Goal: Task Accomplishment & Management: Manage account settings

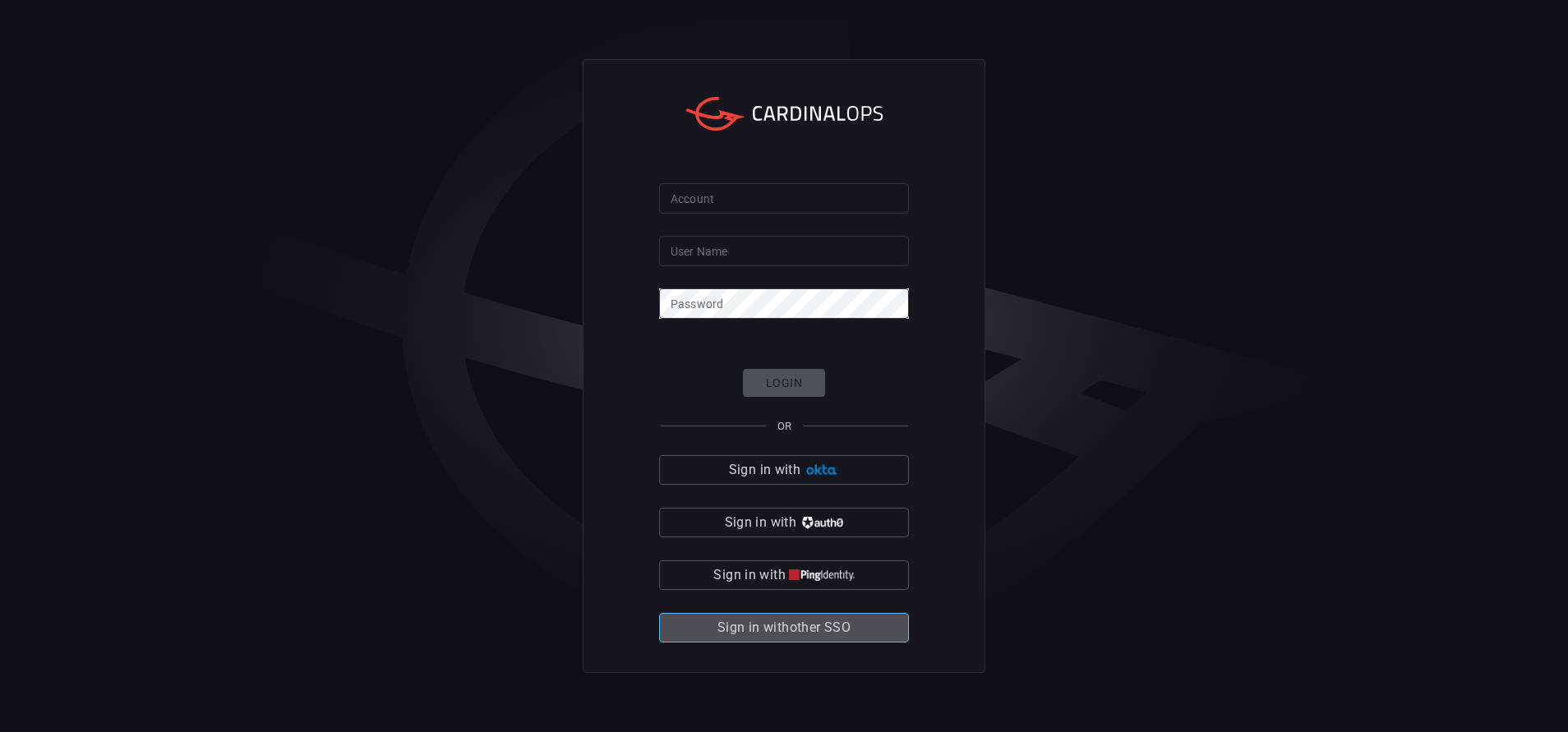
click at [726, 487] on span "Sign in with other SSO" at bounding box center [784, 628] width 133 height 23
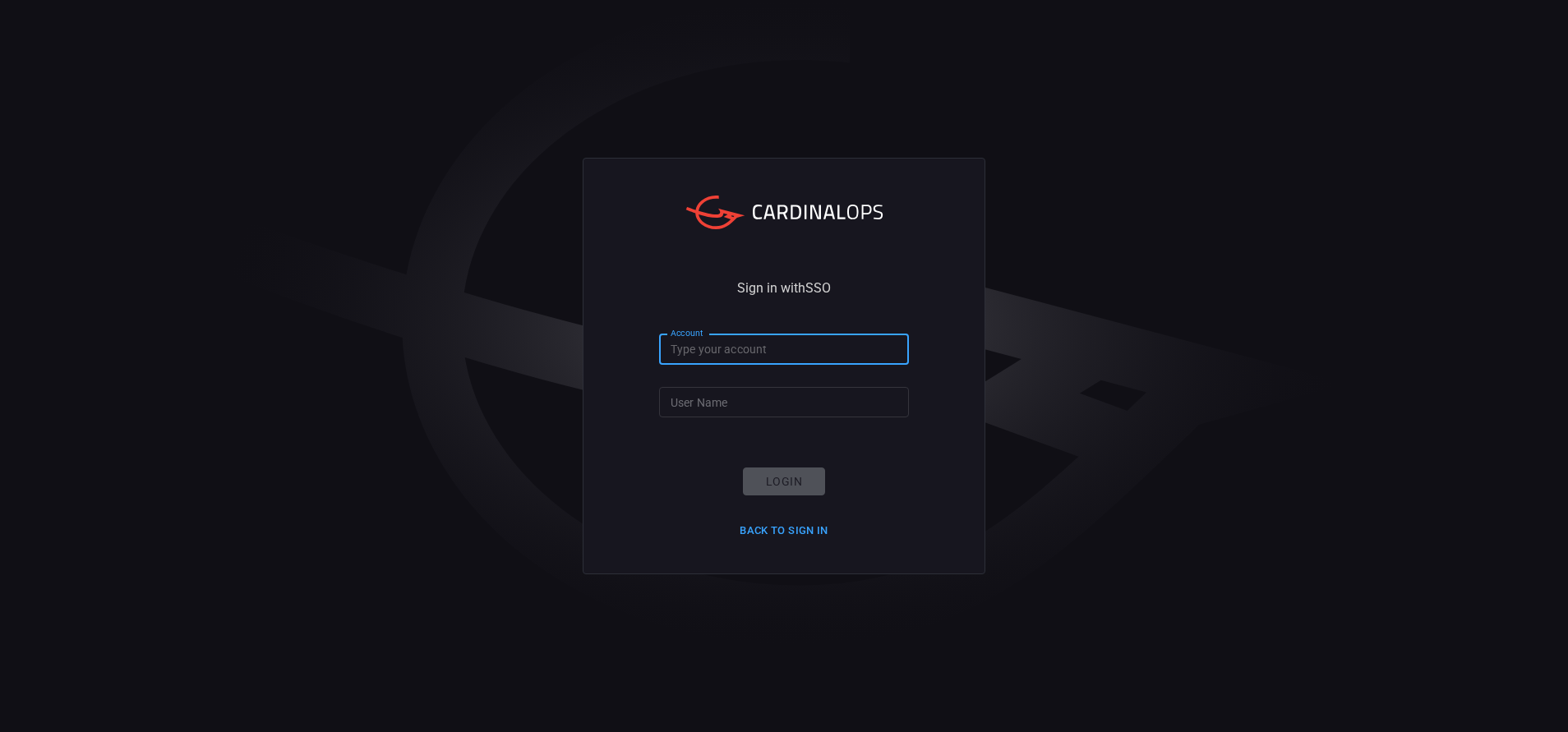
click at [779, 349] on input "Account" at bounding box center [784, 350] width 249 height 31
type input "bakerhughes"
type input "[PERSON_NAME].[PERSON_NAME]"
click at [790, 482] on button "Login" at bounding box center [784, 483] width 82 height 29
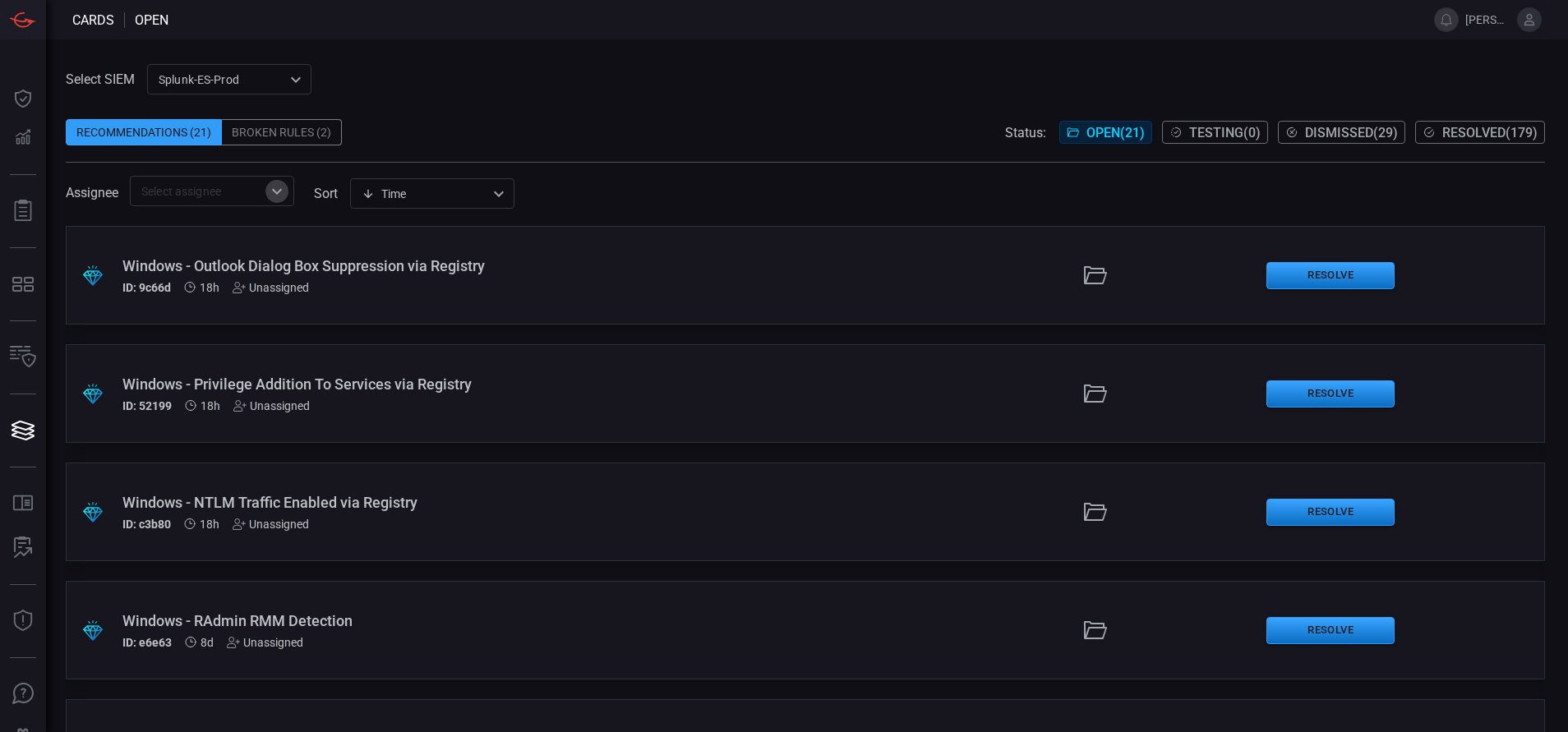
click at [284, 188] on icon "Open" at bounding box center [276, 191] width 20 height 20
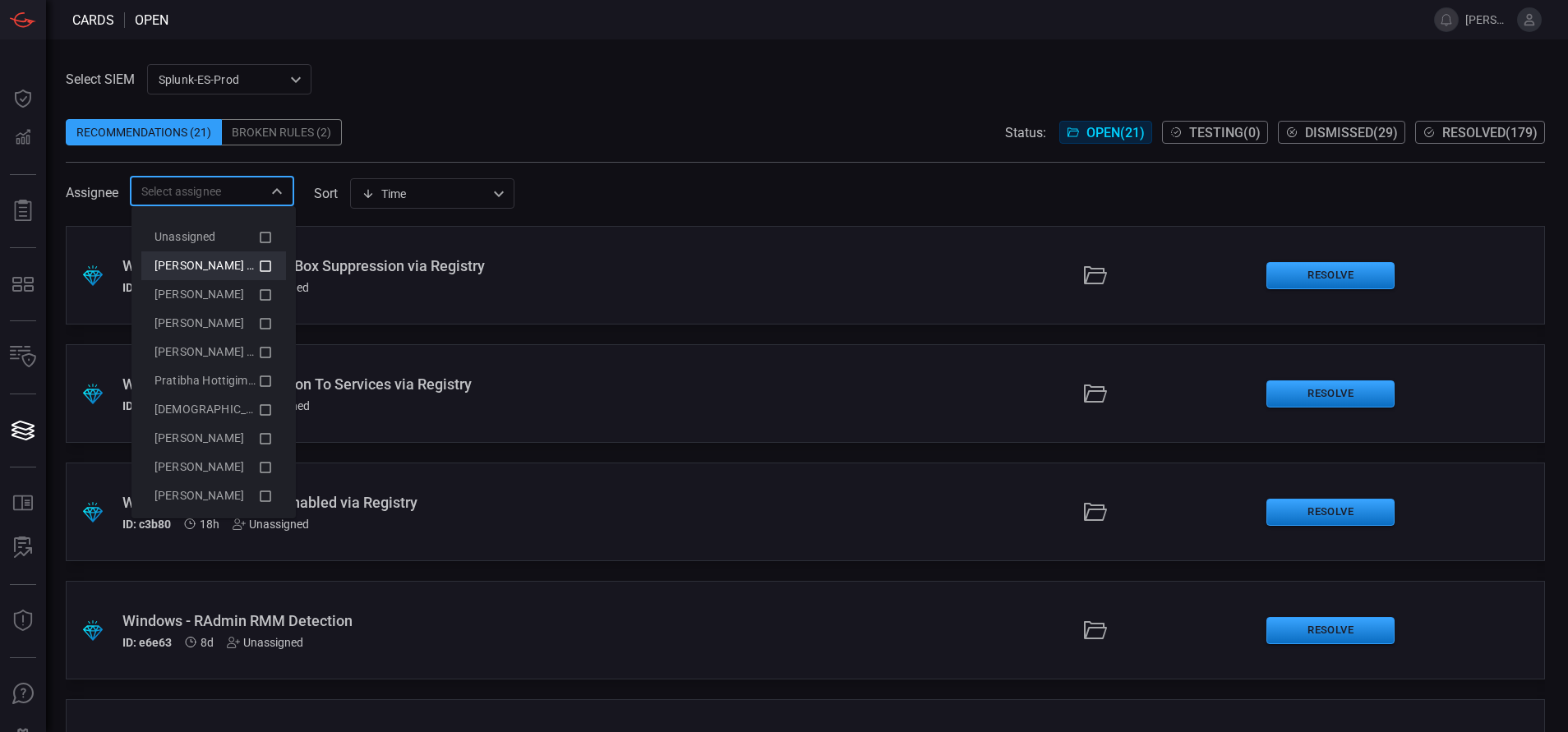
click at [258, 269] on icon at bounding box center [265, 266] width 14 height 20
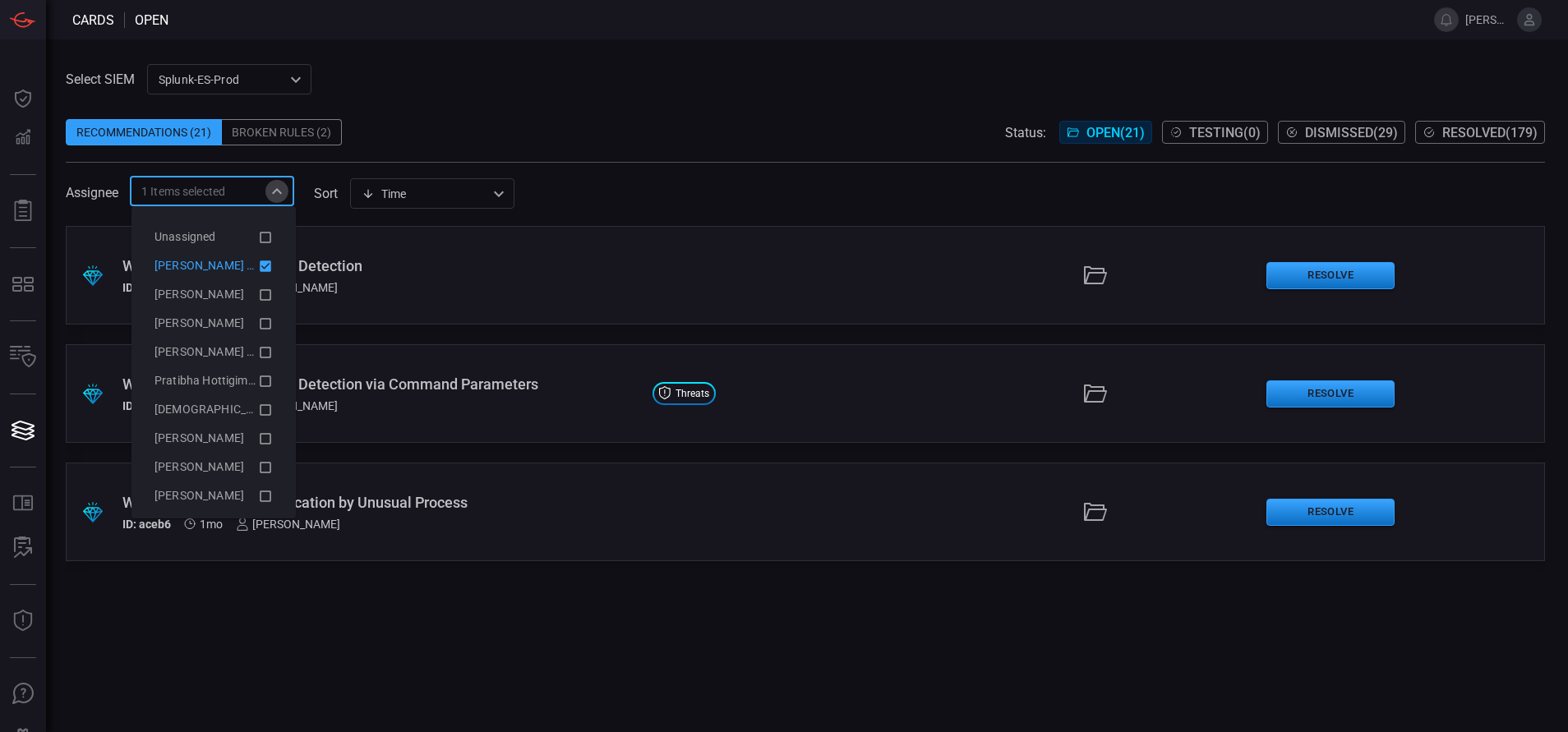
click at [270, 189] on icon "Close" at bounding box center [276, 191] width 20 height 20
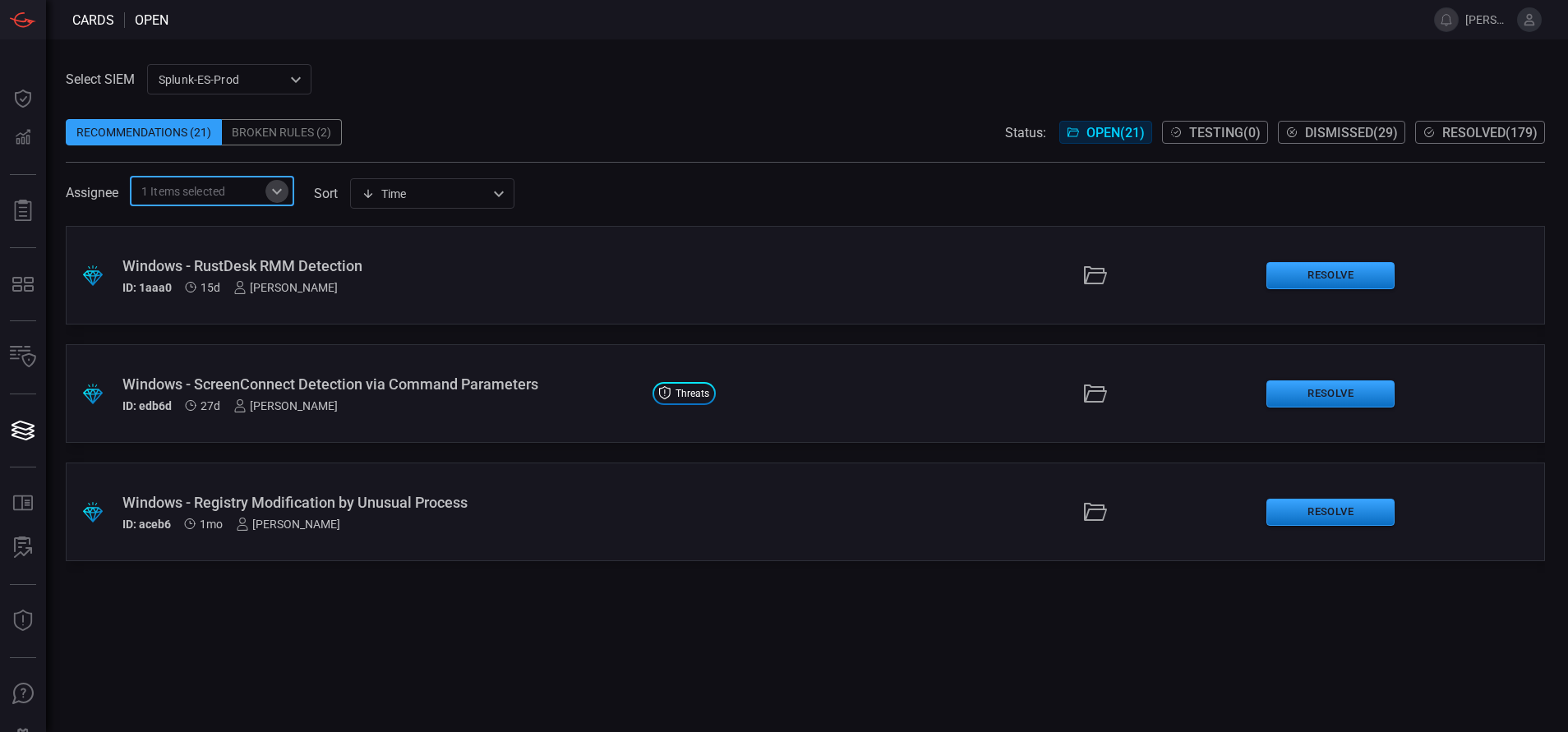
click at [277, 199] on icon "Open" at bounding box center [276, 191] width 20 height 20
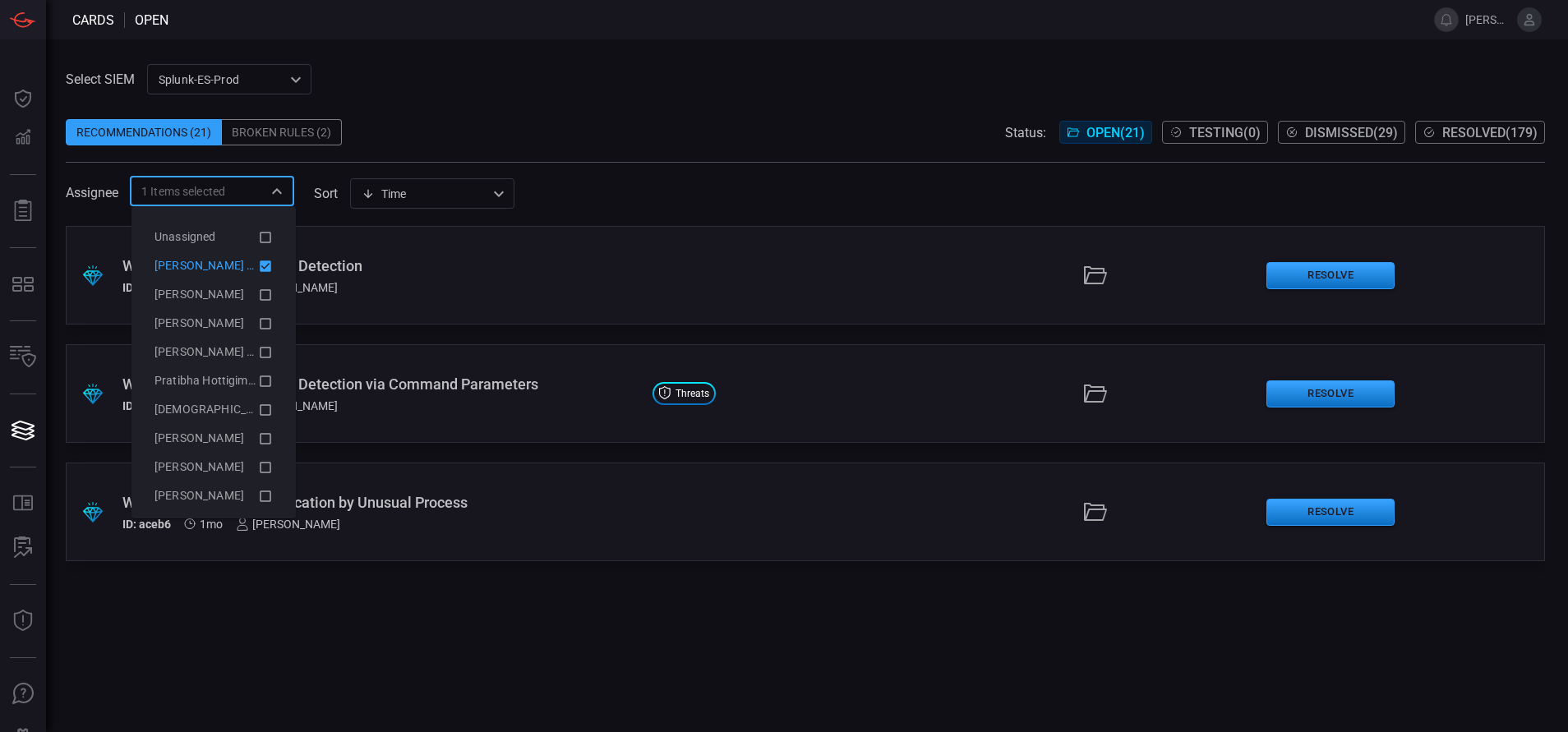
click at [260, 263] on icon at bounding box center [266, 267] width 12 height 12
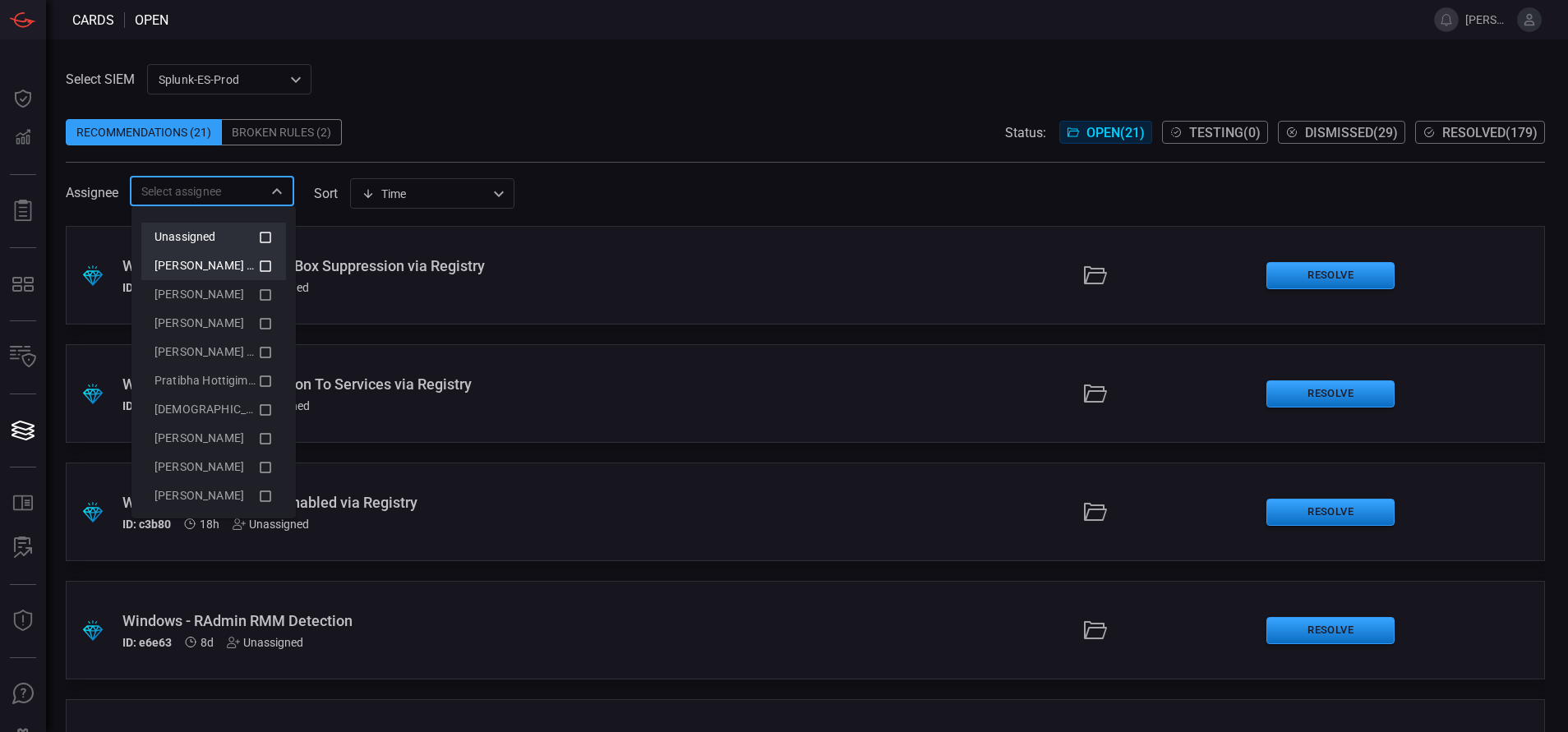
click at [258, 236] on icon at bounding box center [265, 237] width 14 height 20
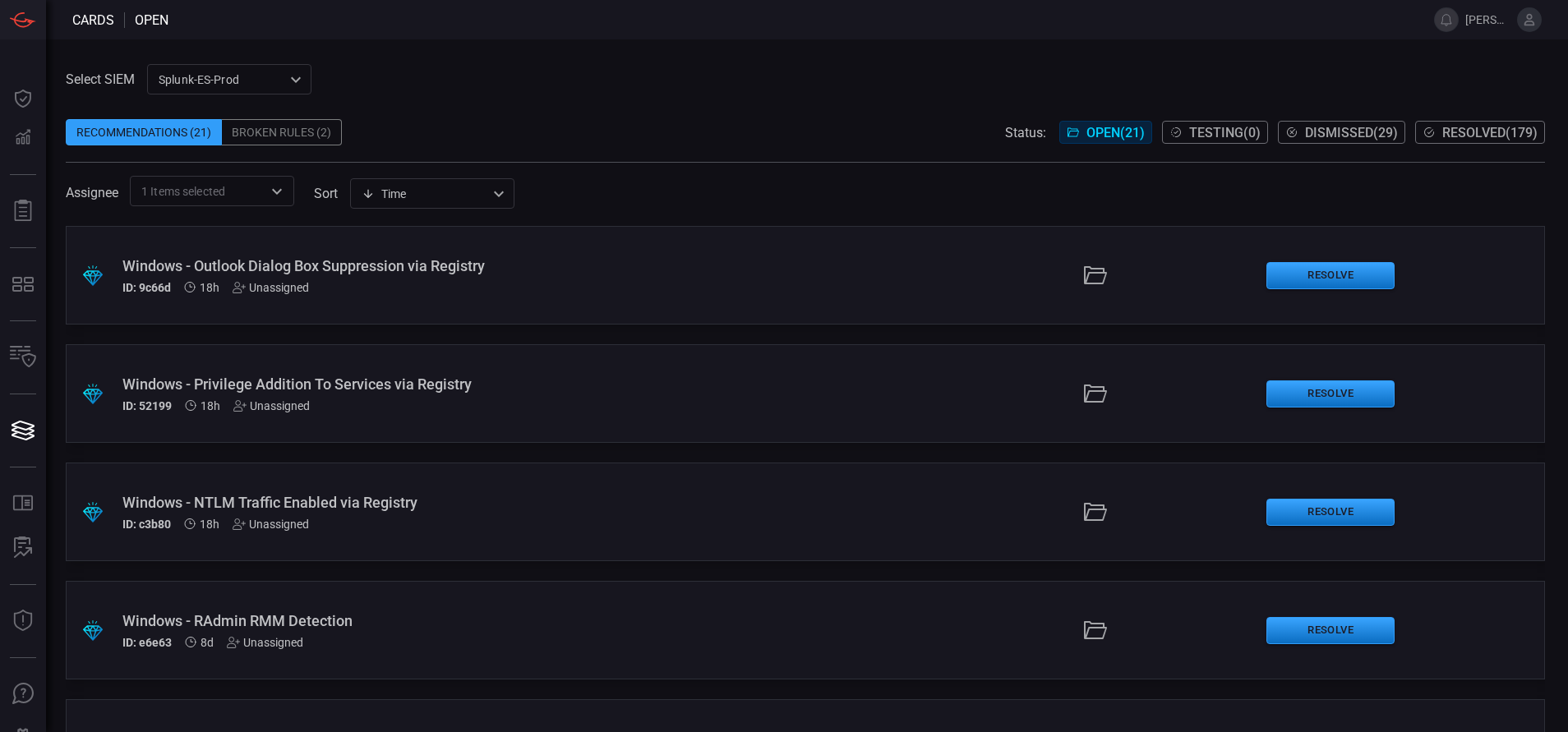
click at [497, 82] on div "Select SIEM Splunk-ES-Prod 0faf634c-0f6c-403d-9a98-5f25c84e76aa ​ Recommendatio…" at bounding box center [806, 135] width 1479 height 142
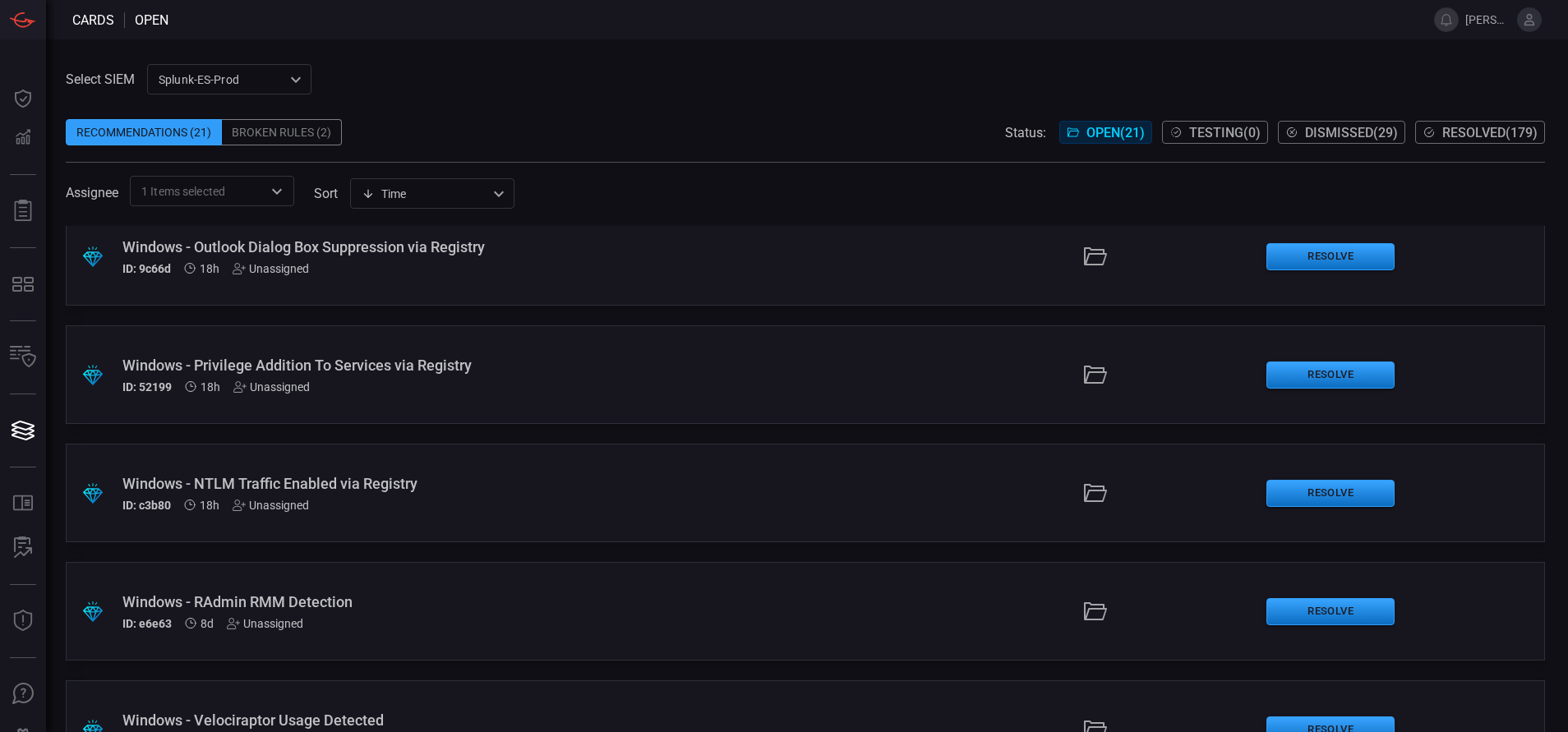
scroll to position [12, 0]
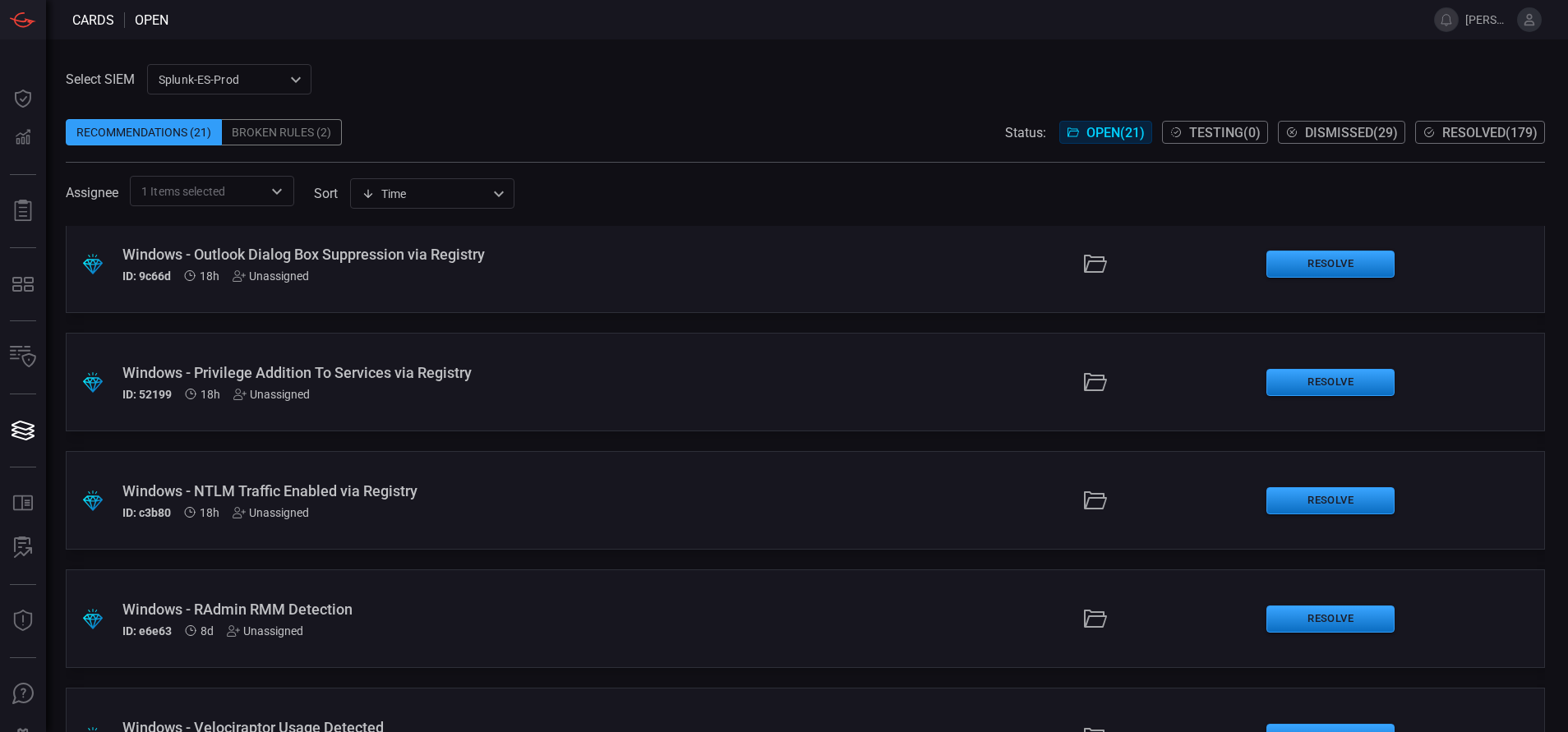
click at [450, 280] on div "ID: 9c66d 18h Unassigned" at bounding box center [381, 276] width 517 height 13
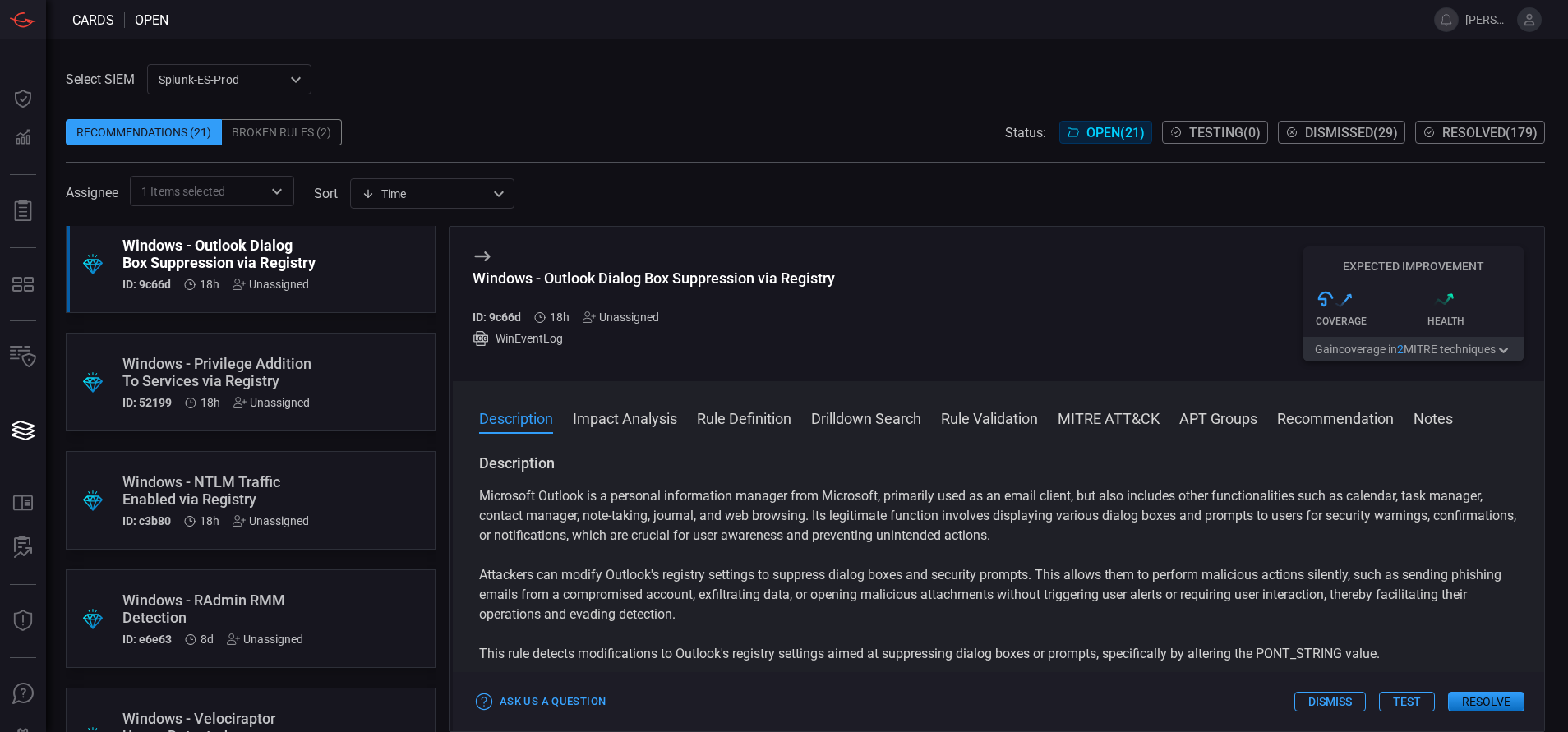
click at [742, 419] on button "Rule Definition" at bounding box center [744, 417] width 95 height 20
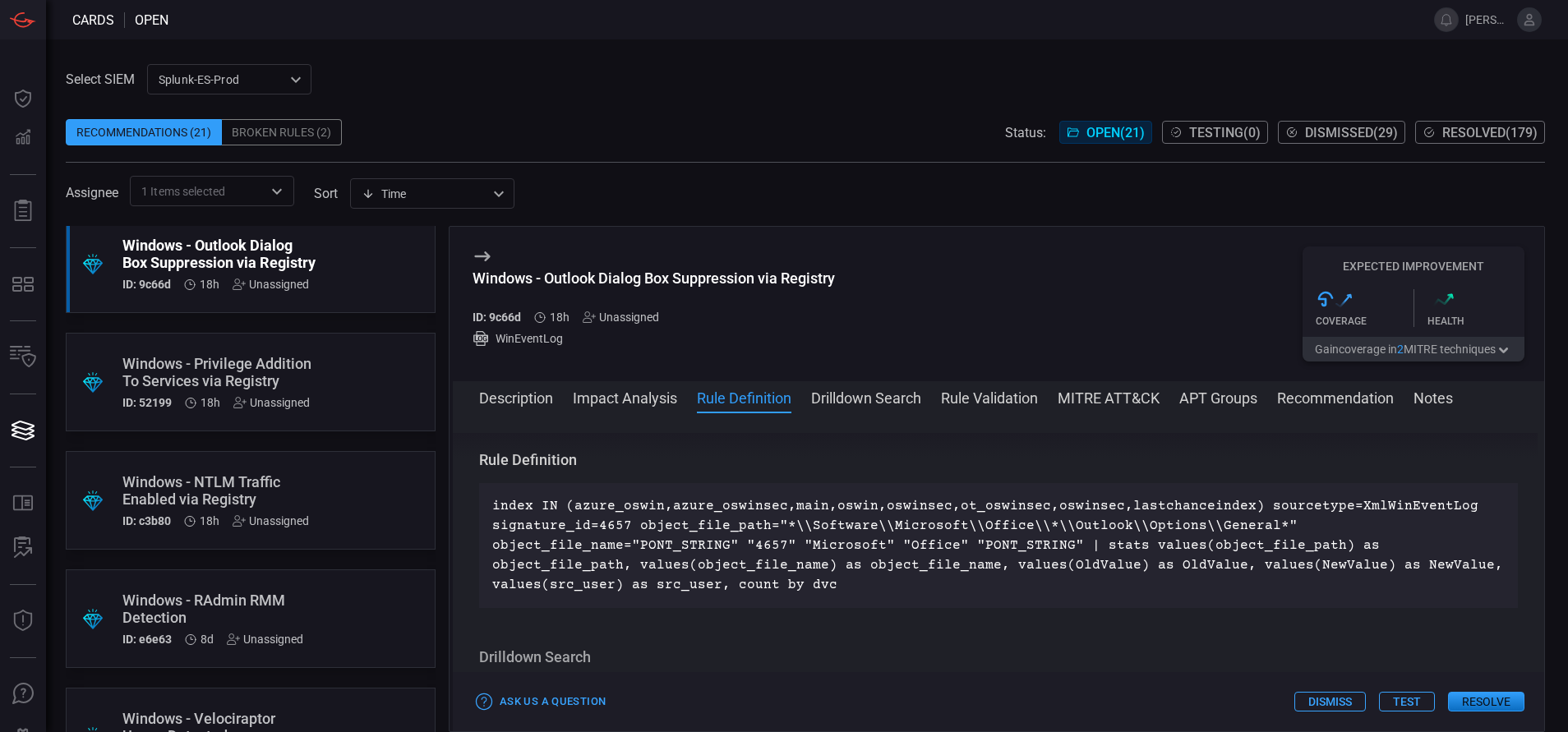
scroll to position [595, 0]
click at [589, 321] on icon at bounding box center [590, 318] width 13 height 13
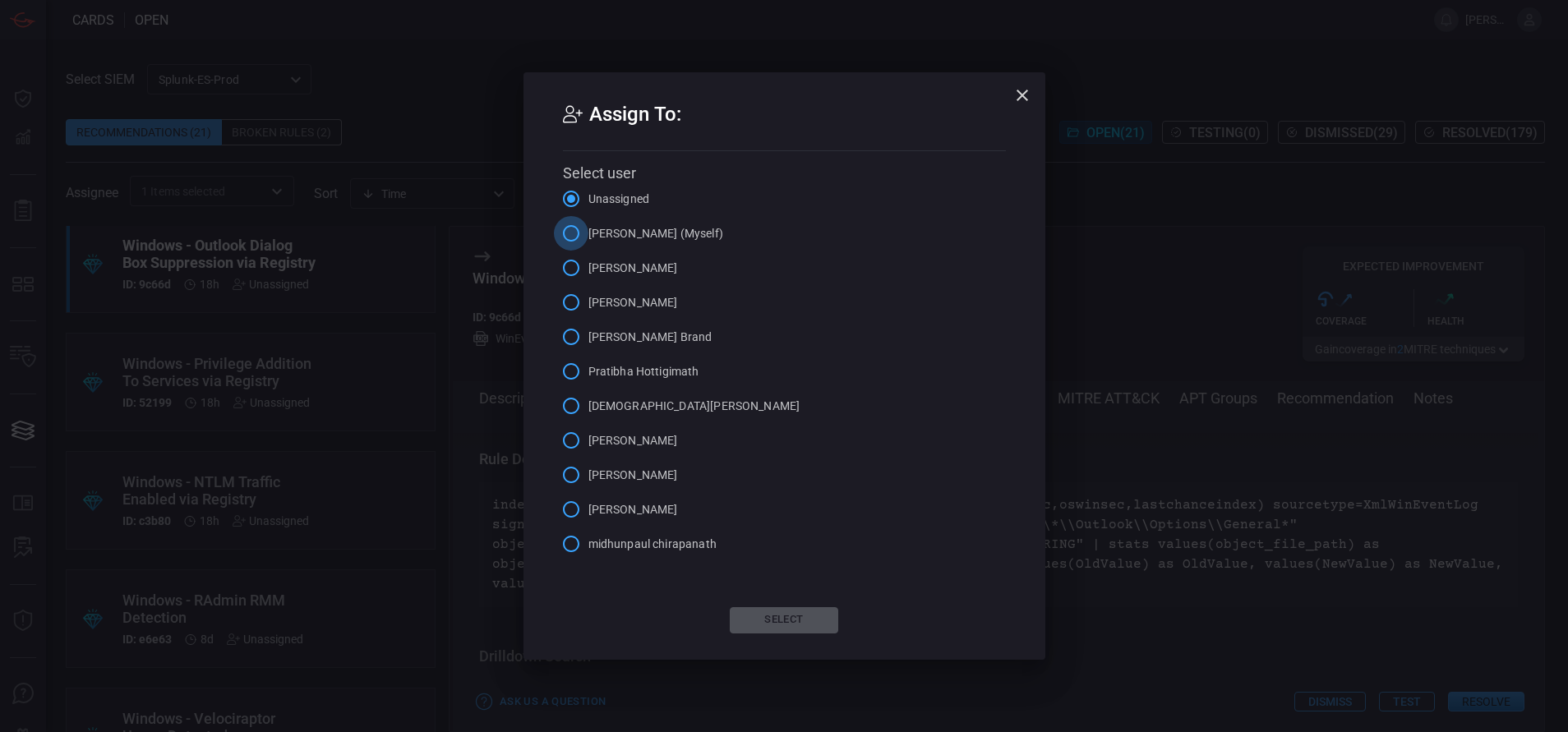
click at [569, 231] on input "[PERSON_NAME] (Myself)" at bounding box center [572, 233] width 35 height 35
click at [801, 614] on button "Select" at bounding box center [784, 620] width 108 height 26
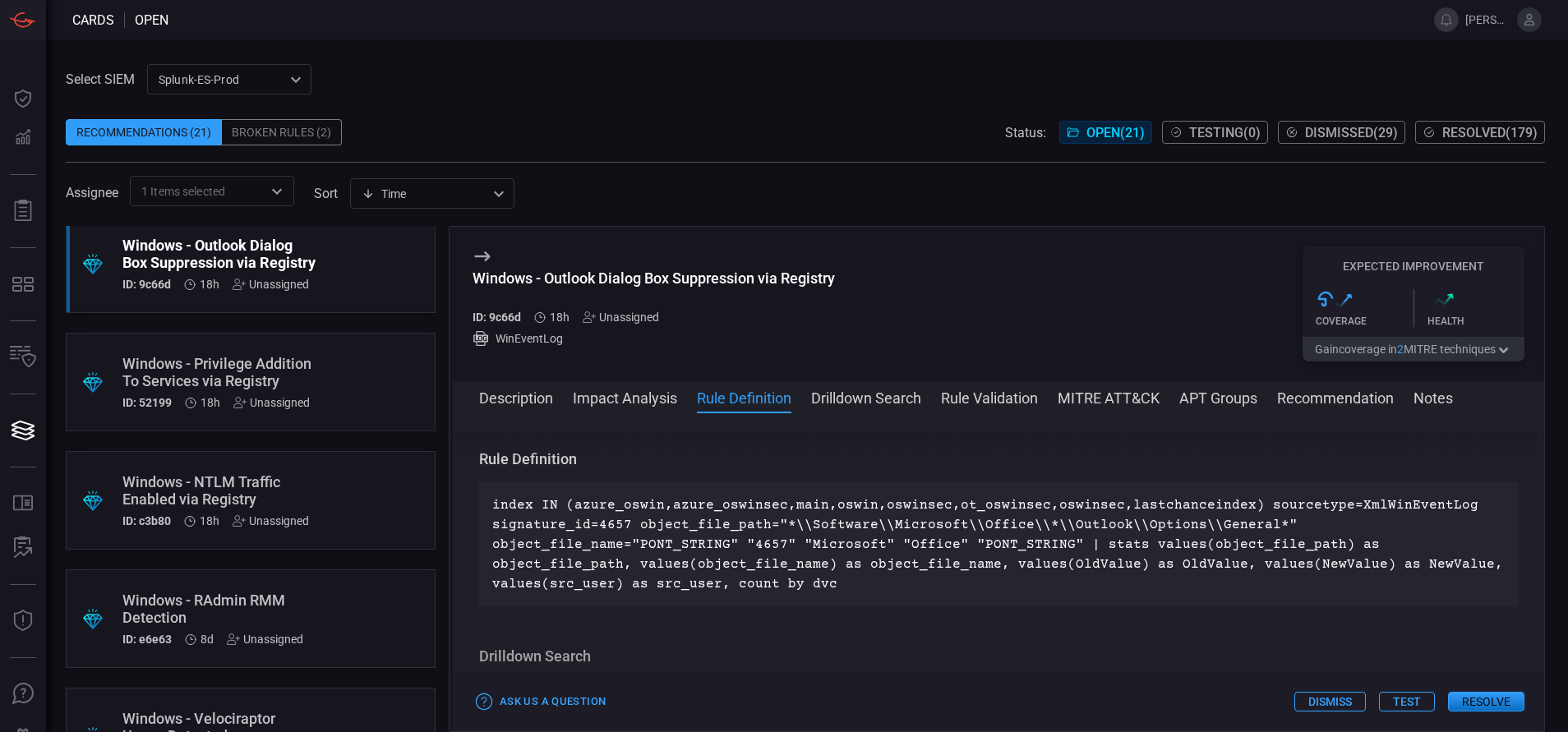
scroll to position [1, 0]
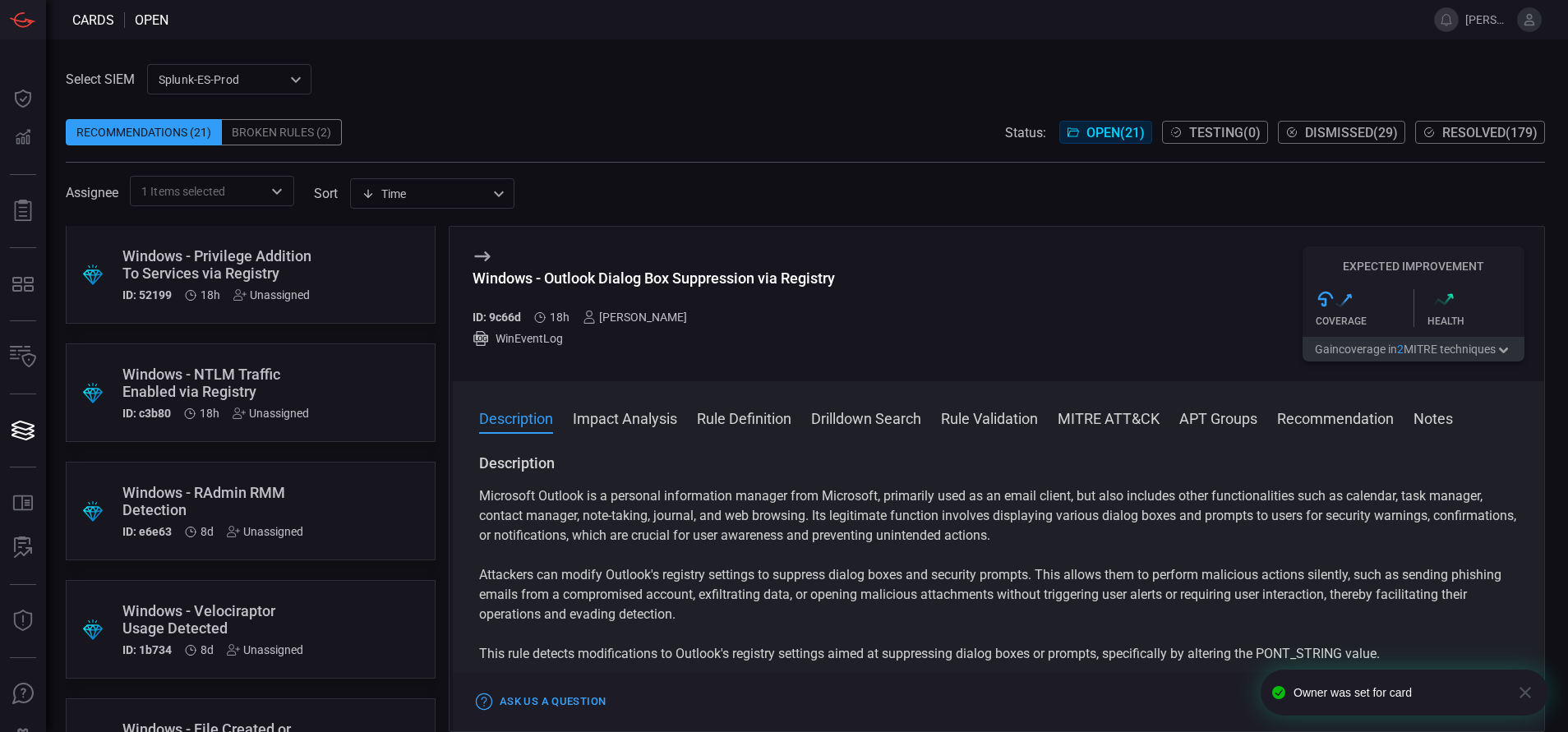
click at [341, 269] on div ".suggested_cards_icon{fill:url(#suggested_cards_icon);} Windows - Privilege Add…" at bounding box center [251, 274] width 370 height 99
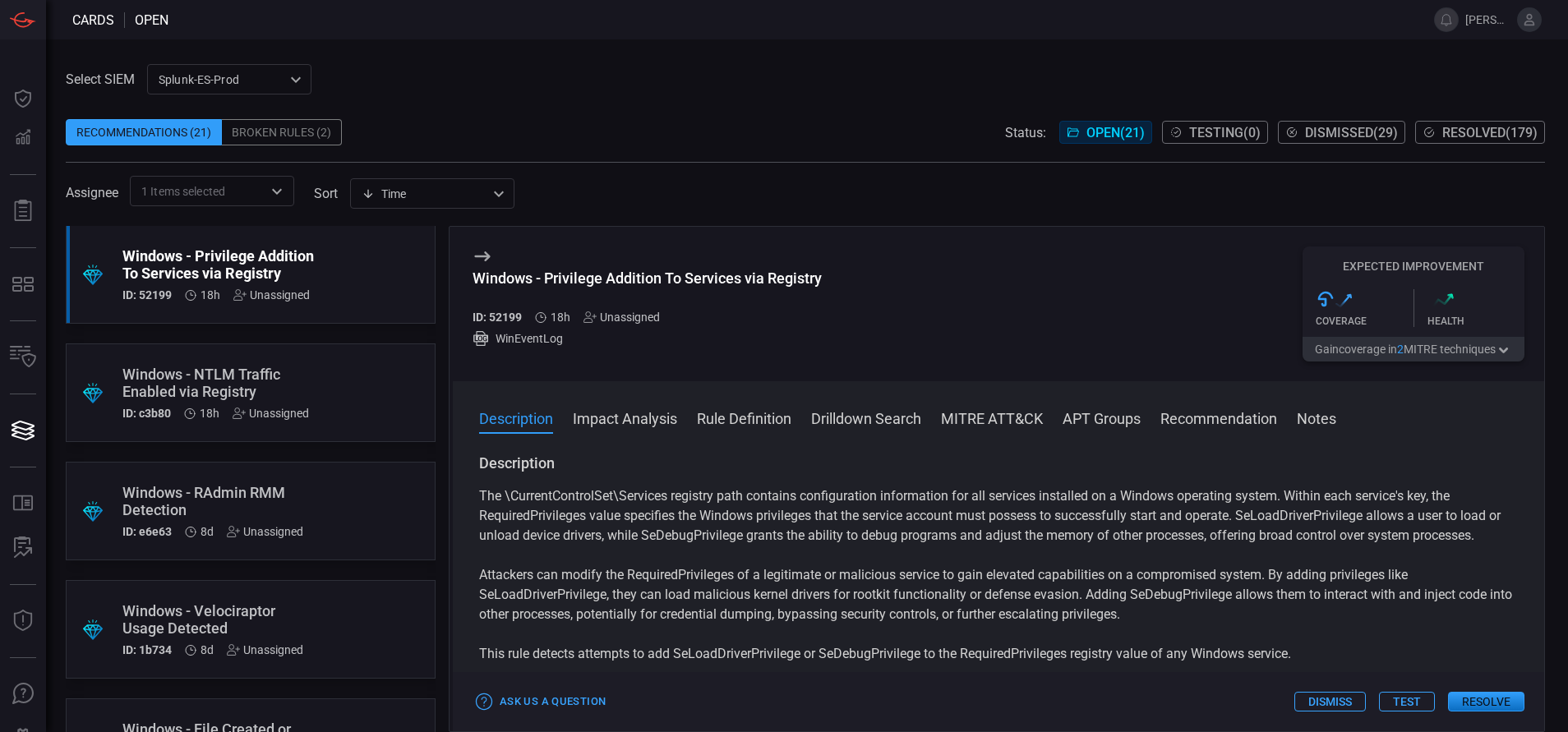
click at [726, 420] on button "Rule Definition" at bounding box center [744, 417] width 95 height 20
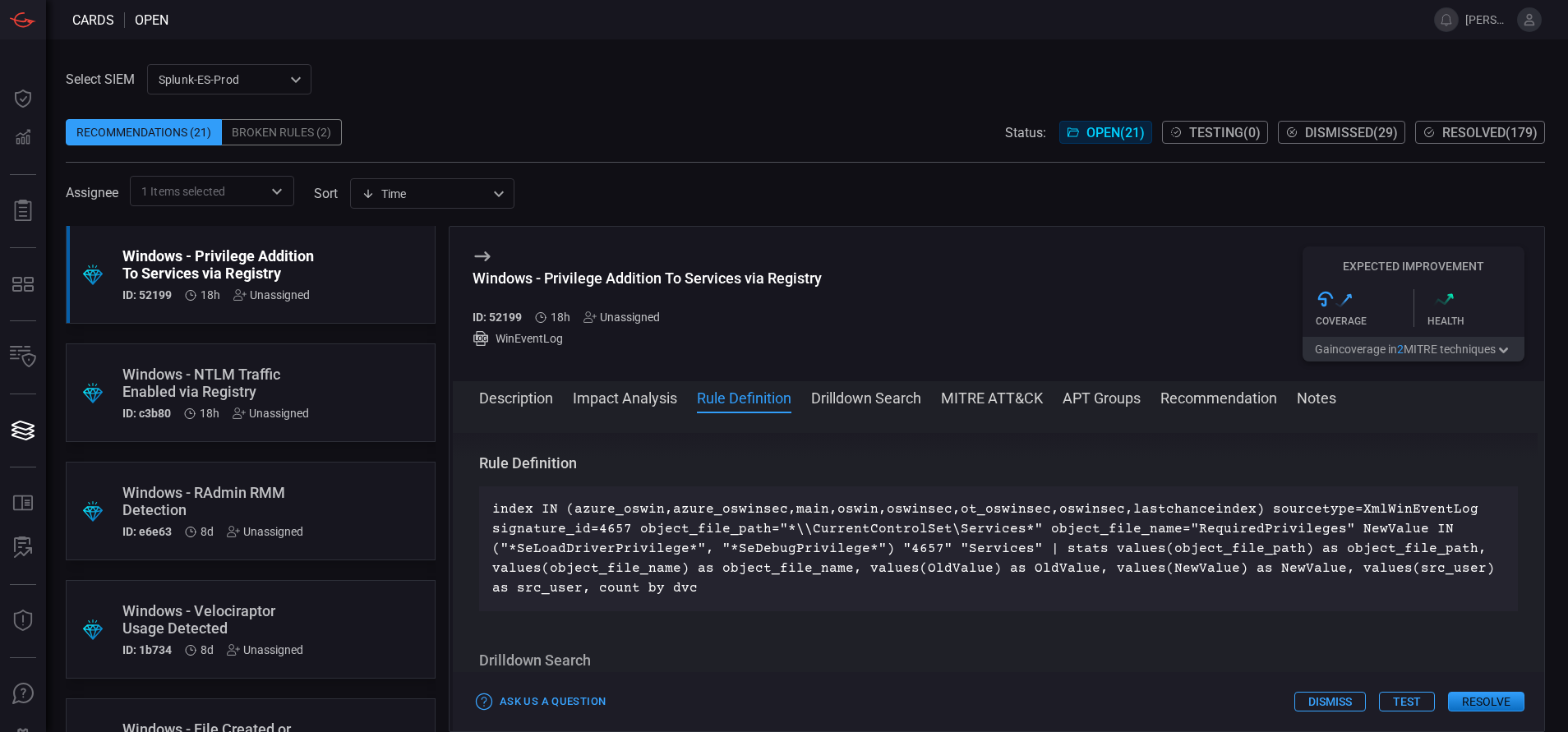
scroll to position [595, 0]
click at [585, 318] on icon at bounding box center [590, 318] width 13 height 13
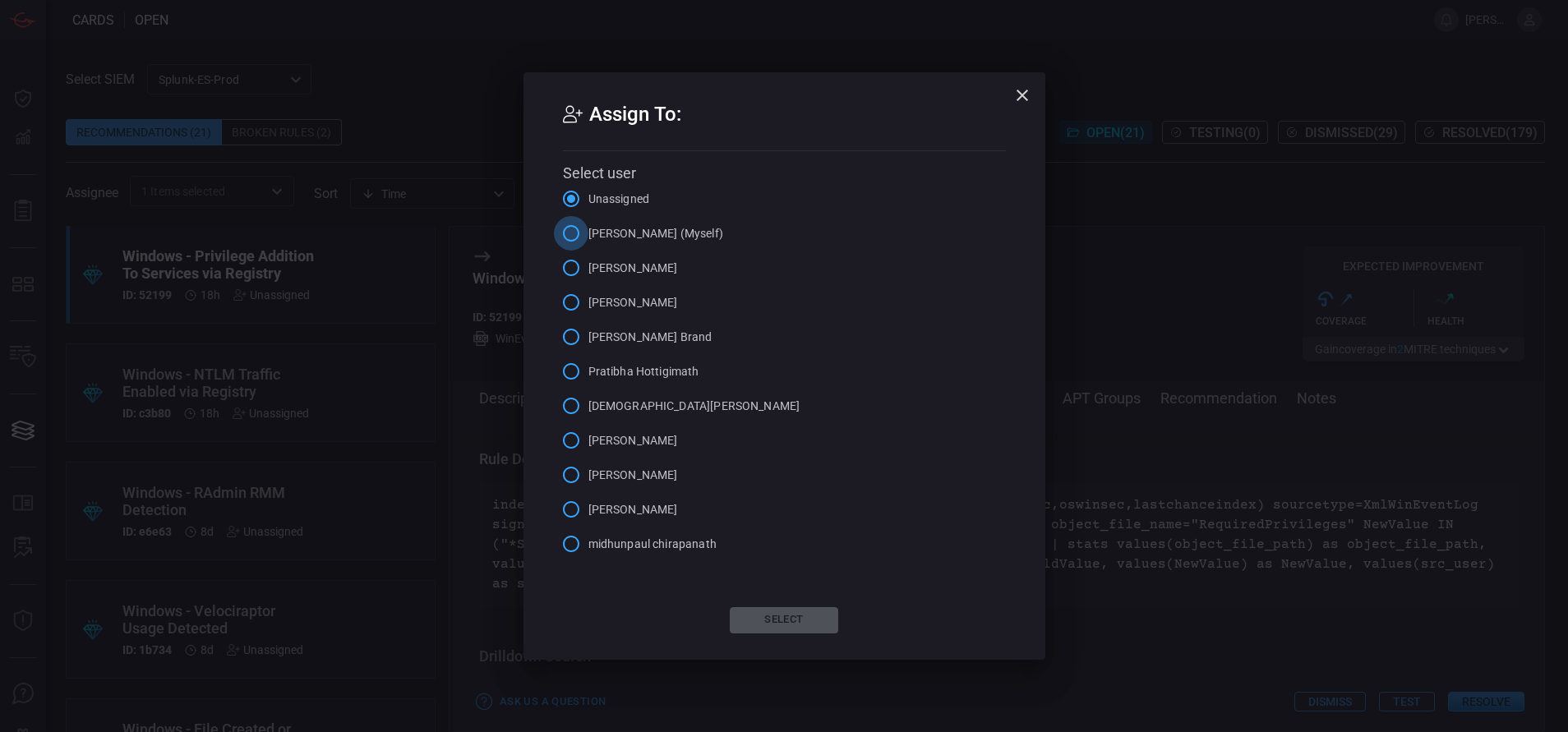
click at [570, 235] on input "[PERSON_NAME] (Myself)" at bounding box center [572, 233] width 35 height 35
click at [761, 615] on button "Select" at bounding box center [784, 620] width 108 height 26
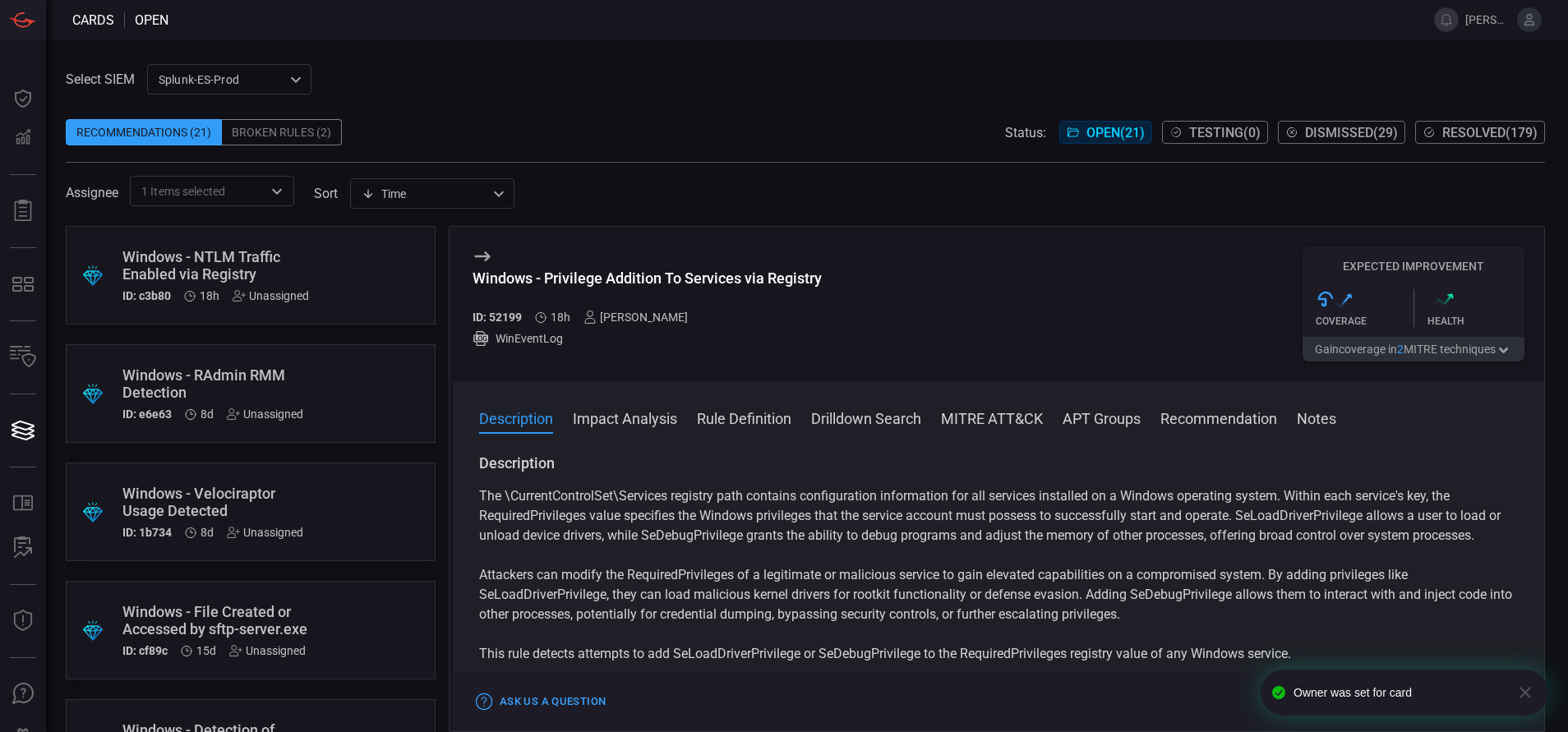
scroll to position [1, 0]
click at [324, 275] on div ".suggested_cards_icon{fill:url(#suggested_cards_icon);} Windows - NTLM Traffic …" at bounding box center [251, 274] width 370 height 99
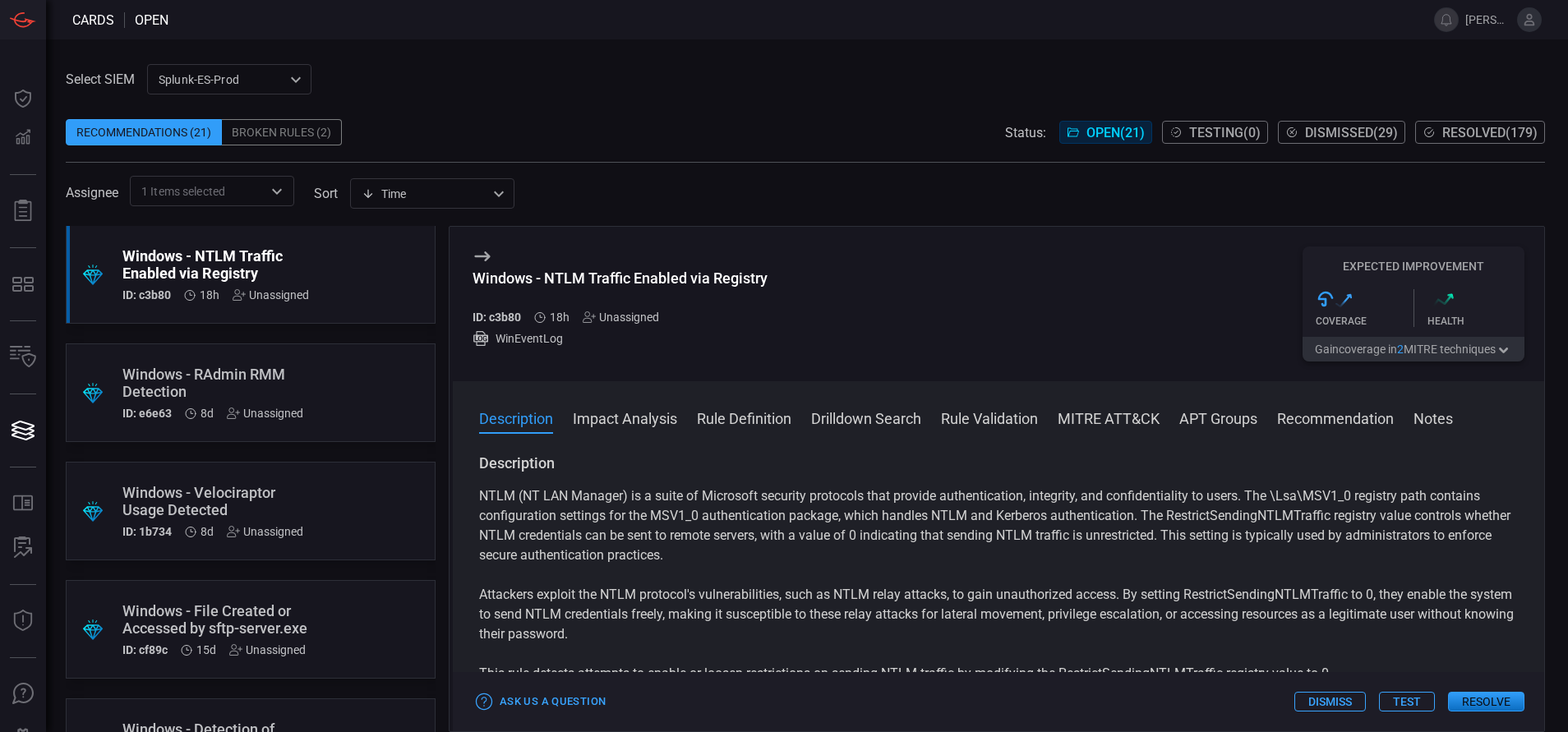
click at [754, 422] on button "Rule Definition" at bounding box center [744, 417] width 95 height 20
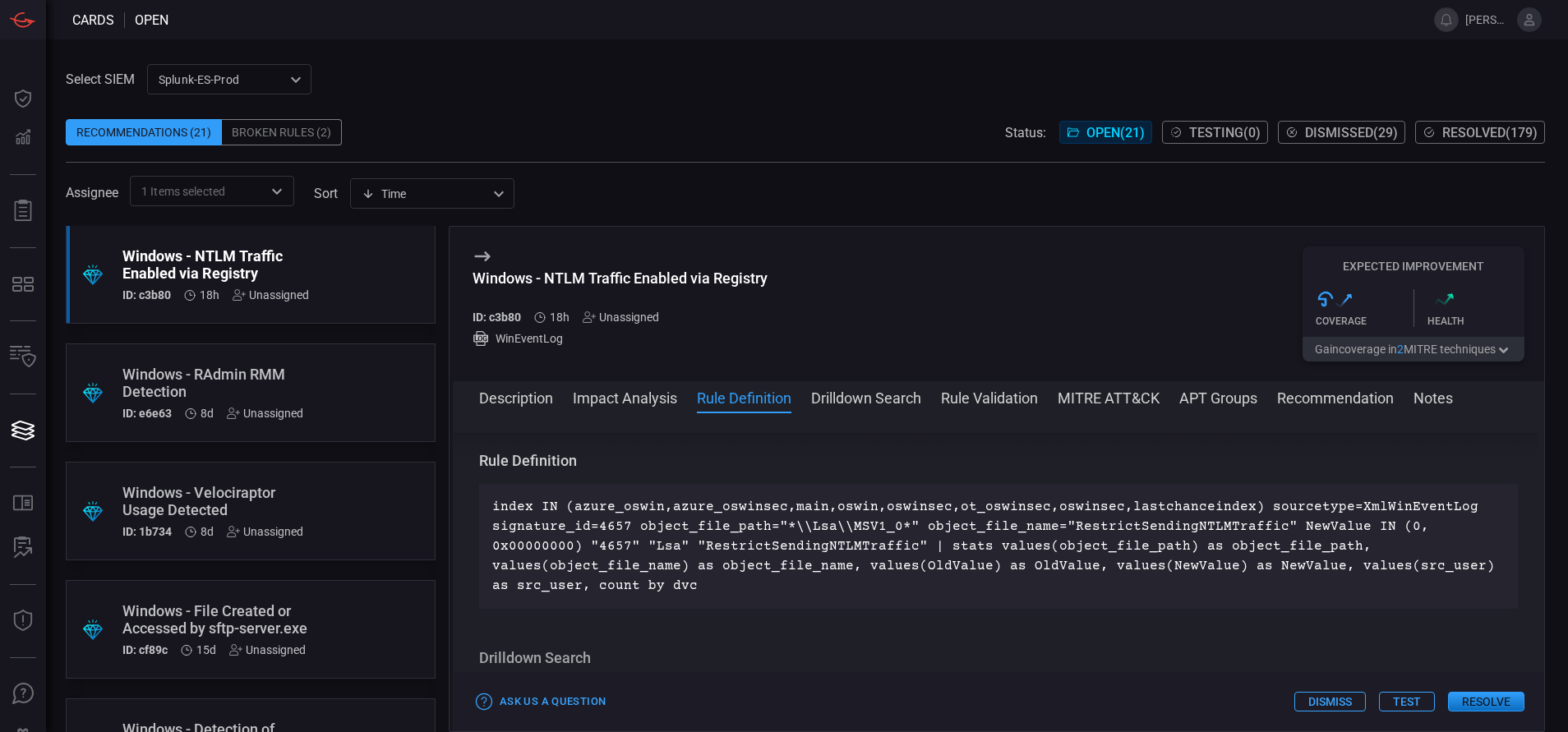
scroll to position [614, 0]
click at [589, 314] on icon at bounding box center [590, 318] width 13 height 13
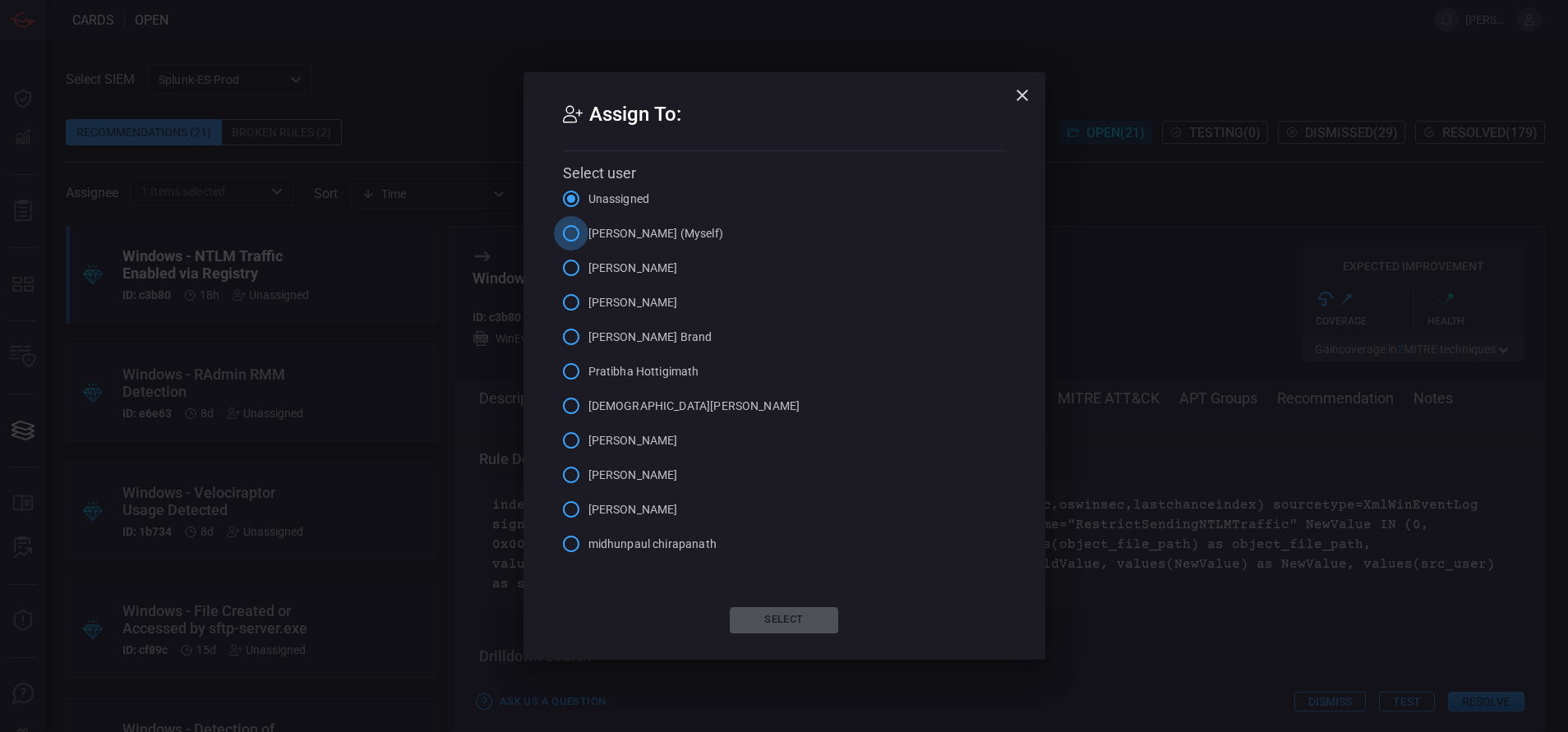
click at [569, 229] on input "[PERSON_NAME] (Myself)" at bounding box center [572, 233] width 35 height 35
click at [769, 612] on button "Select" at bounding box center [784, 620] width 108 height 26
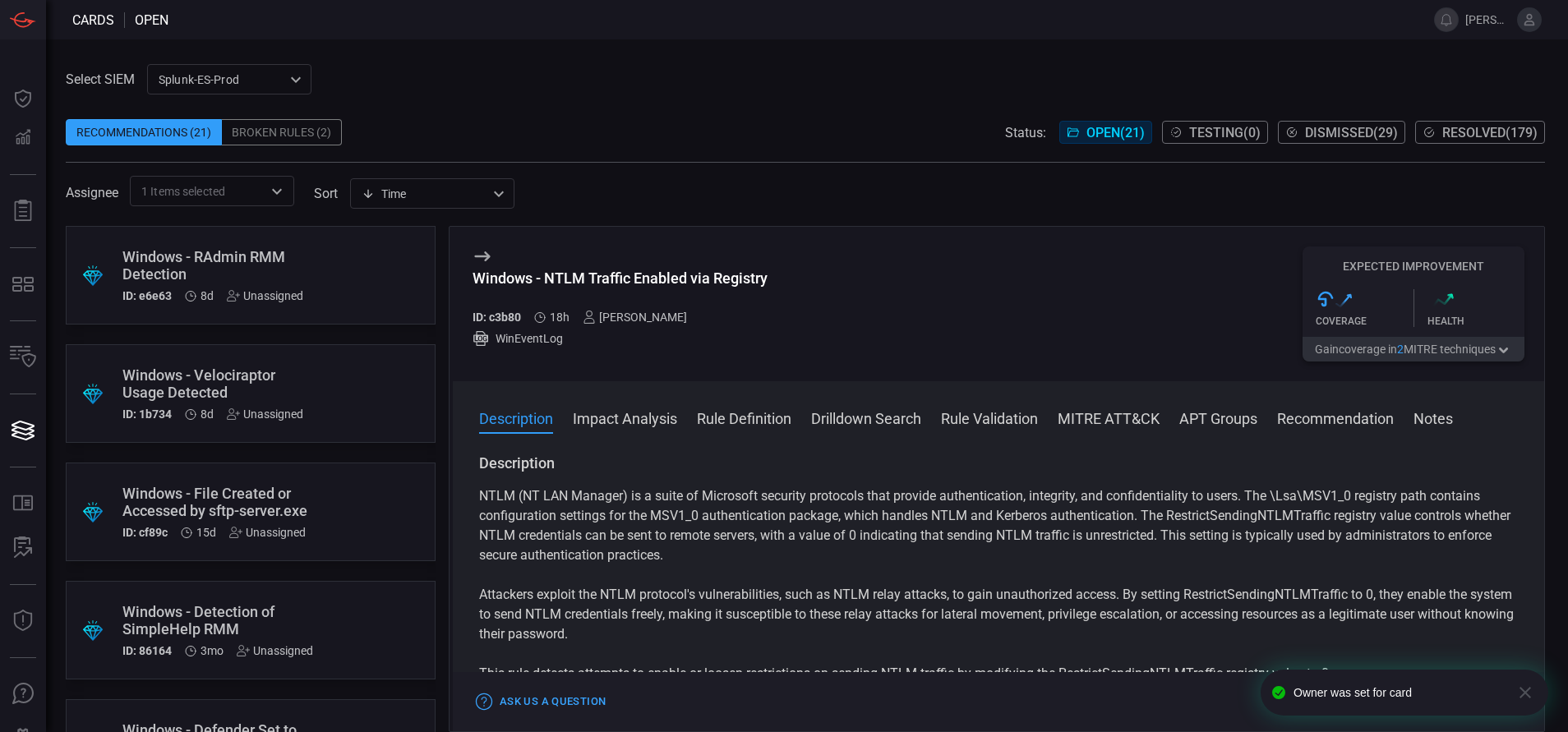
scroll to position [1, 0]
click at [351, 254] on div ".suggested_cards_icon{fill:url(#suggested_cards_icon);} Windows - RAdmin RMM De…" at bounding box center [251, 274] width 370 height 99
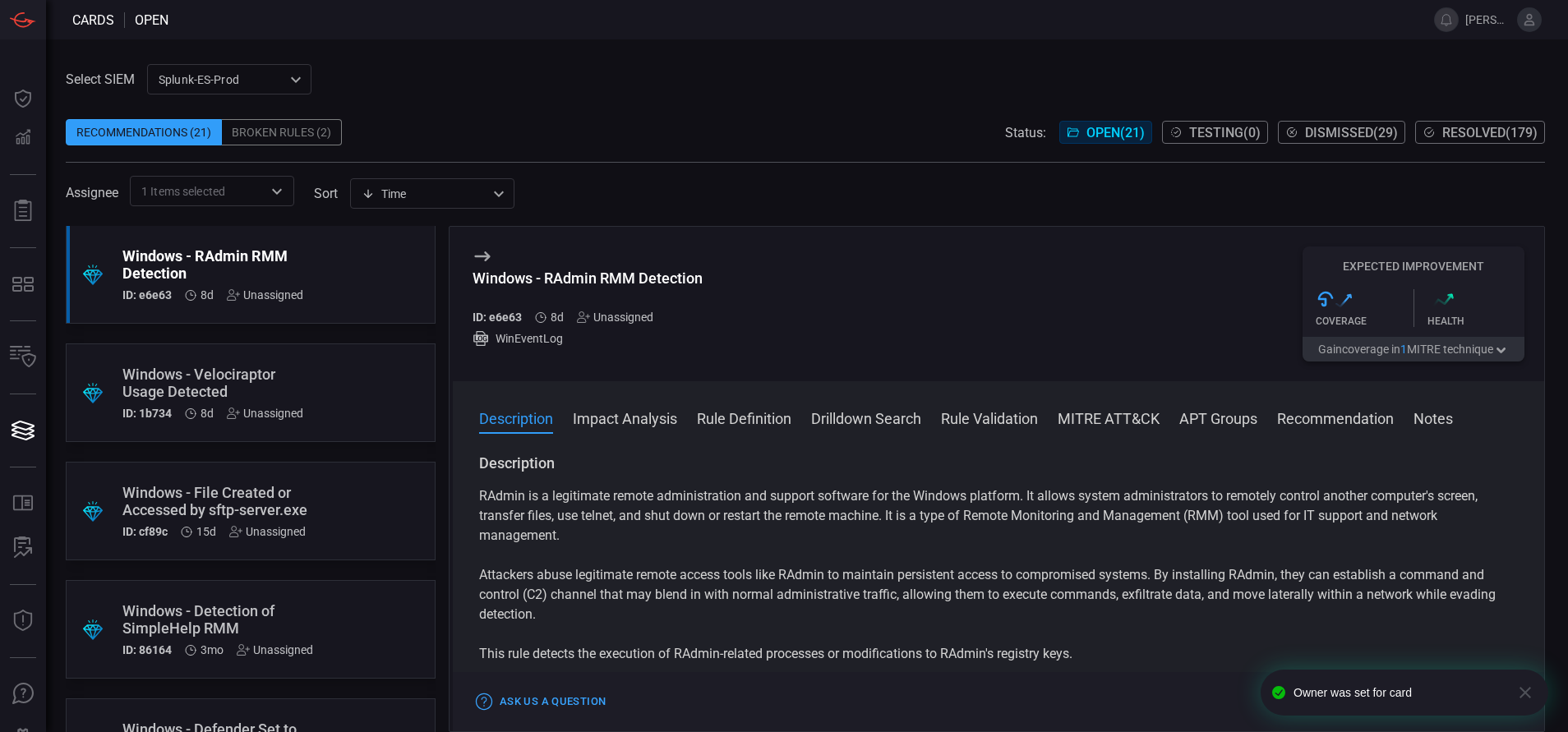
click at [737, 414] on button "Rule Definition" at bounding box center [744, 417] width 95 height 20
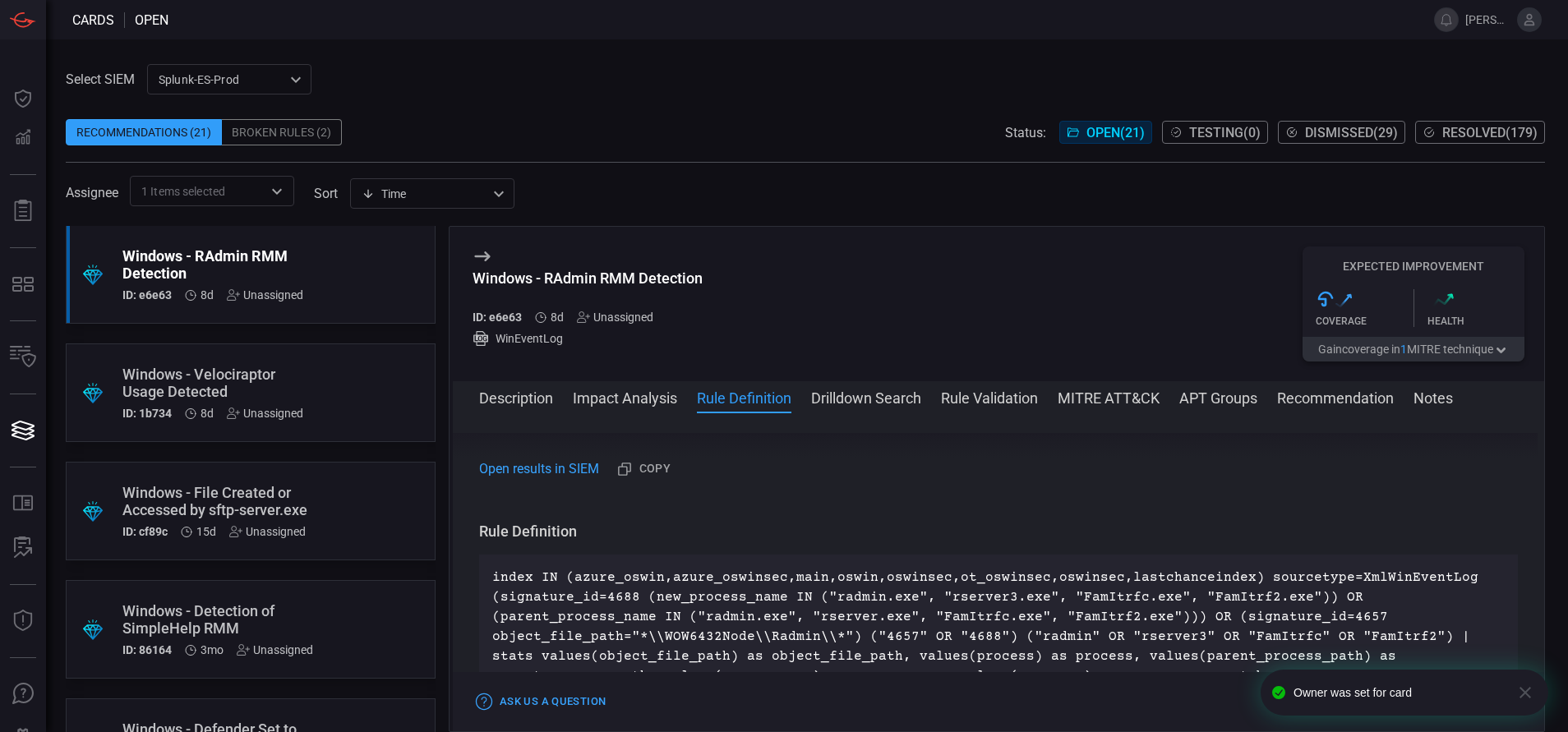
scroll to position [886, 0]
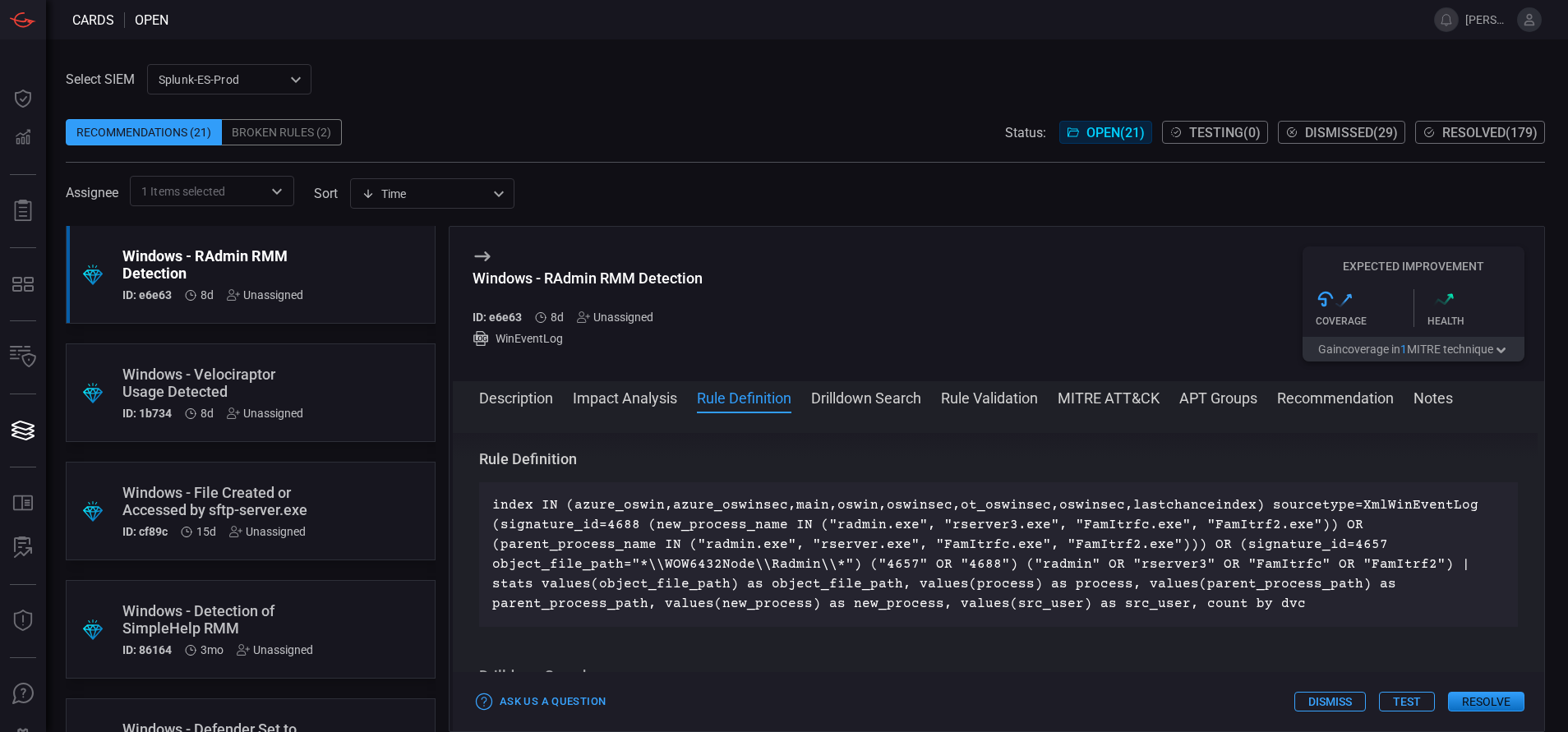
click at [371, 416] on div ".suggested_cards_icon{fill:url(#suggested_cards_icon);} Windows - Velociraptor …" at bounding box center [251, 392] width 370 height 99
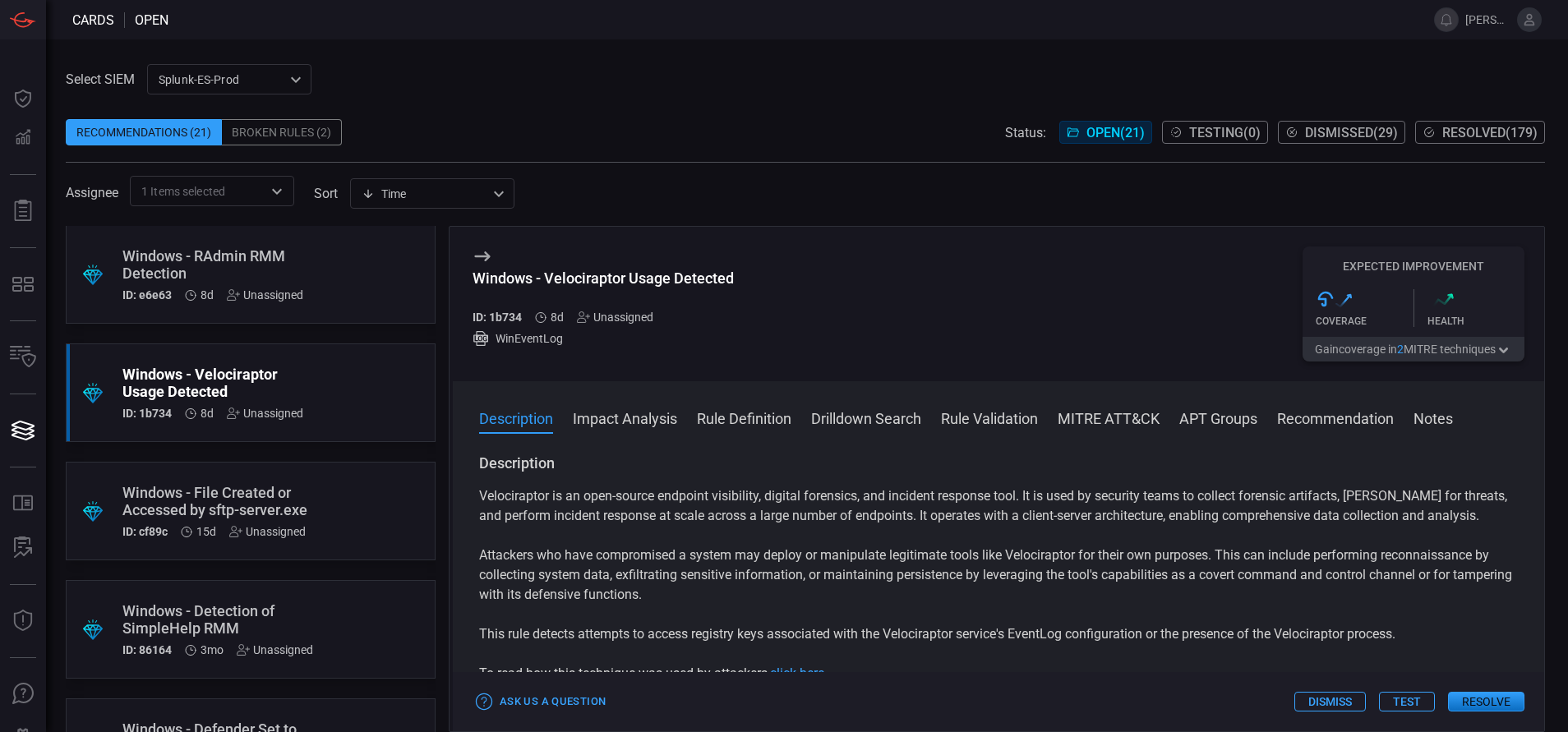
click at [716, 427] on button "Rule Definition" at bounding box center [744, 417] width 95 height 20
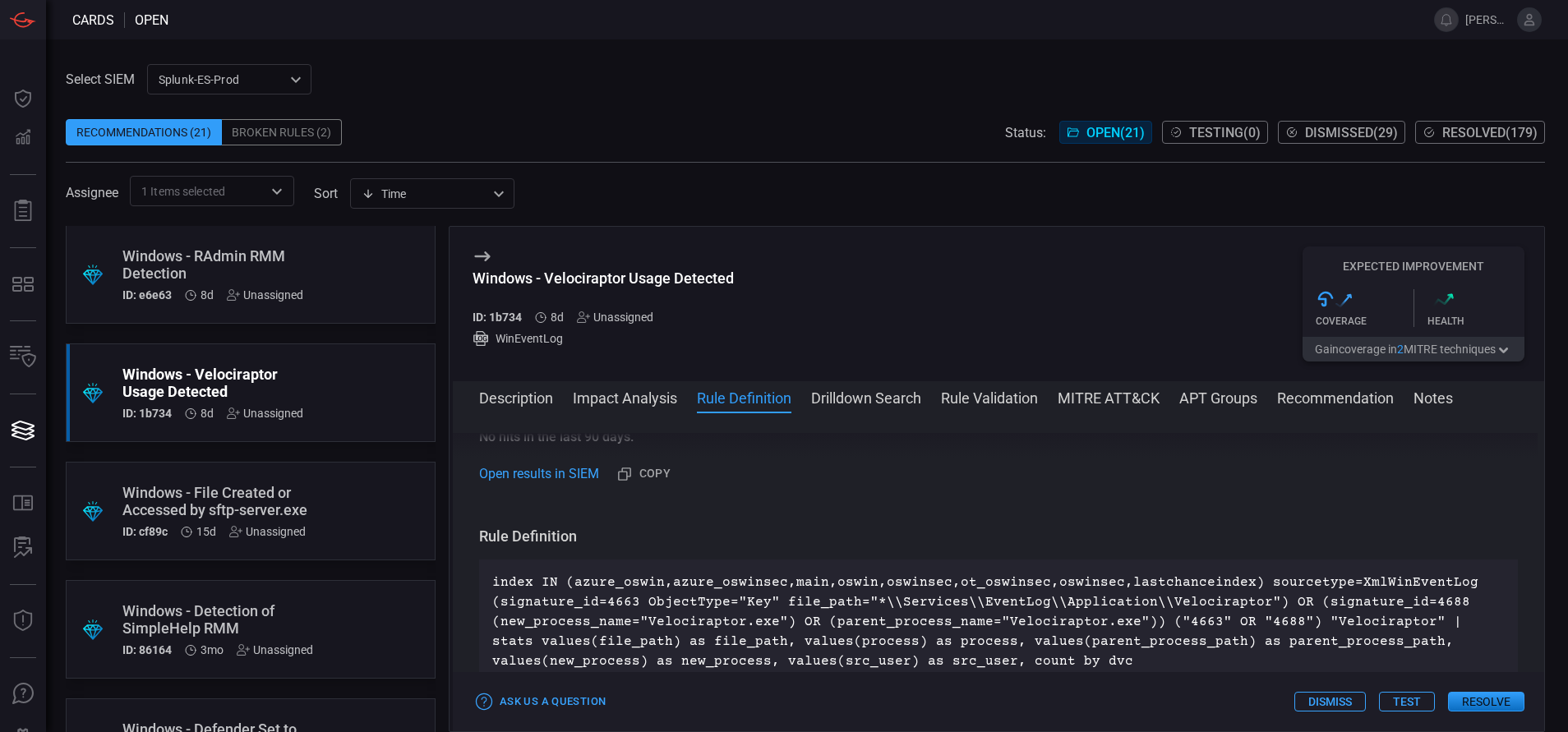
scroll to position [575, 0]
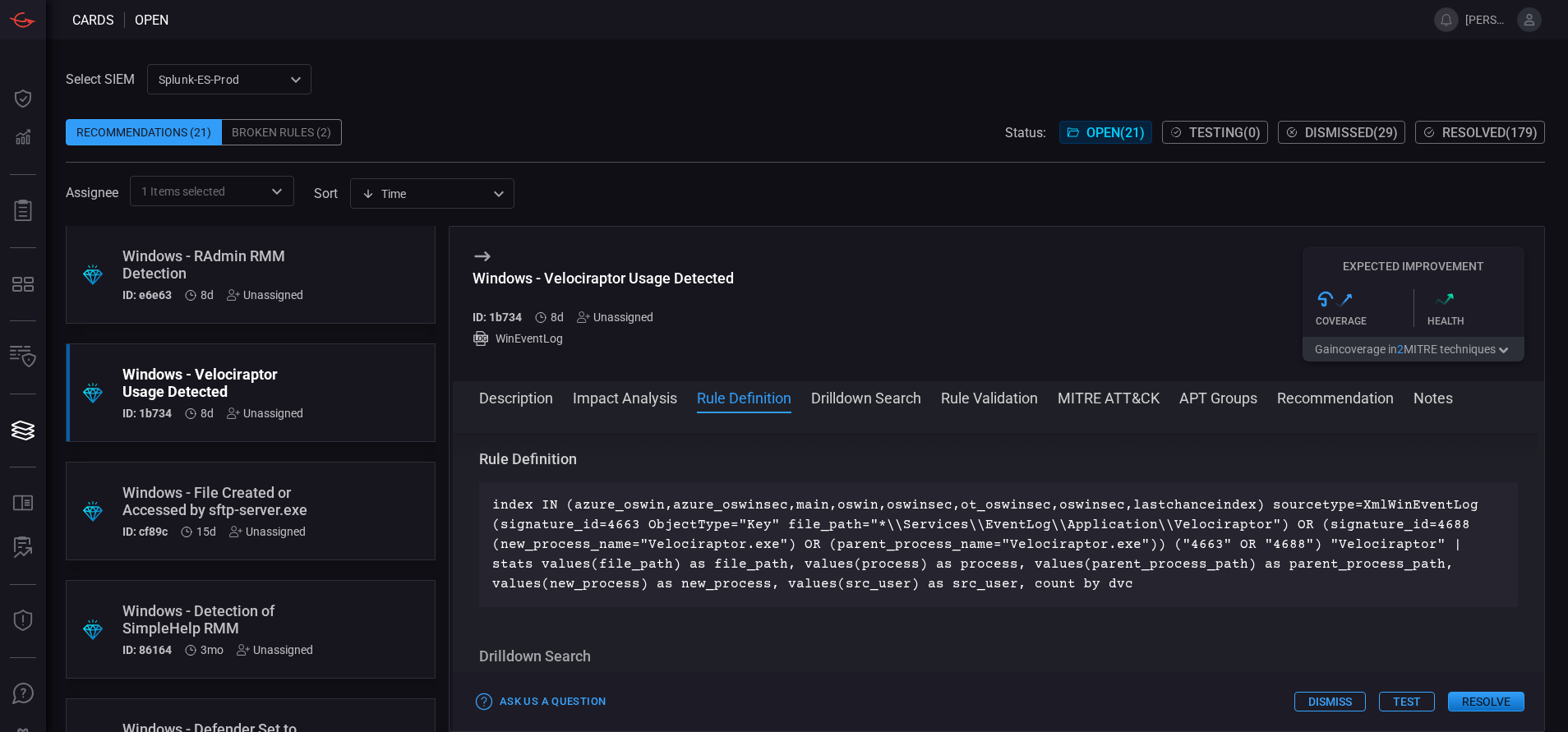
click at [337, 491] on div ".suggested_cards_icon{fill:url(#suggested_cards_icon);} Windows - File Created …" at bounding box center [251, 511] width 370 height 99
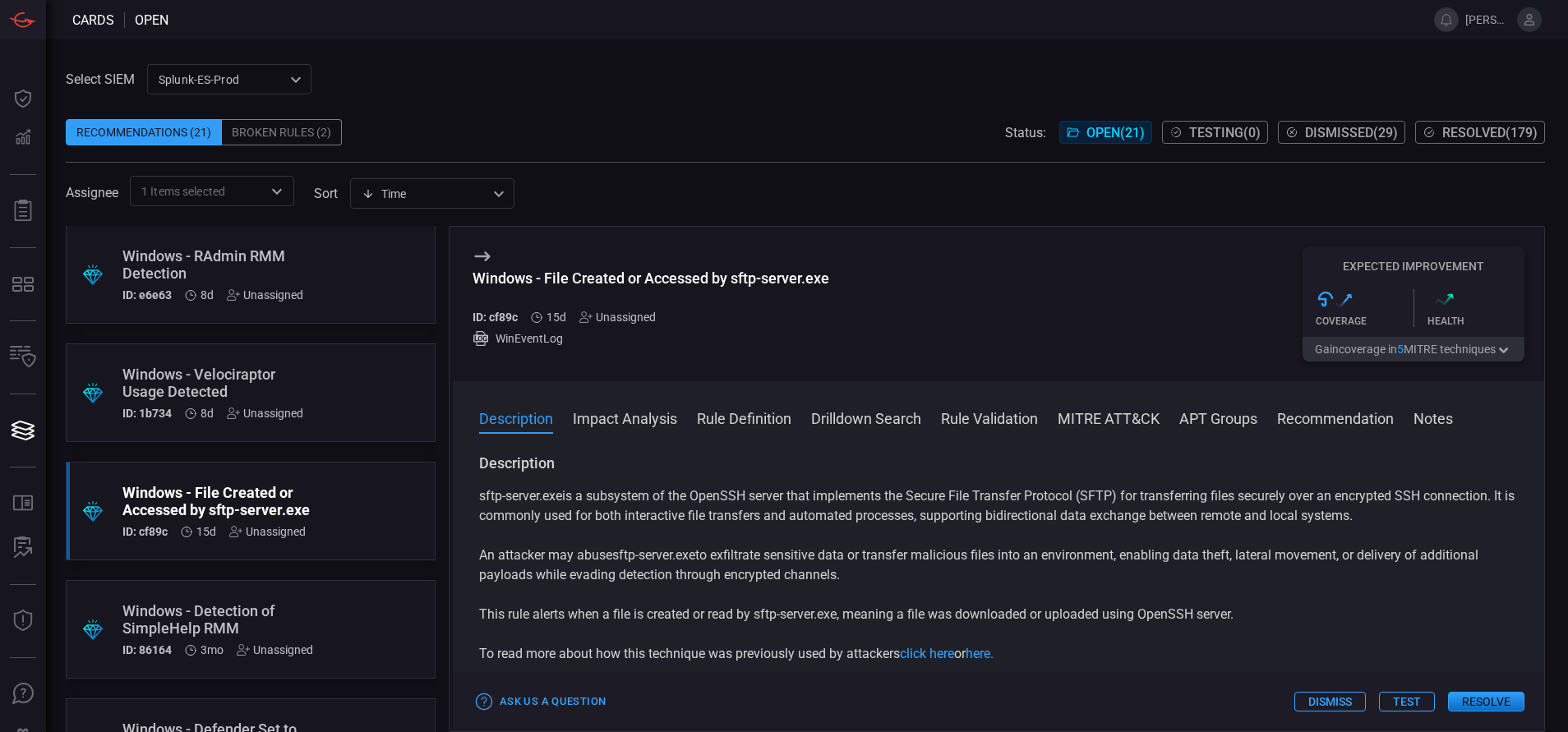
click at [720, 422] on button "Rule Definition" at bounding box center [744, 417] width 95 height 20
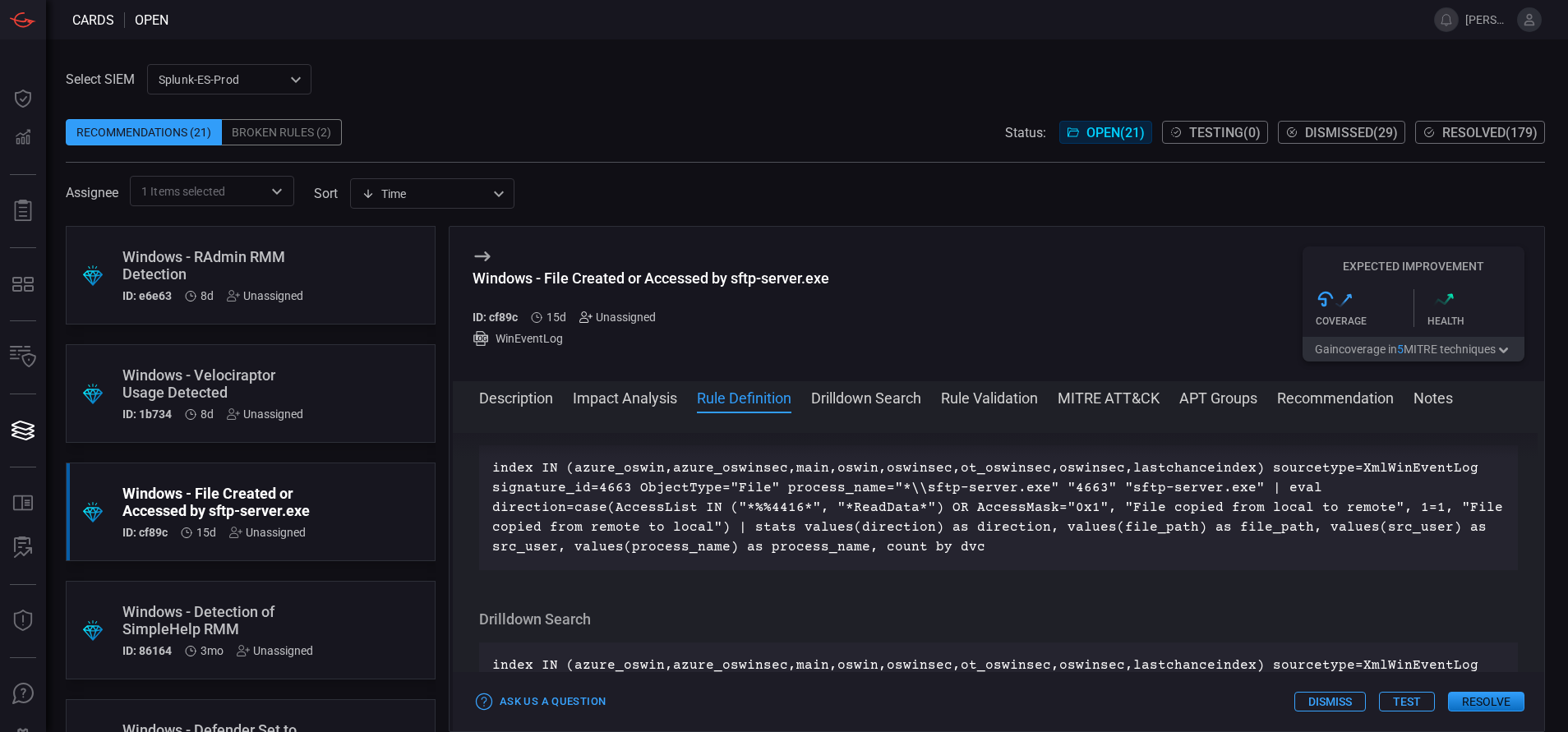
click at [590, 321] on icon at bounding box center [586, 318] width 13 height 13
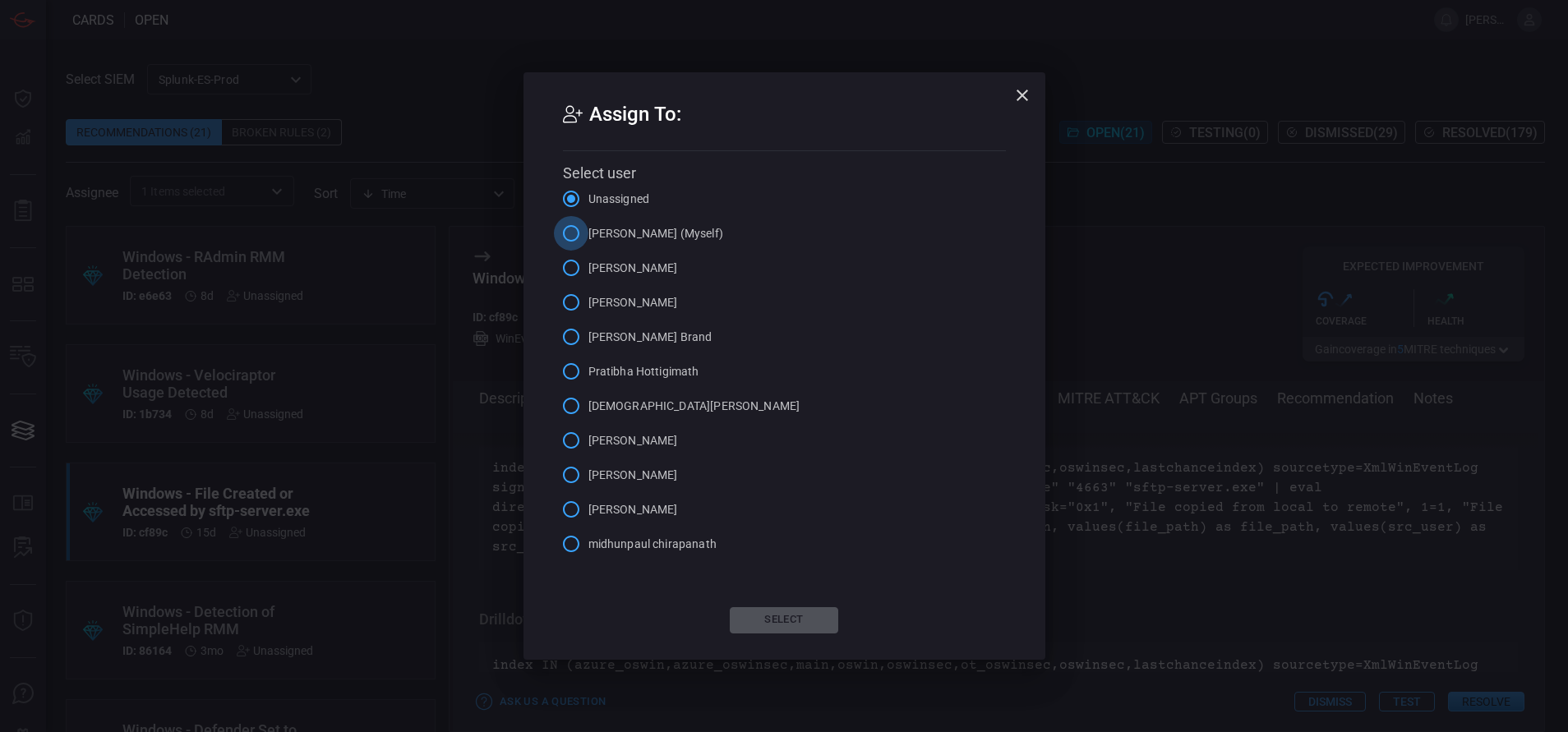
click at [572, 238] on input "[PERSON_NAME] (Myself)" at bounding box center [572, 233] width 35 height 35
click at [763, 632] on button "Select" at bounding box center [784, 620] width 108 height 26
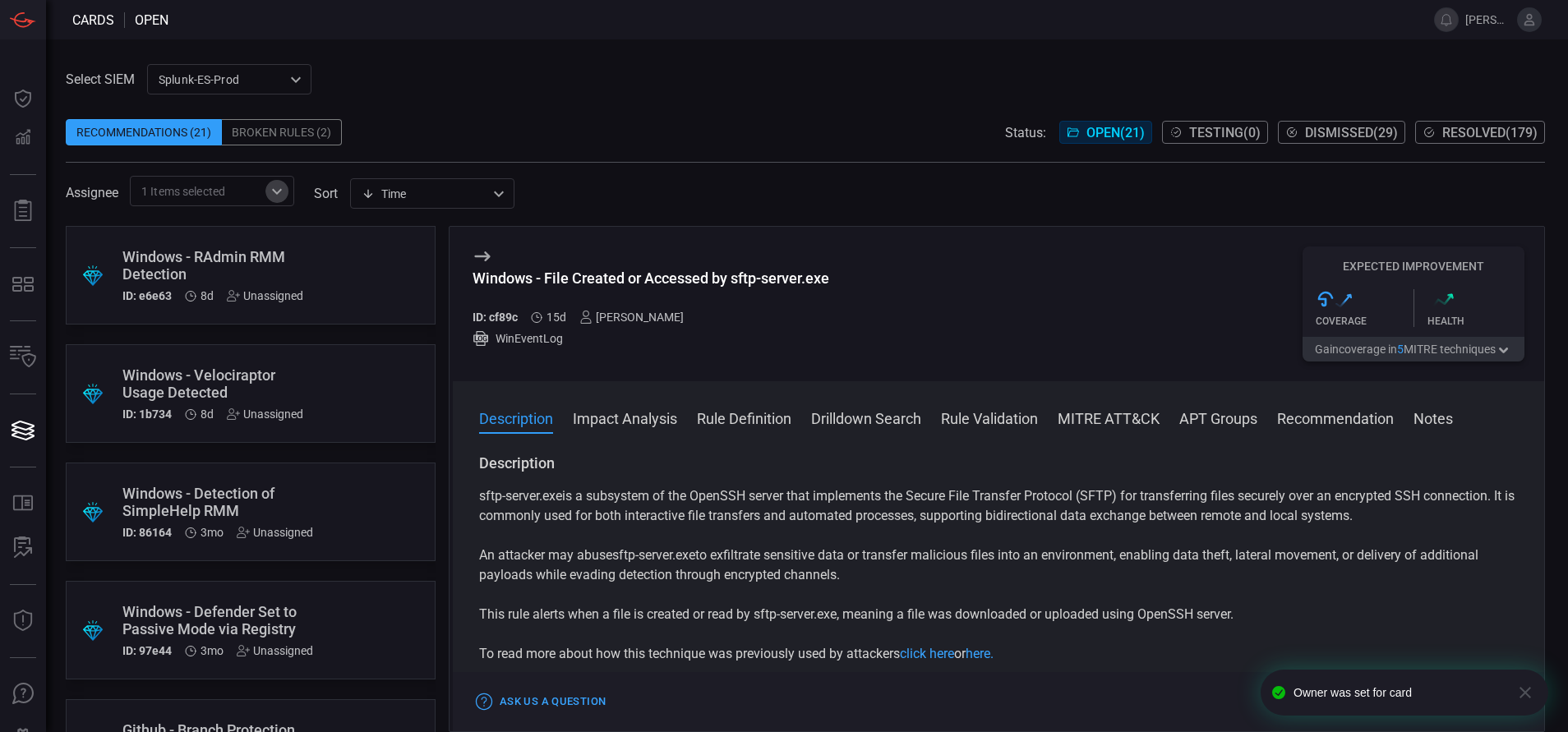
click at [287, 196] on icon "Open" at bounding box center [276, 191] width 20 height 20
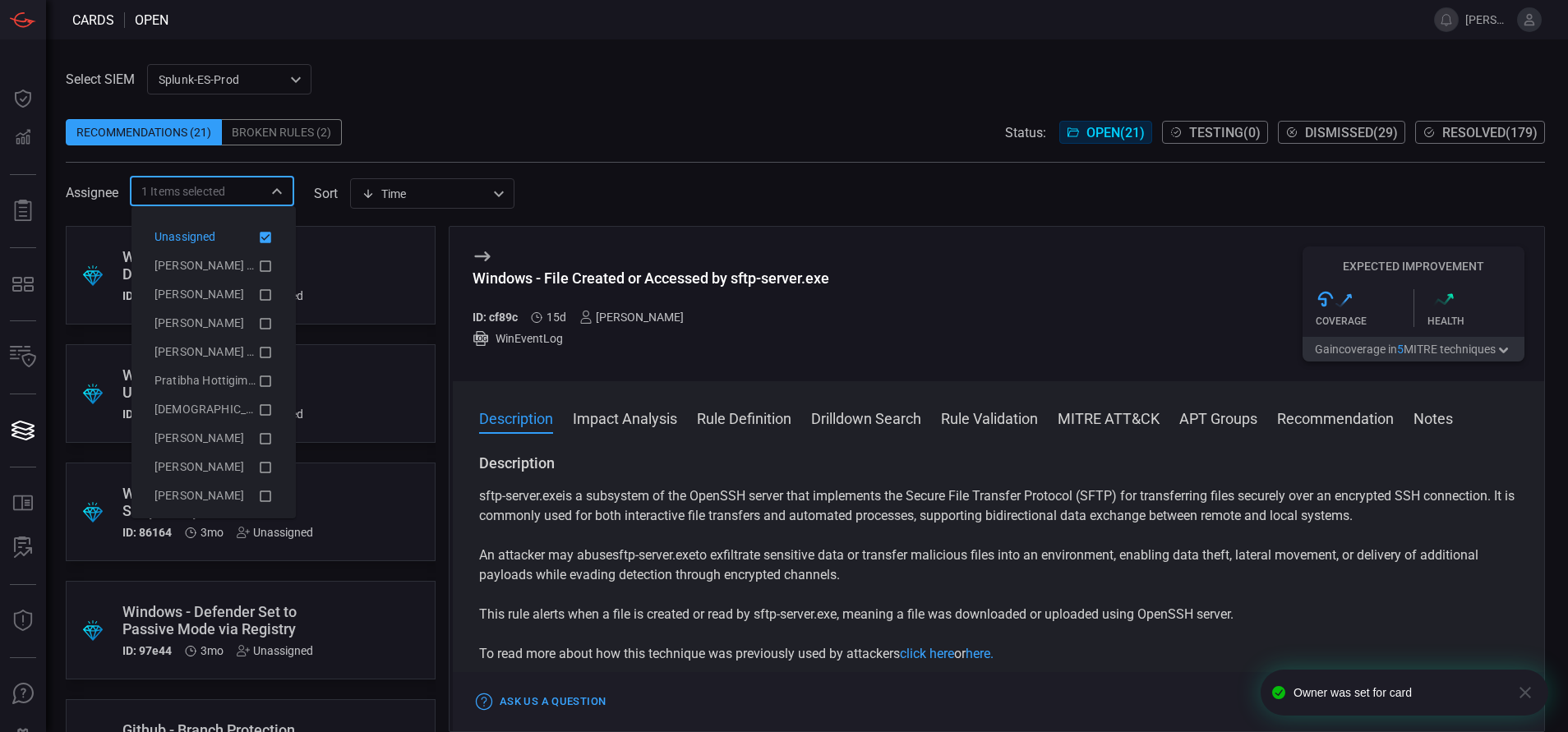
click at [258, 229] on icon at bounding box center [265, 237] width 14 height 20
click at [258, 265] on icon at bounding box center [265, 266] width 14 height 20
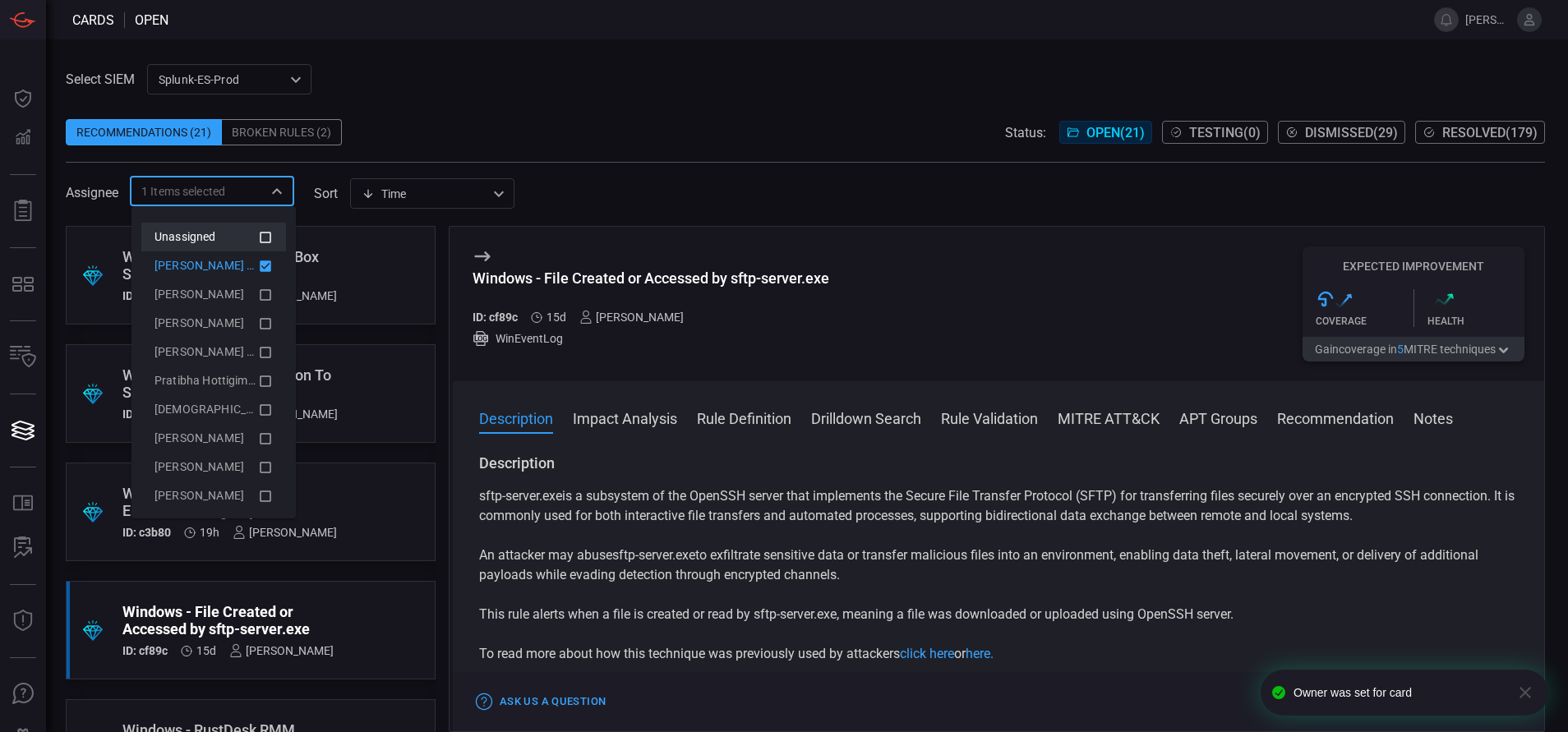
click at [451, 138] on div "Recommendations (21) Broken Rules (2) Status: Open ( 21 ) Testing ( 0 ) Dismiss…" at bounding box center [806, 131] width 1479 height 26
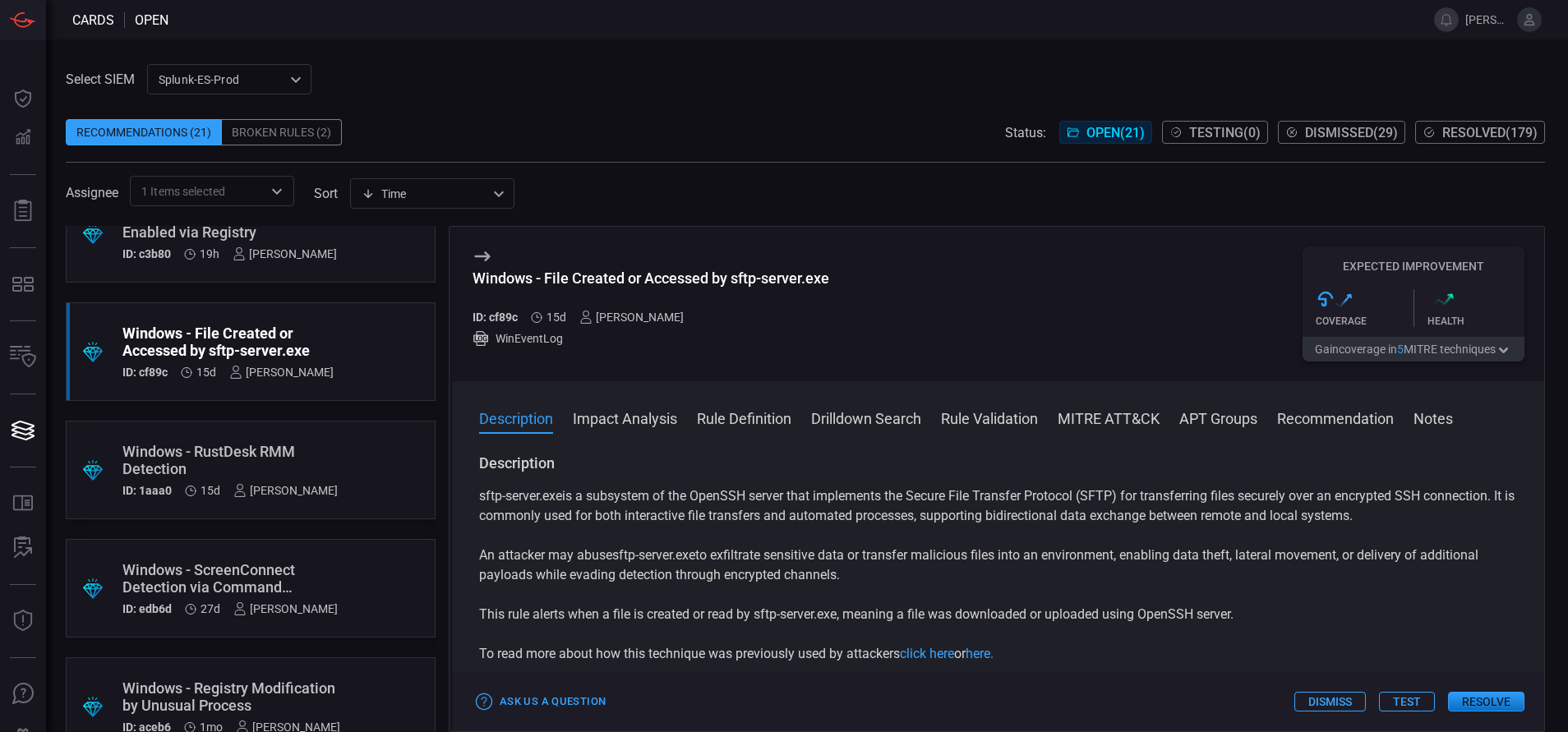
scroll to position [322, 0]
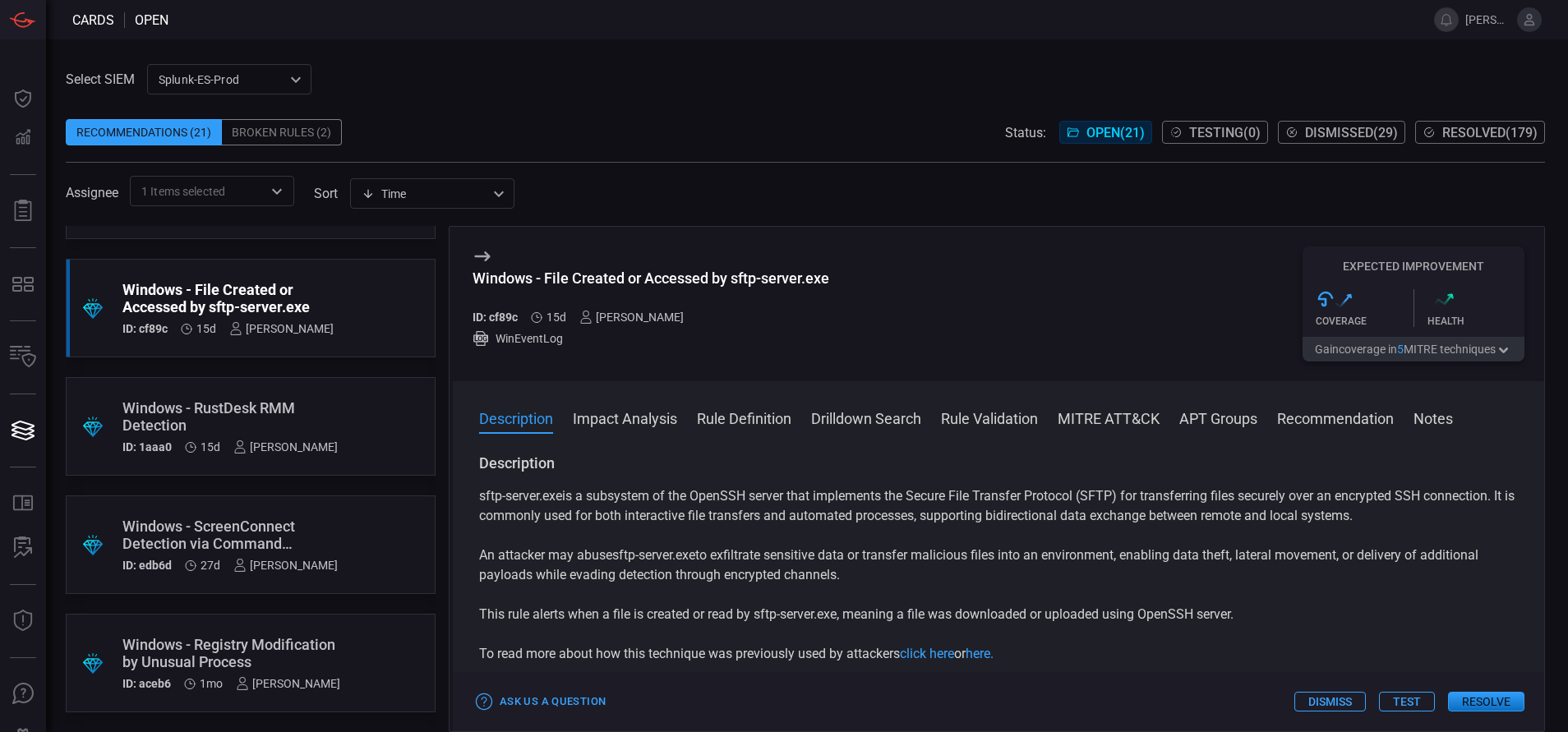
click at [336, 663] on div "Windows - Registry Modification by Unusual Process" at bounding box center [231, 653] width 218 height 35
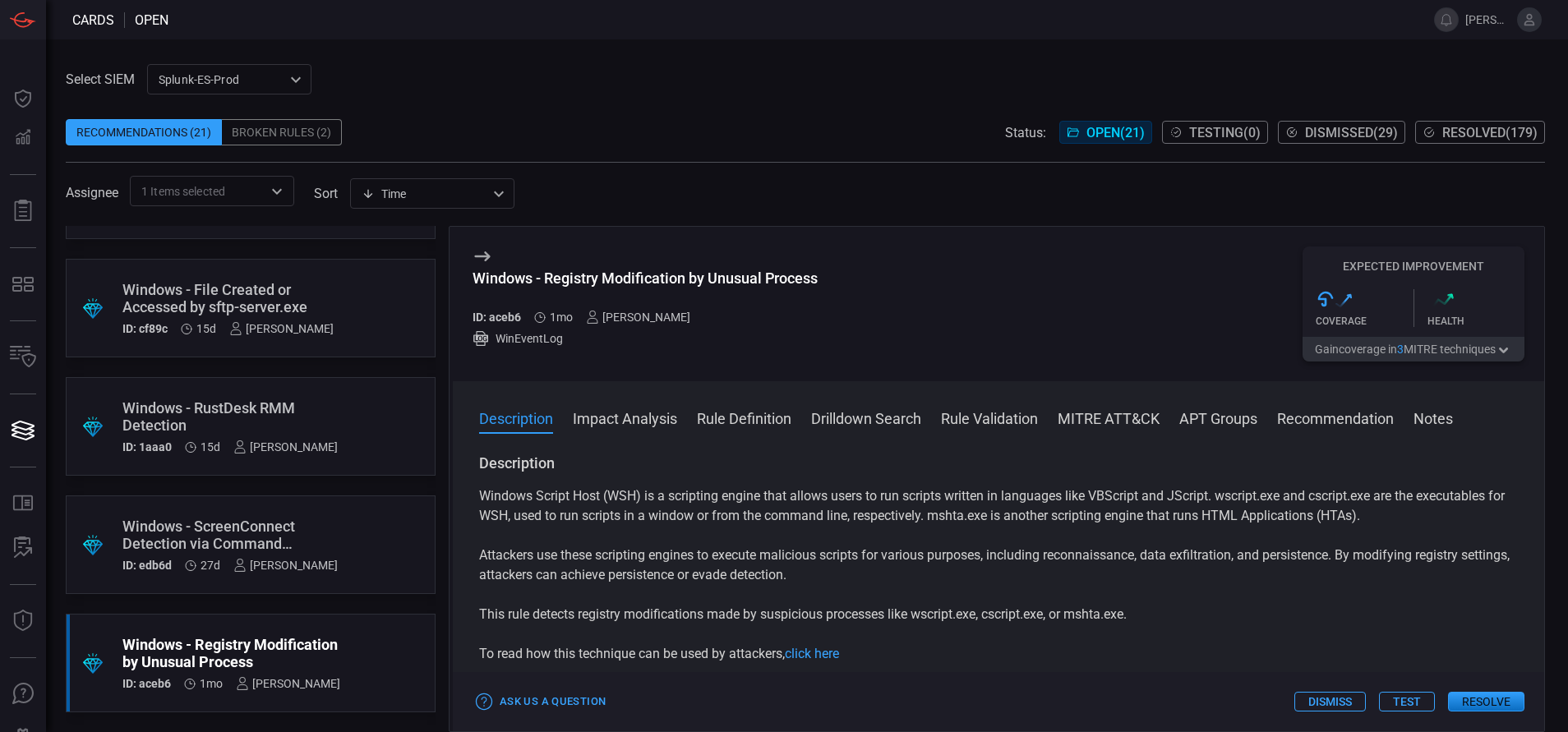
click at [715, 417] on button "Rule Definition" at bounding box center [744, 417] width 95 height 20
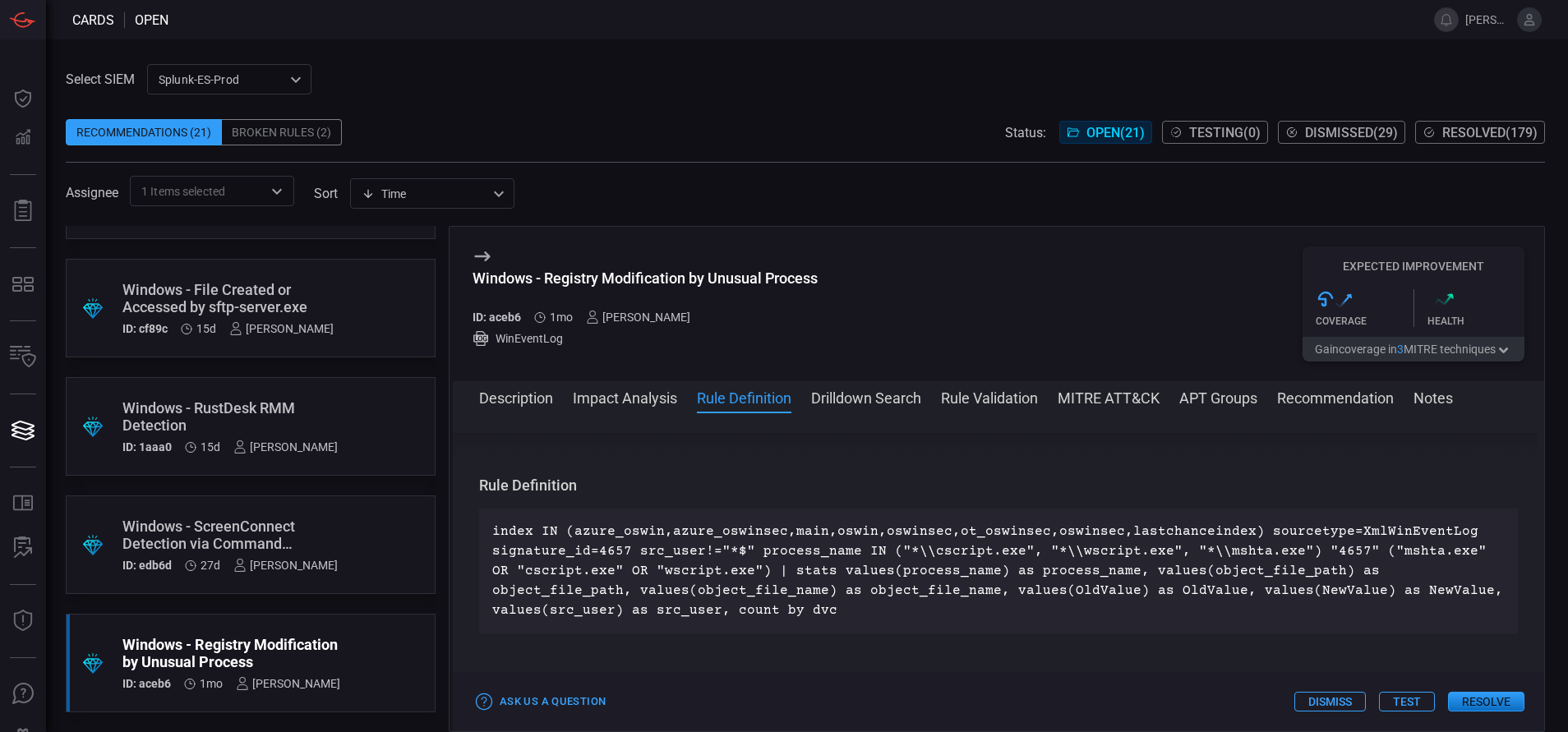
scroll to position [754, 0]
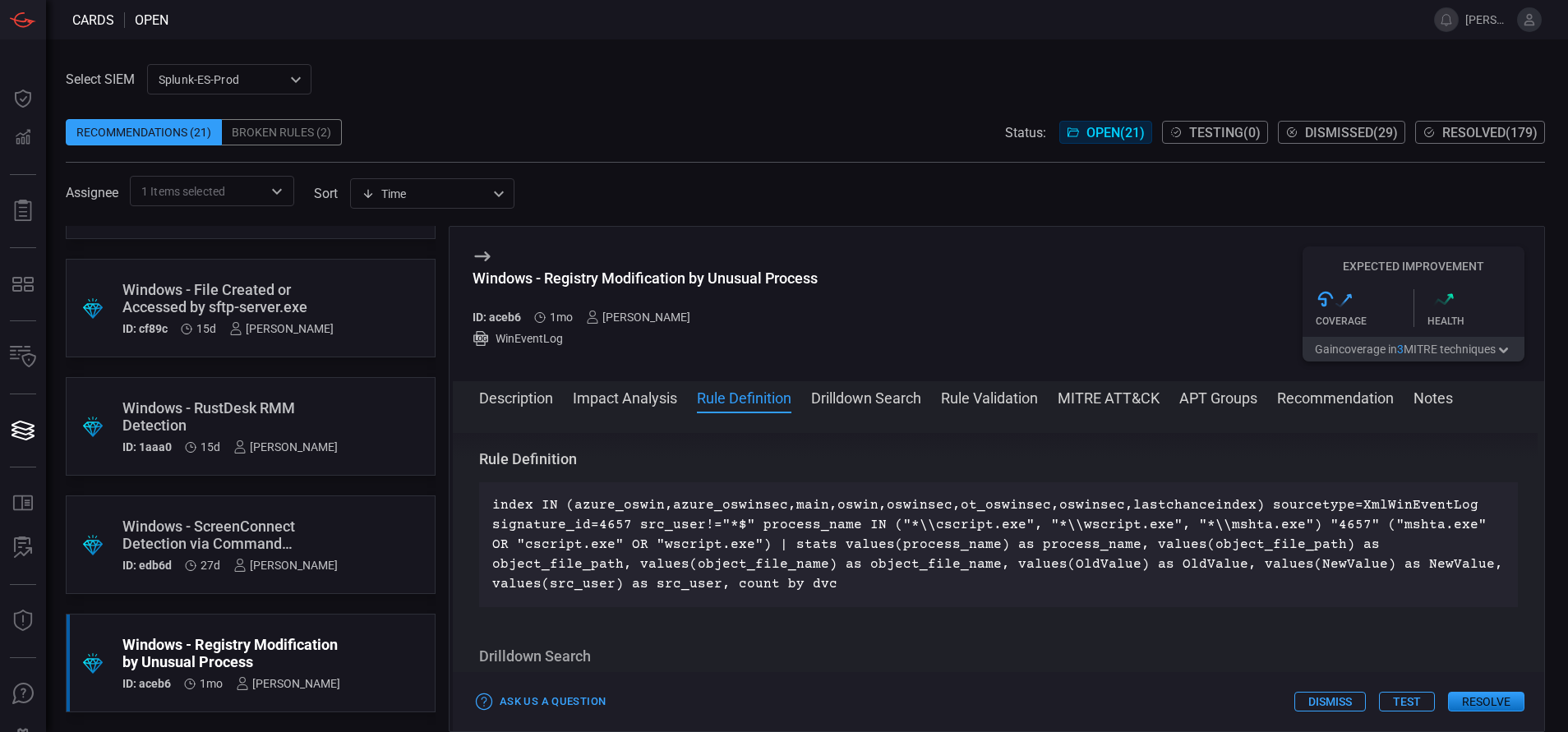
click at [321, 518] on div "Windows - ScreenConnect Detection via Command Parameters" at bounding box center [230, 535] width 215 height 35
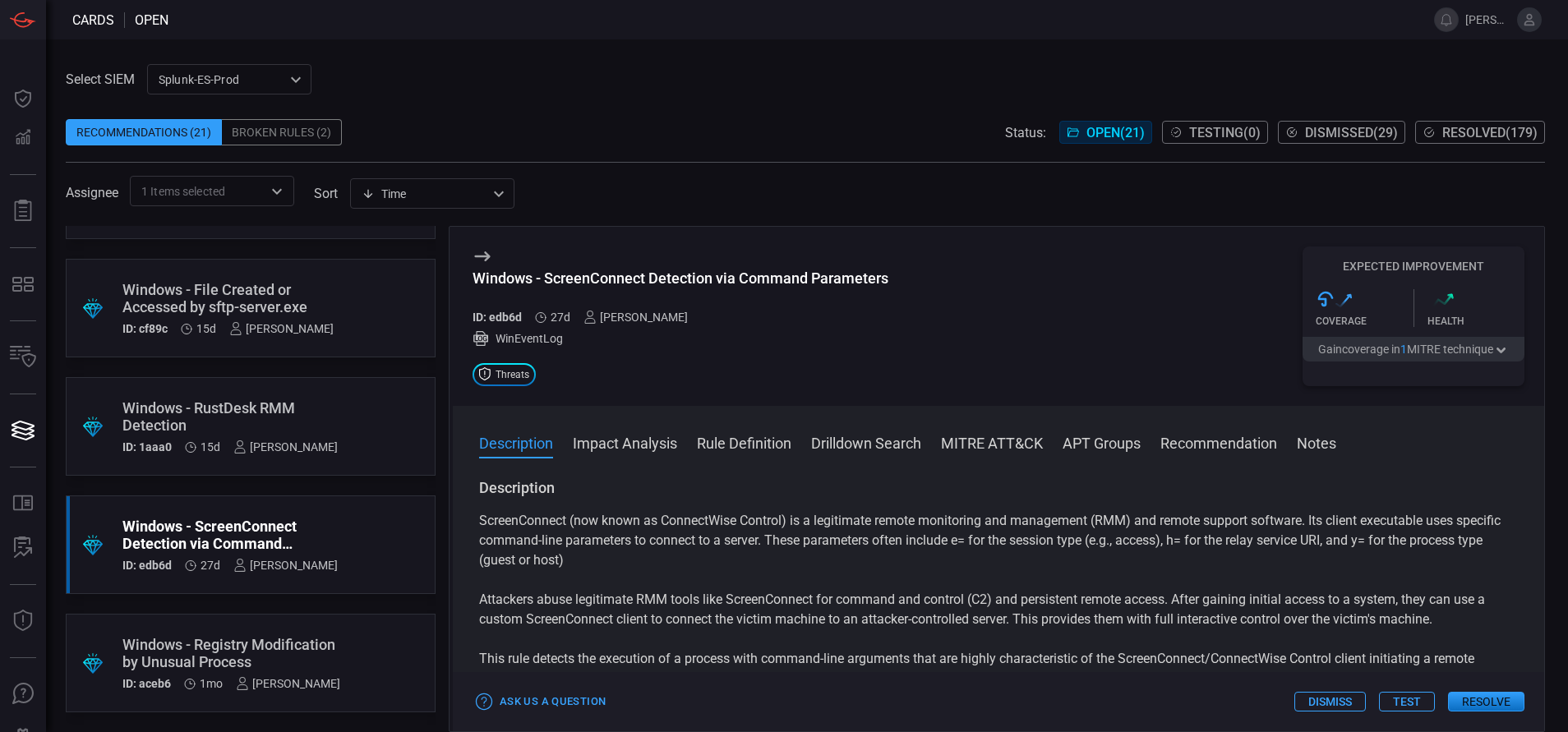
click at [737, 446] on button "Rule Definition" at bounding box center [744, 442] width 95 height 20
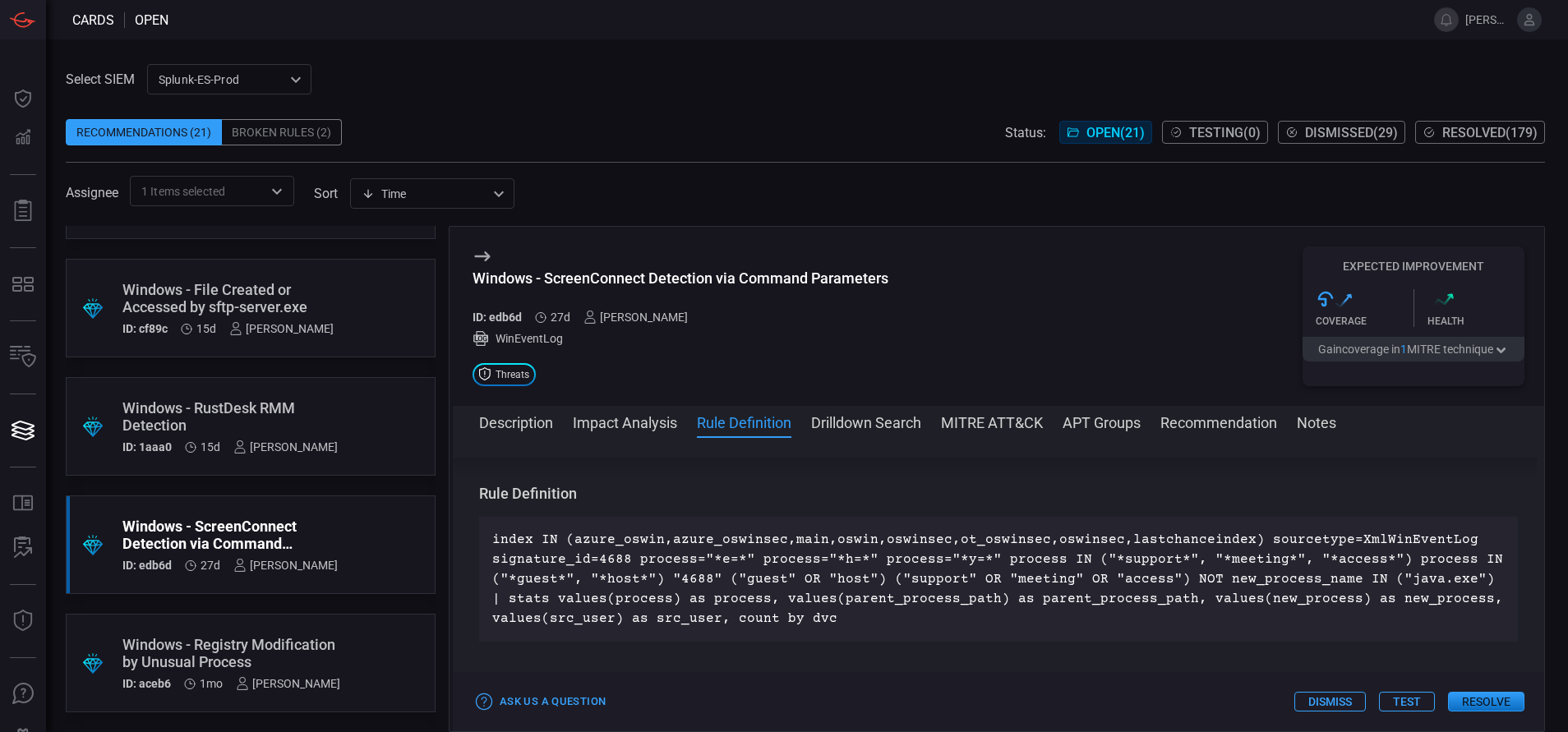
scroll to position [595, 0]
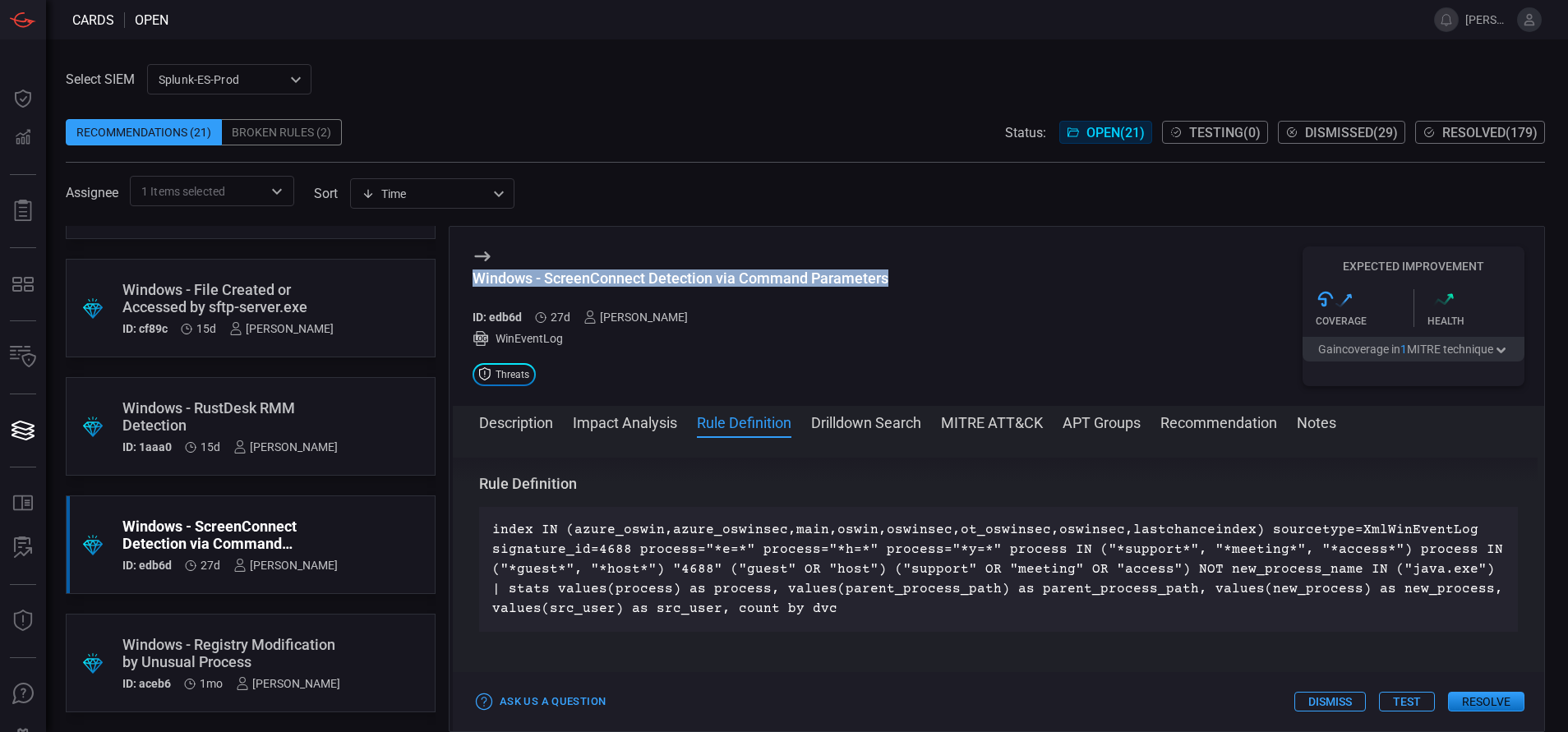
drag, startPoint x: 892, startPoint y: 276, endPoint x: 471, endPoint y: 290, distance: 421.2
click at [471, 290] on div "Windows - ScreenConnect Detection via Command Parameters ID: edb6d 27d [PERSON_…" at bounding box center [998, 316] width 1091 height 179
copy div "Windows - ScreenConnect Detection via Command Parameters"
click at [999, 422] on button "MITRE ATT&CK" at bounding box center [992, 421] width 102 height 20
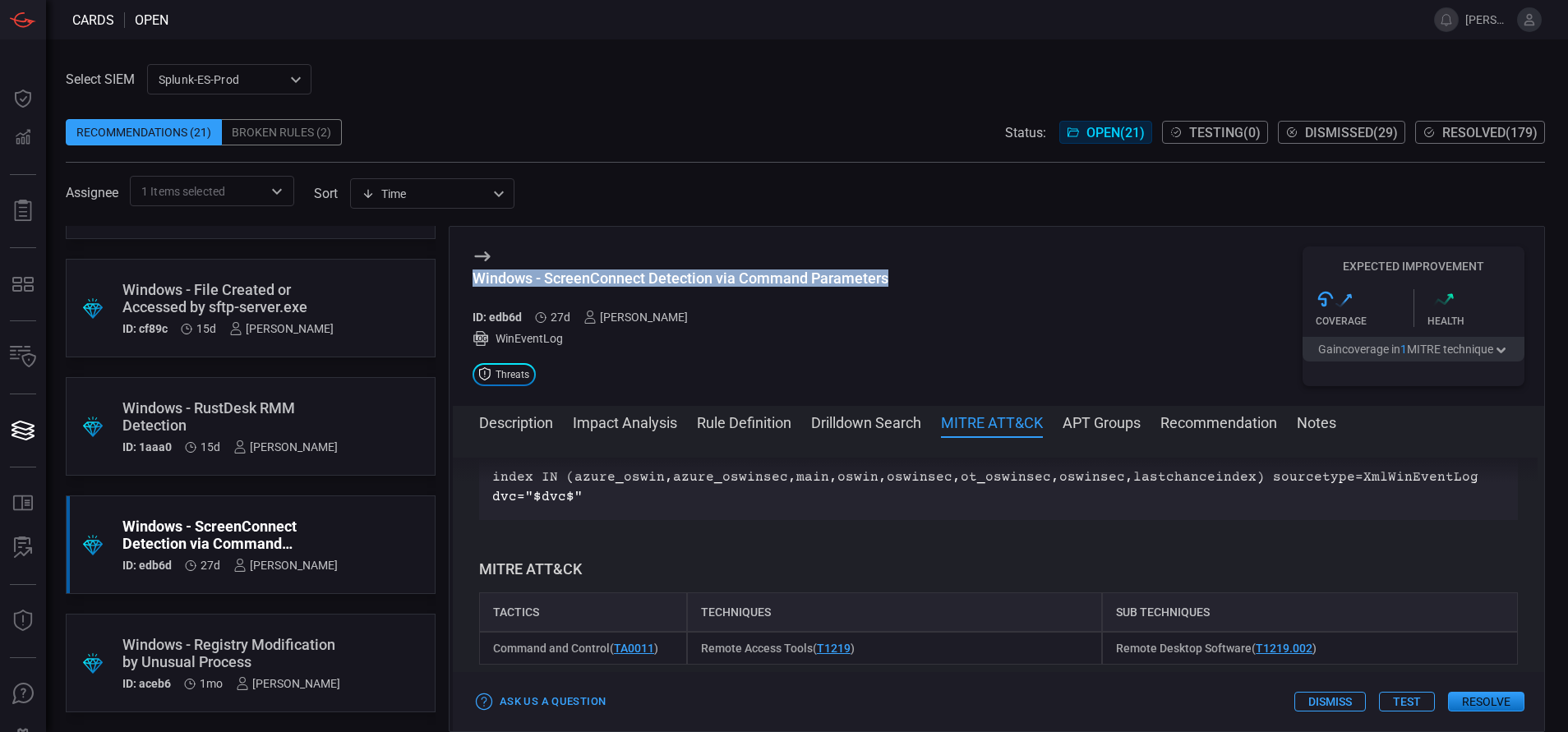
scroll to position [930, 0]
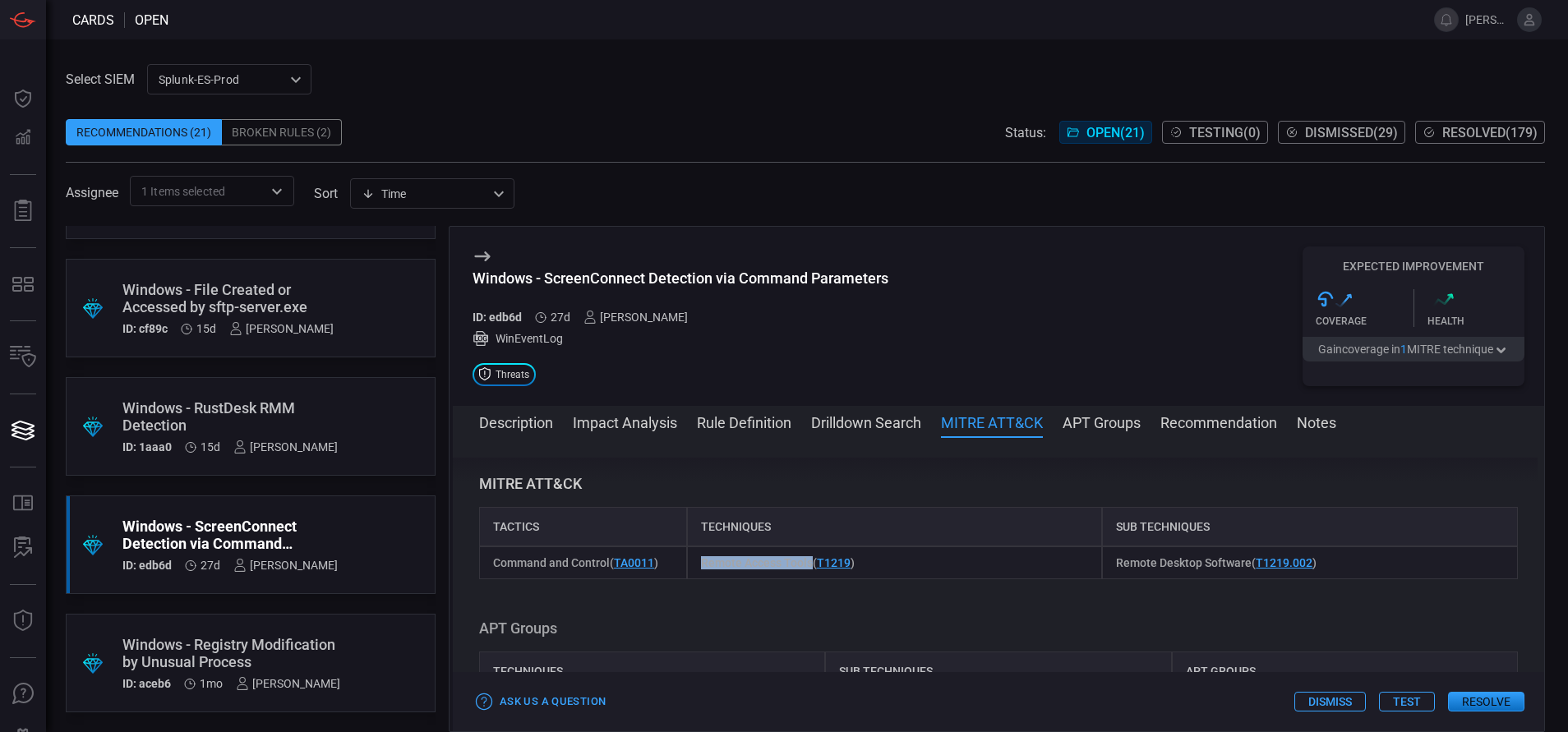
drag, startPoint x: 808, startPoint y: 558, endPoint x: 700, endPoint y: 559, distance: 108.0
click at [701, 559] on span "Remote Access Tools ( T1219 )" at bounding box center [778, 563] width 153 height 13
copy span "Remote Access Tools"
drag, startPoint x: 1239, startPoint y: 561, endPoint x: 1105, endPoint y: 563, distance: 134.0
click at [1116, 563] on span "Remote Desktop Software ( T1219.002 )" at bounding box center [1216, 563] width 200 height 13
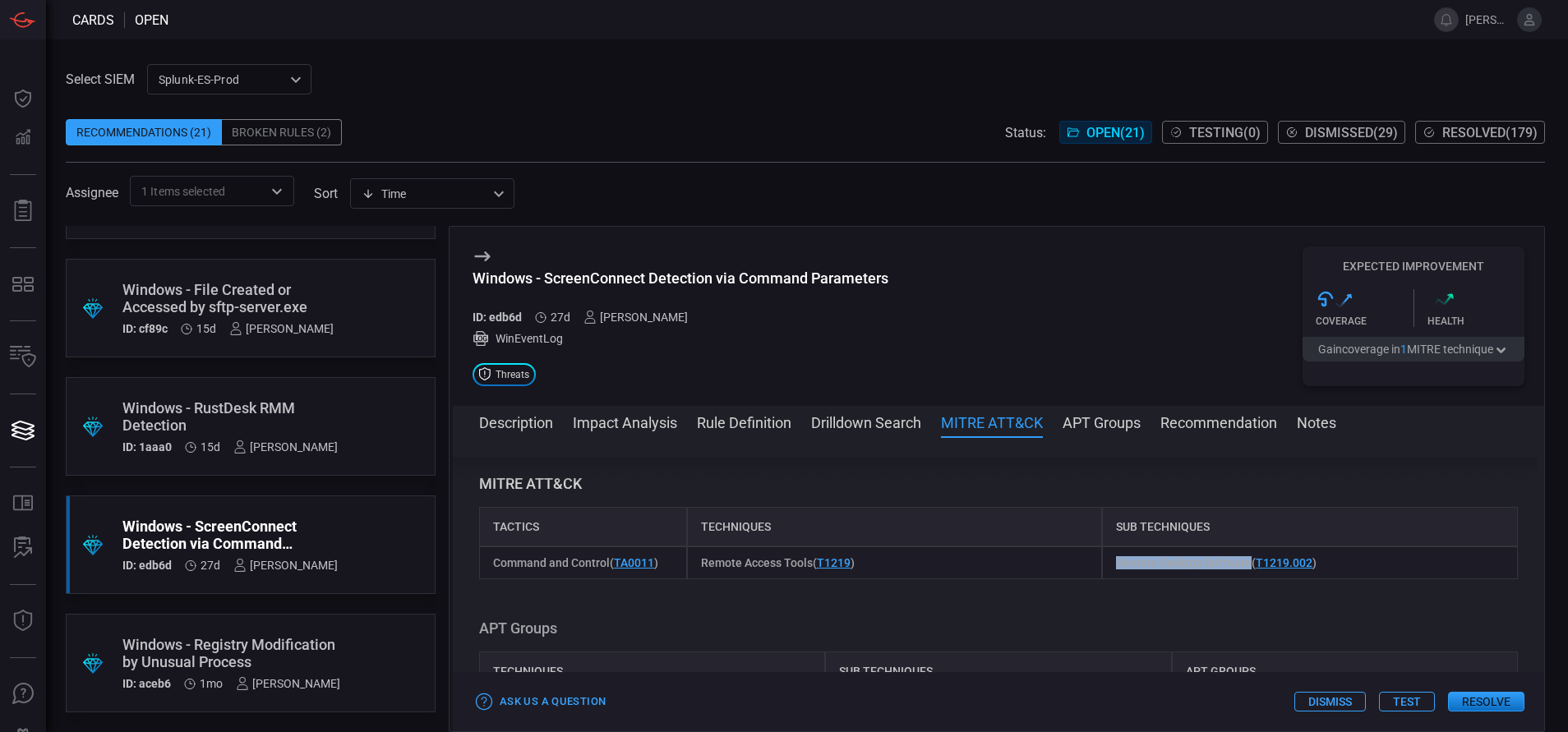
copy span "Remote Desktop Software"
click at [1116, 563] on span "Remote Desktop Software ( T1219.002 )" at bounding box center [1216, 563] width 200 height 13
click at [717, 432] on button "Rule Definition" at bounding box center [744, 421] width 95 height 20
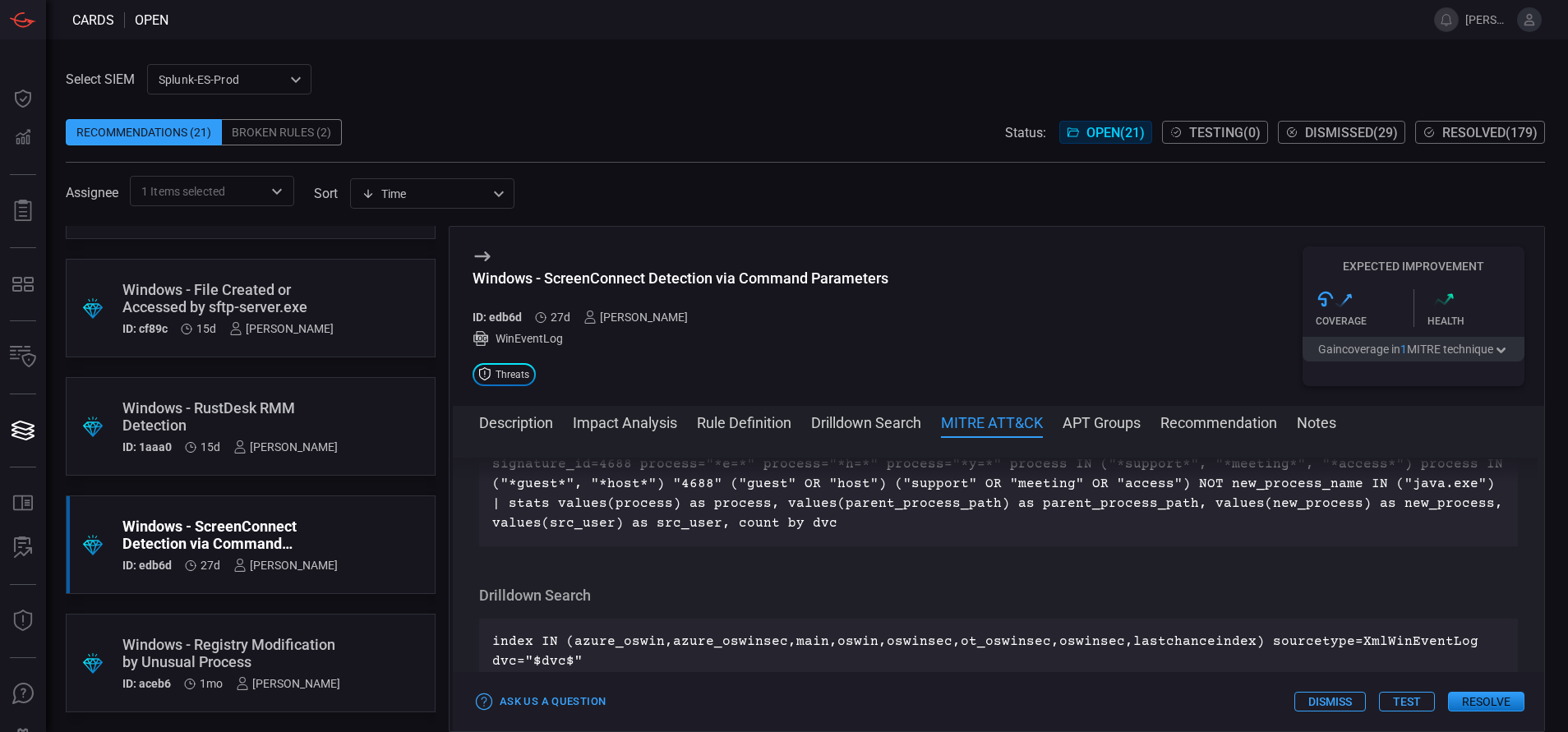
scroll to position [595, 0]
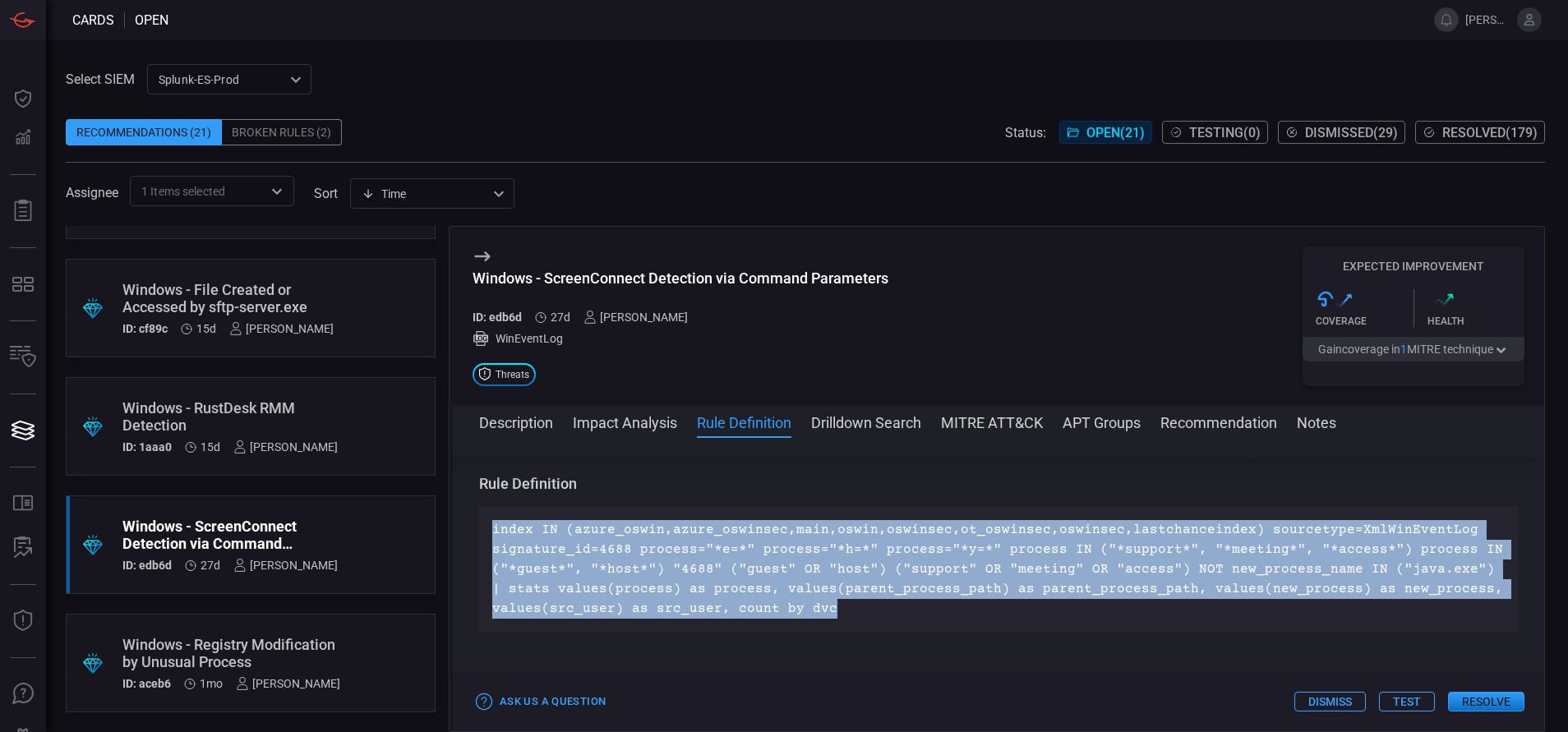
drag, startPoint x: 835, startPoint y: 610, endPoint x: 494, endPoint y: 531, distance: 350.0
click at [494, 531] on p "index IN (azure_oswin,azure_oswinsec,main,oswin,oswinsec,ot_oswinsec,oswinsec,l…" at bounding box center [998, 569] width 1013 height 99
copy p "index IN (azure_oswin,azure_oswinsec,main,oswin,oswinsec,ot_oswinsec,oswinsec,l…"
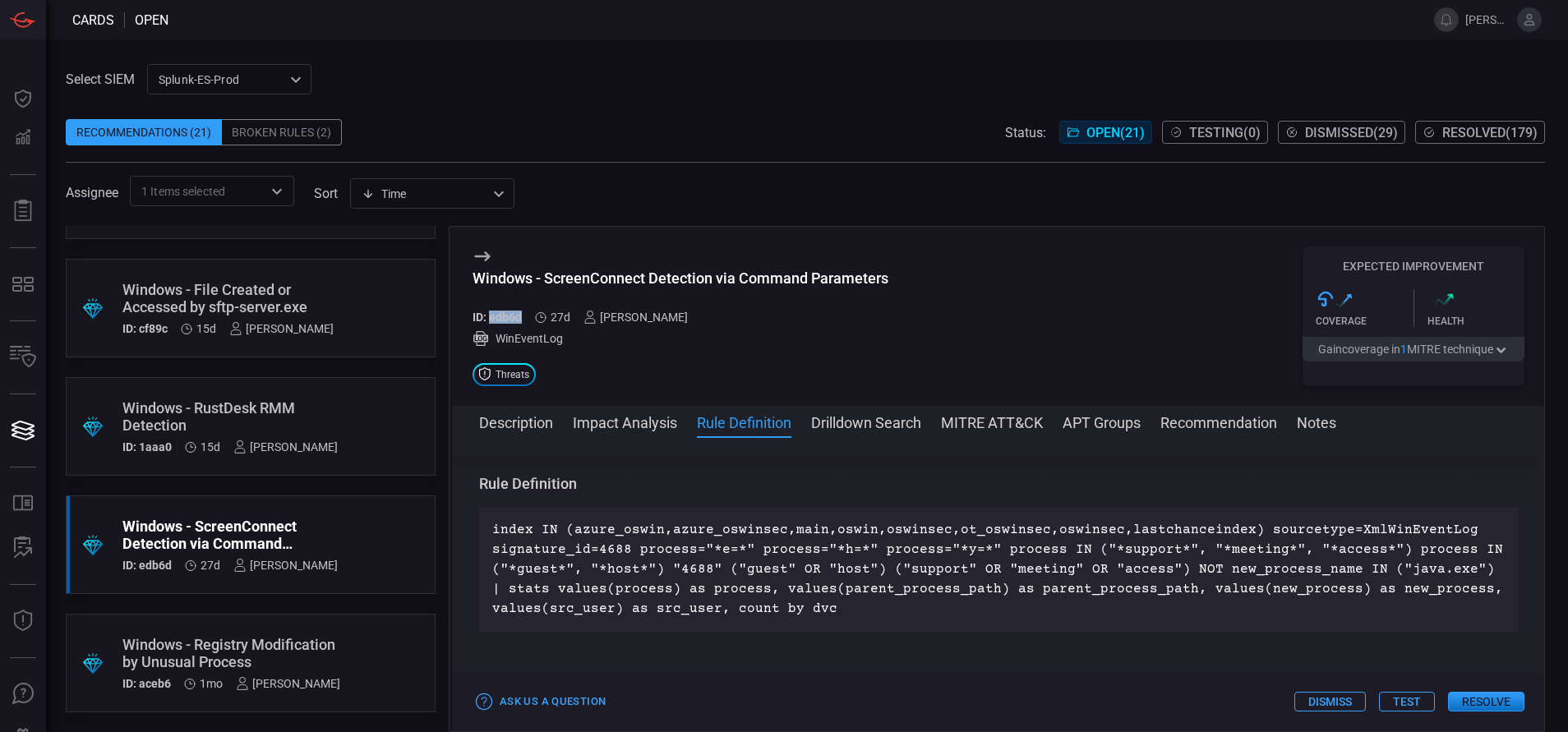
drag, startPoint x: 526, startPoint y: 315, endPoint x: 488, endPoint y: 316, distance: 38.0
click at [488, 316] on div "ID: edb6d 27d [PERSON_NAME]" at bounding box center [681, 318] width 416 height 13
copy h5 "edb6d"
click at [538, 428] on button "Description" at bounding box center [516, 421] width 74 height 20
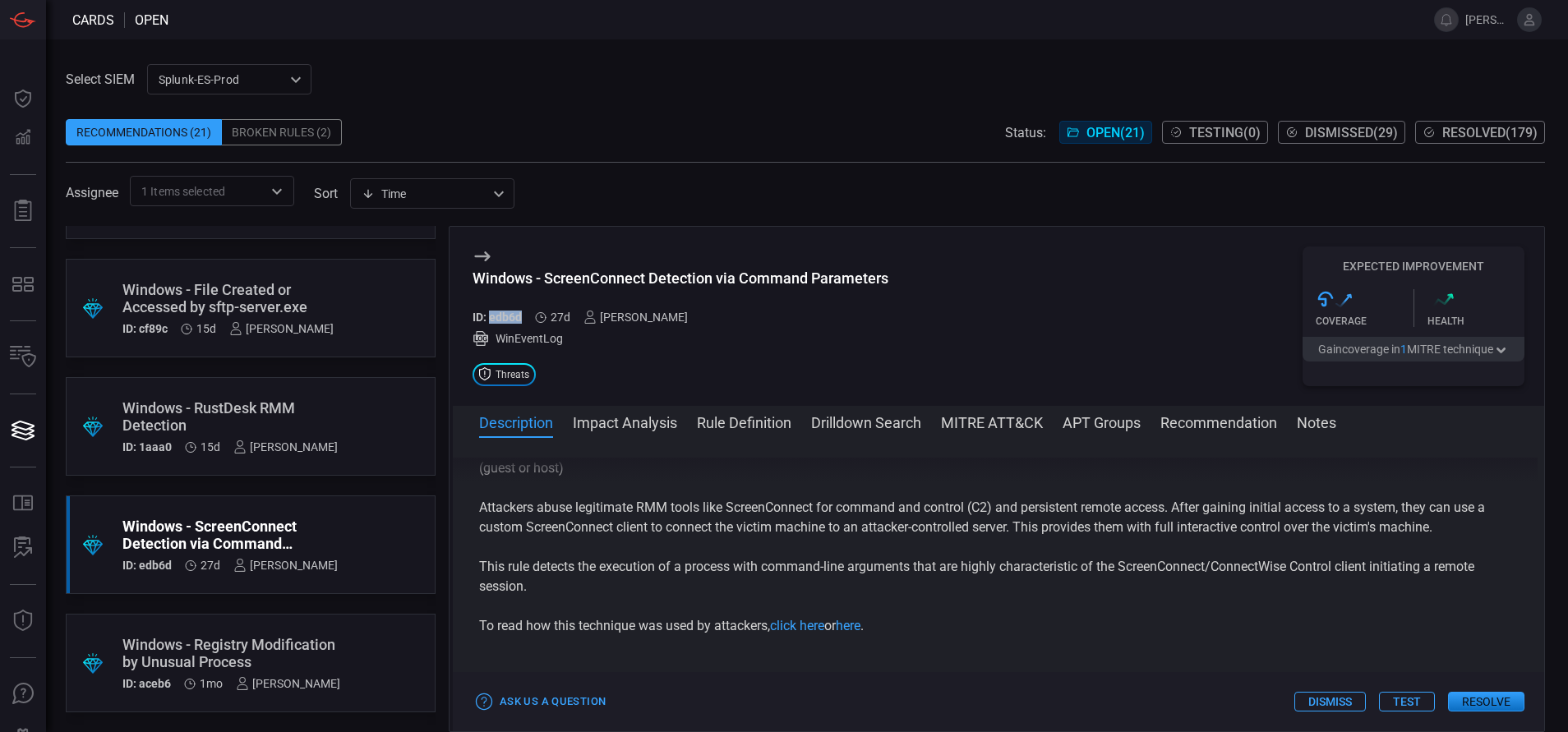
scroll to position [79, 0]
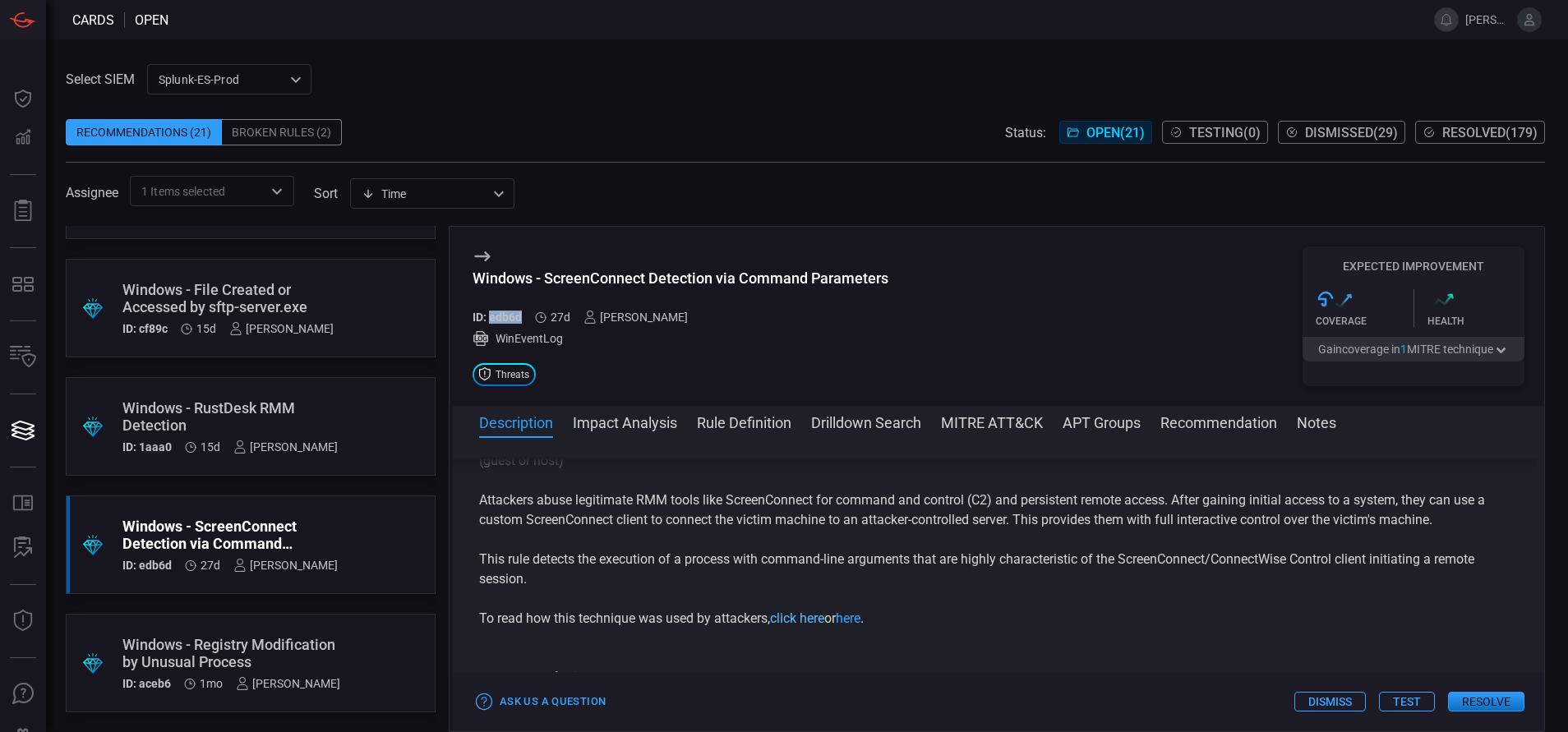
click at [804, 617] on link "click here" at bounding box center [797, 619] width 55 height 15
click at [854, 419] on button "Drilldown Search" at bounding box center [866, 421] width 110 height 20
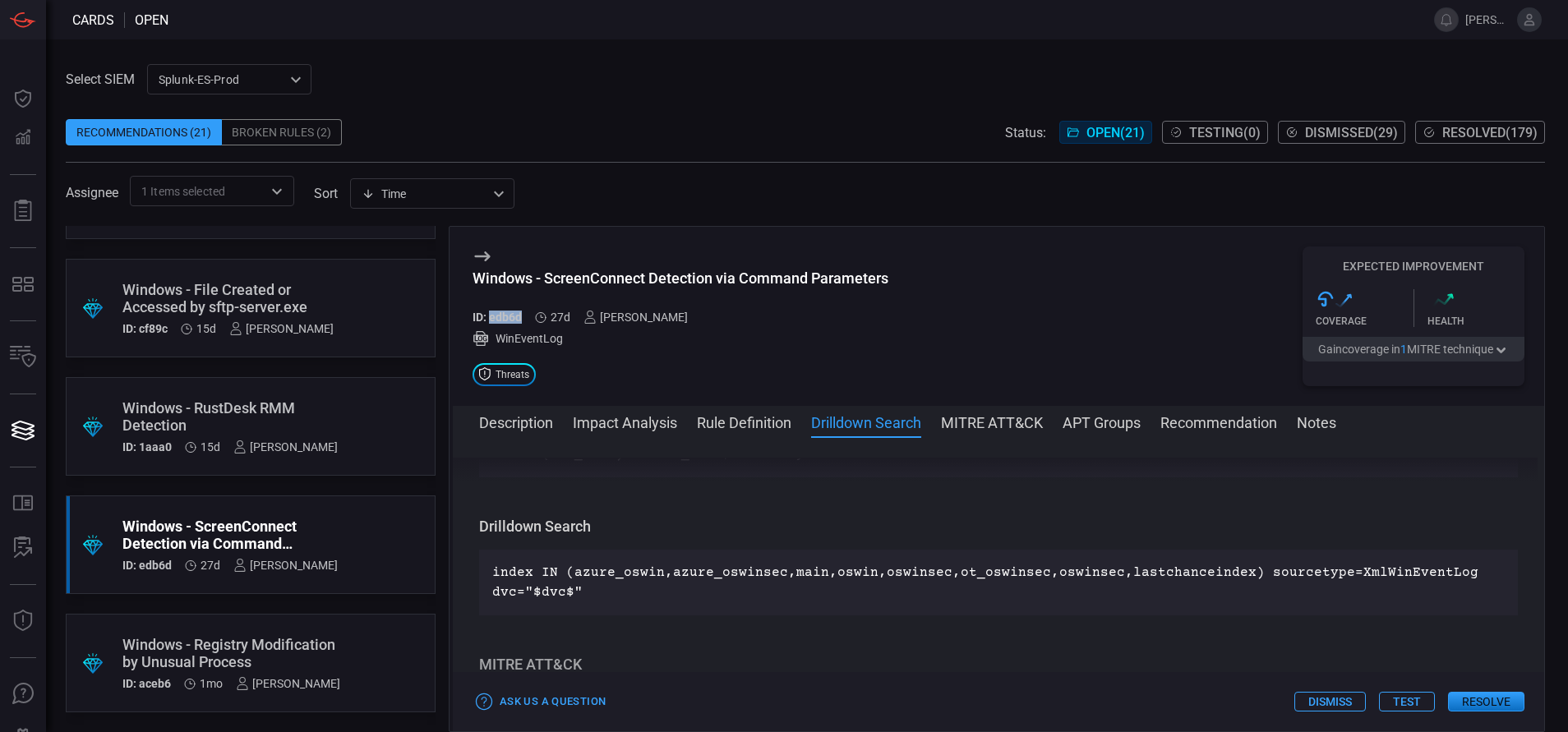
scroll to position [791, 0]
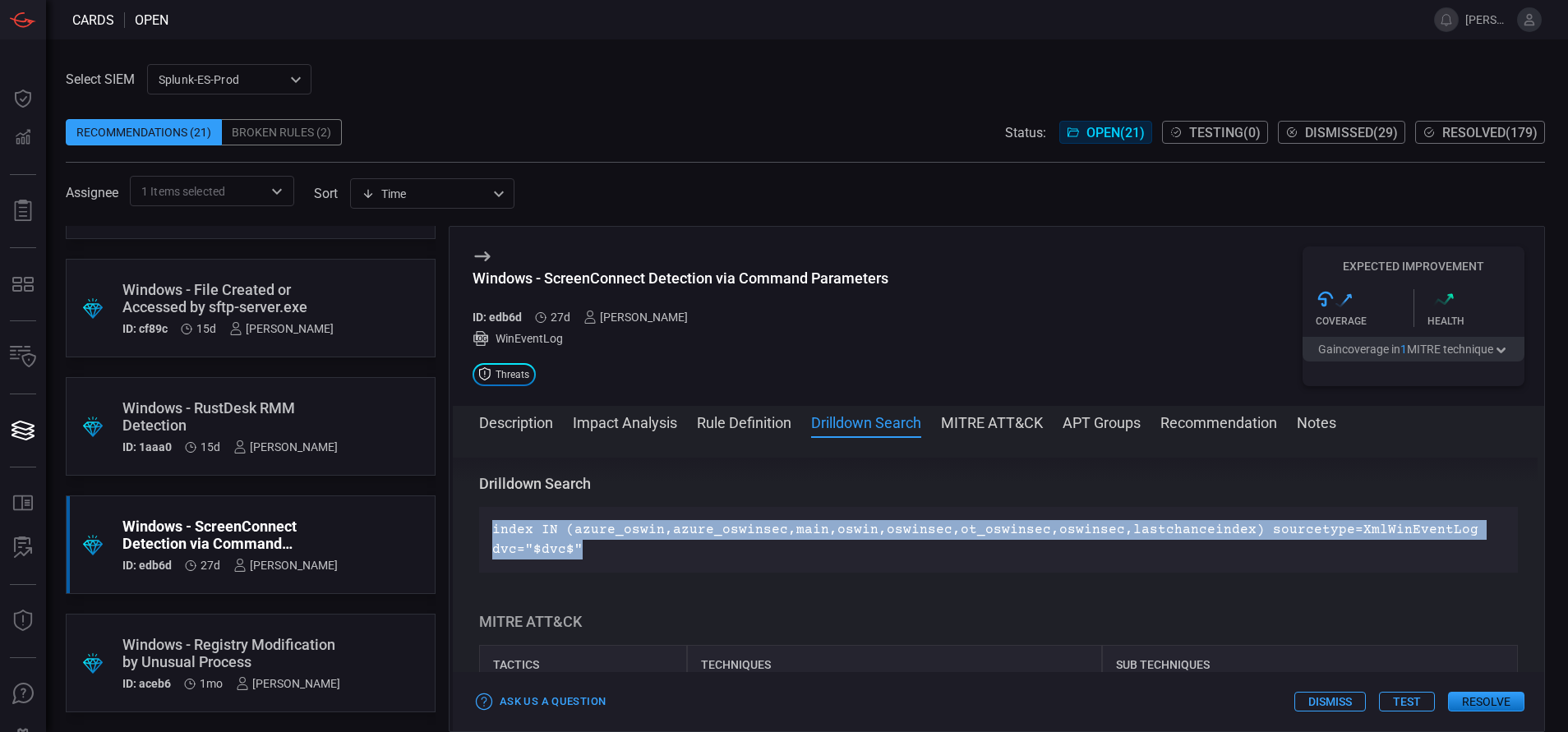
drag, startPoint x: 589, startPoint y: 551, endPoint x: 469, endPoint y: 529, distance: 122.0
click at [469, 529] on div "Description ScreenConnect (now known as ConnectWise Control) is a legitimate re…" at bounding box center [998, 581] width 1091 height 248
copy p "index IN (azure_oswin,azure_oswinsec,main,oswin,oswinsec,ot_oswinsec,oswinsec,l…"
click at [988, 423] on button "MITRE ATT&CK" at bounding box center [992, 421] width 102 height 20
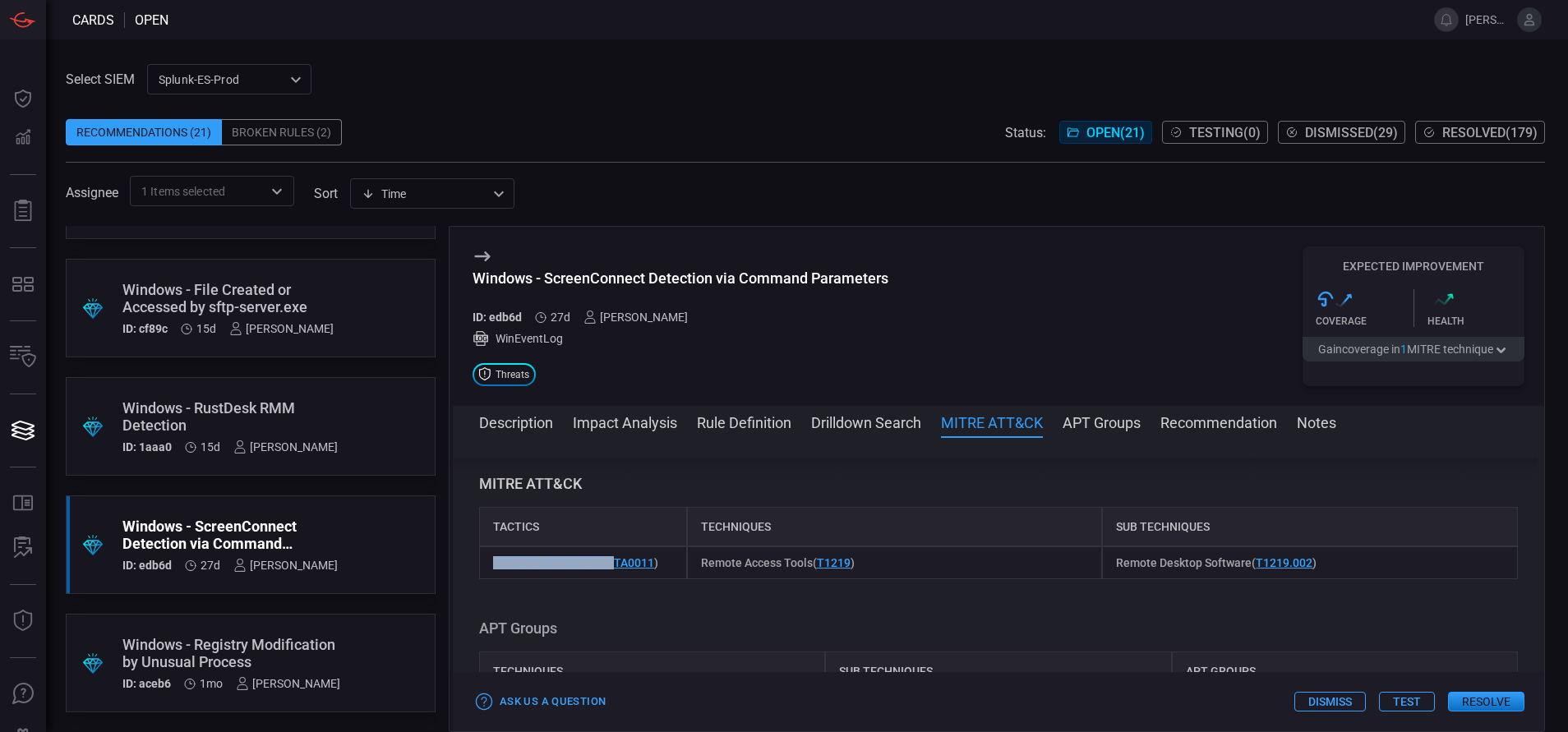
drag, startPoint x: 492, startPoint y: 562, endPoint x: 611, endPoint y: 577, distance: 119.9
click at [611, 577] on div "Command and Control ( TA0011 )" at bounding box center [583, 563] width 208 height 33
copy span "Command and Control"
click at [730, 422] on button "Rule Definition" at bounding box center [744, 421] width 95 height 20
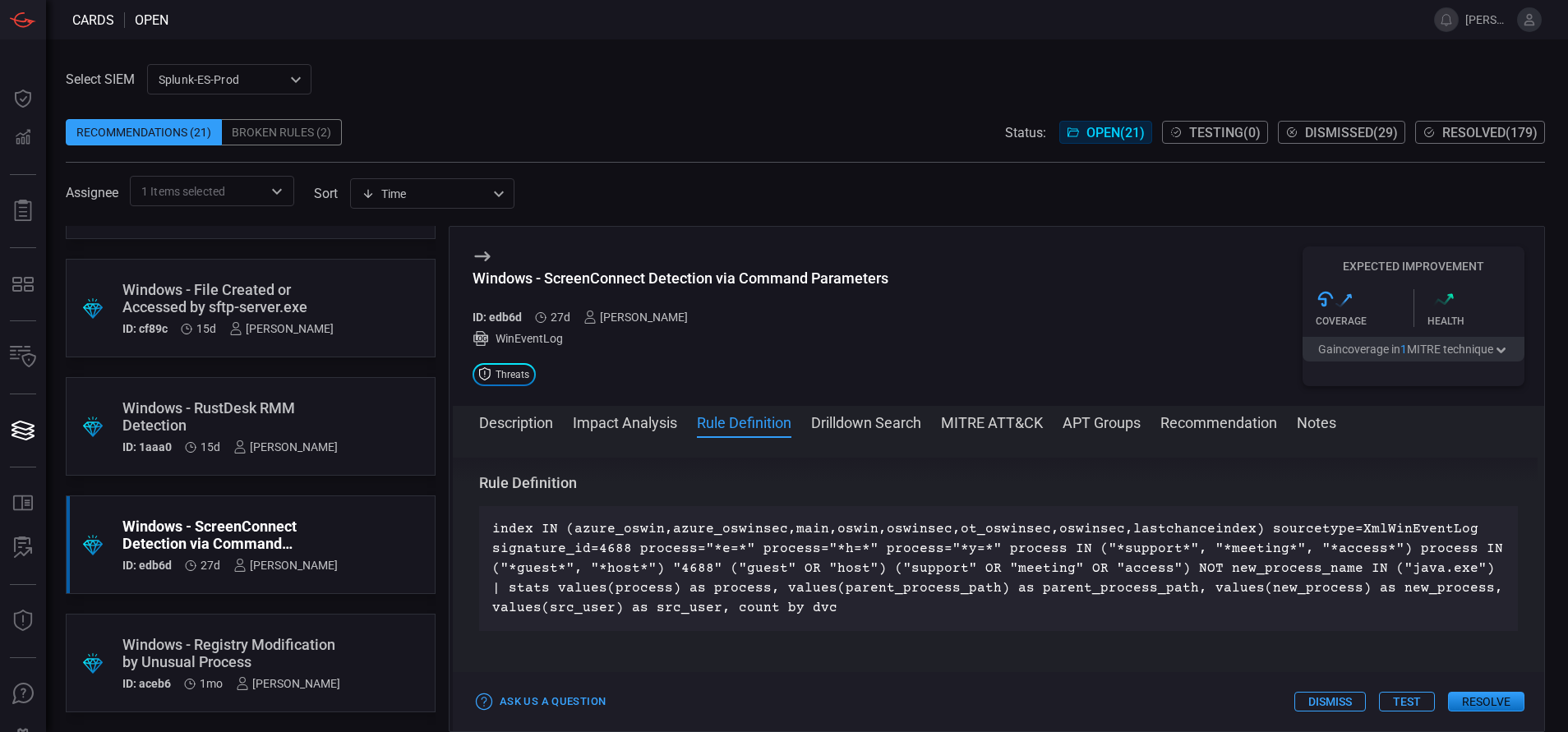
scroll to position [595, 0]
click at [643, 598] on p "index IN (azure_oswin,azure_oswinsec,main,oswin,oswinsec,ot_oswinsec,oswinsec,l…" at bounding box center [998, 569] width 1013 height 99
click at [1488, 699] on button "Resolve" at bounding box center [1486, 701] width 77 height 20
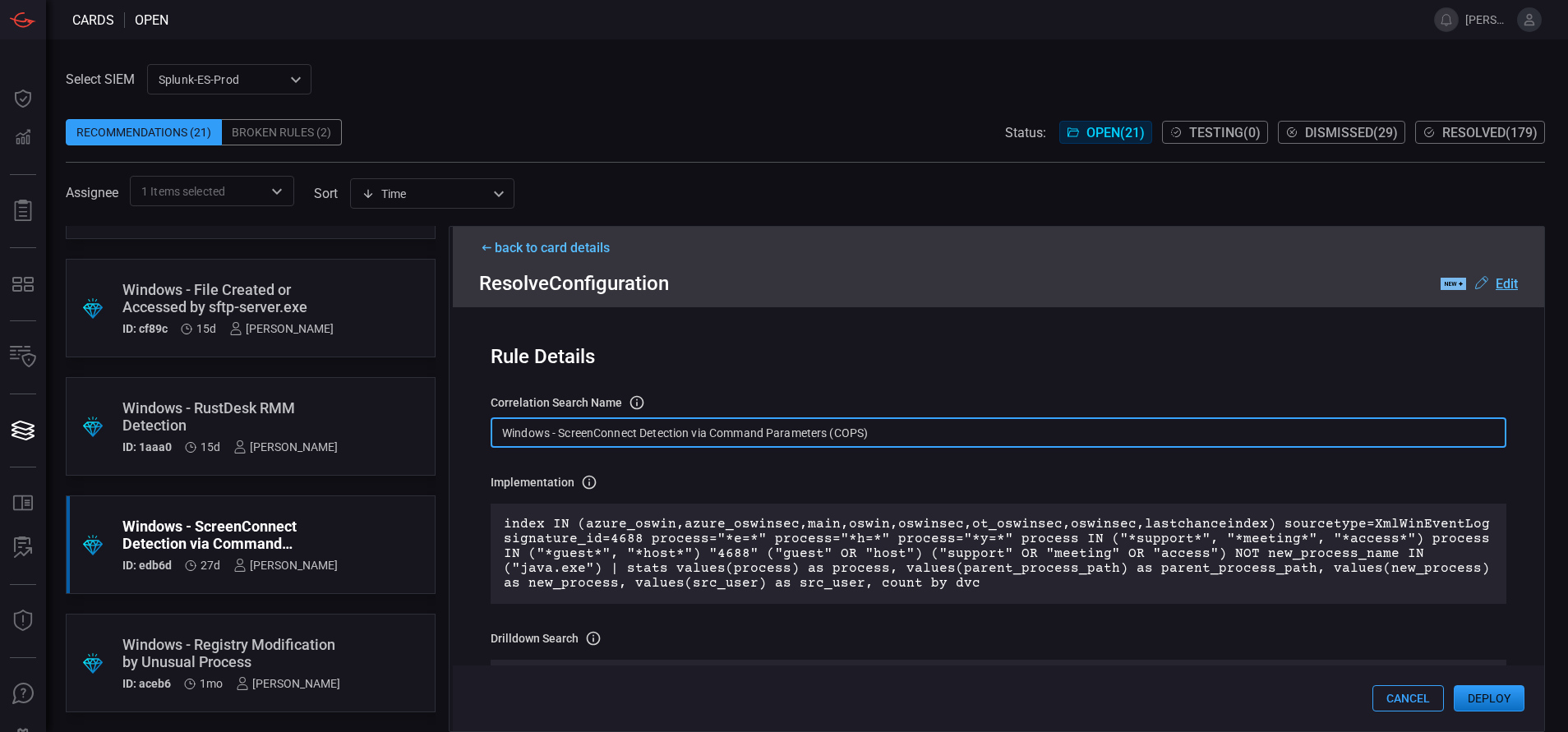
click at [885, 435] on input "Windows - ScreenConnect Detection via Command Parameters (COPS)" at bounding box center [998, 433] width 1016 height 31
paste input "Process - ScreenConnect Detection via Command Parameters"
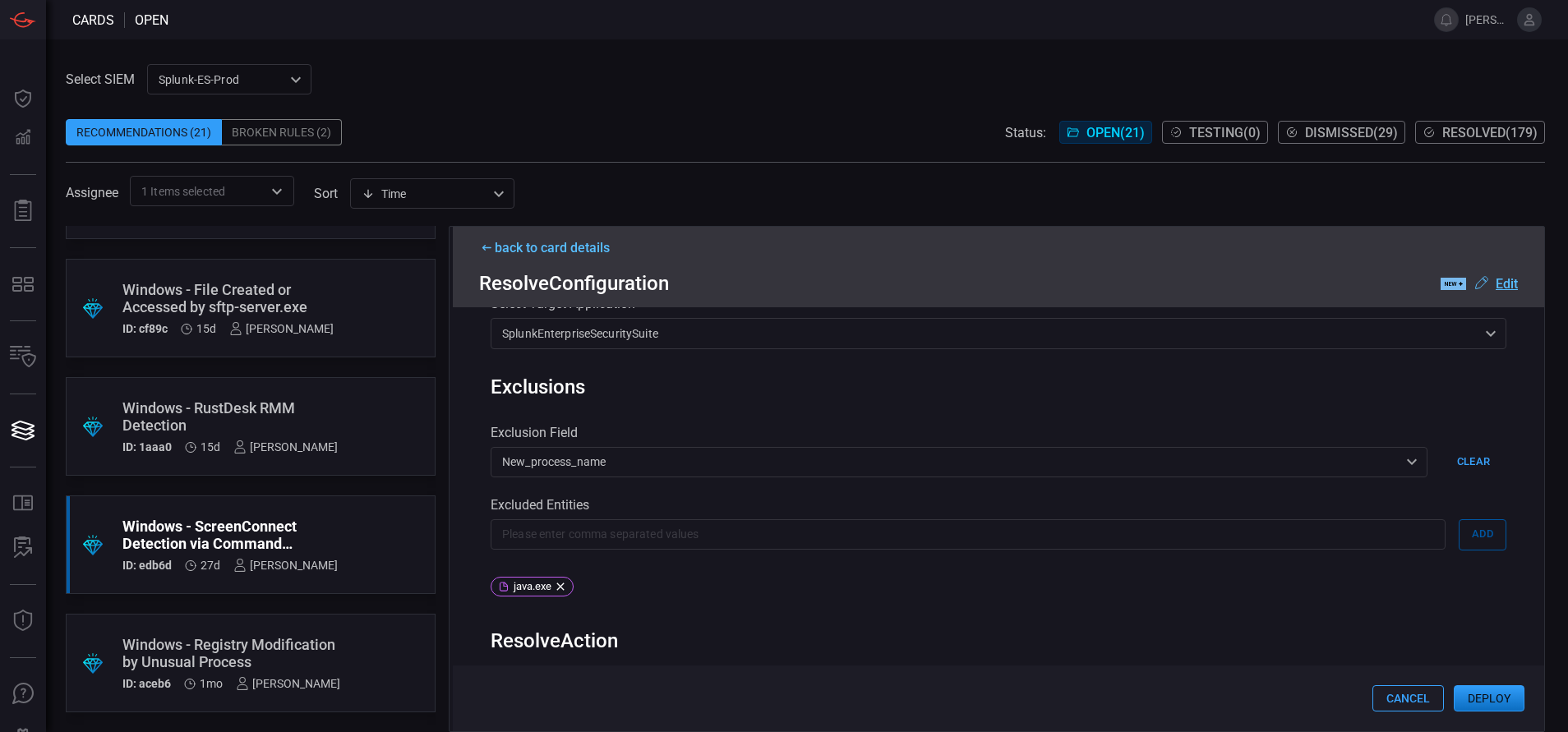
scroll to position [876, 0]
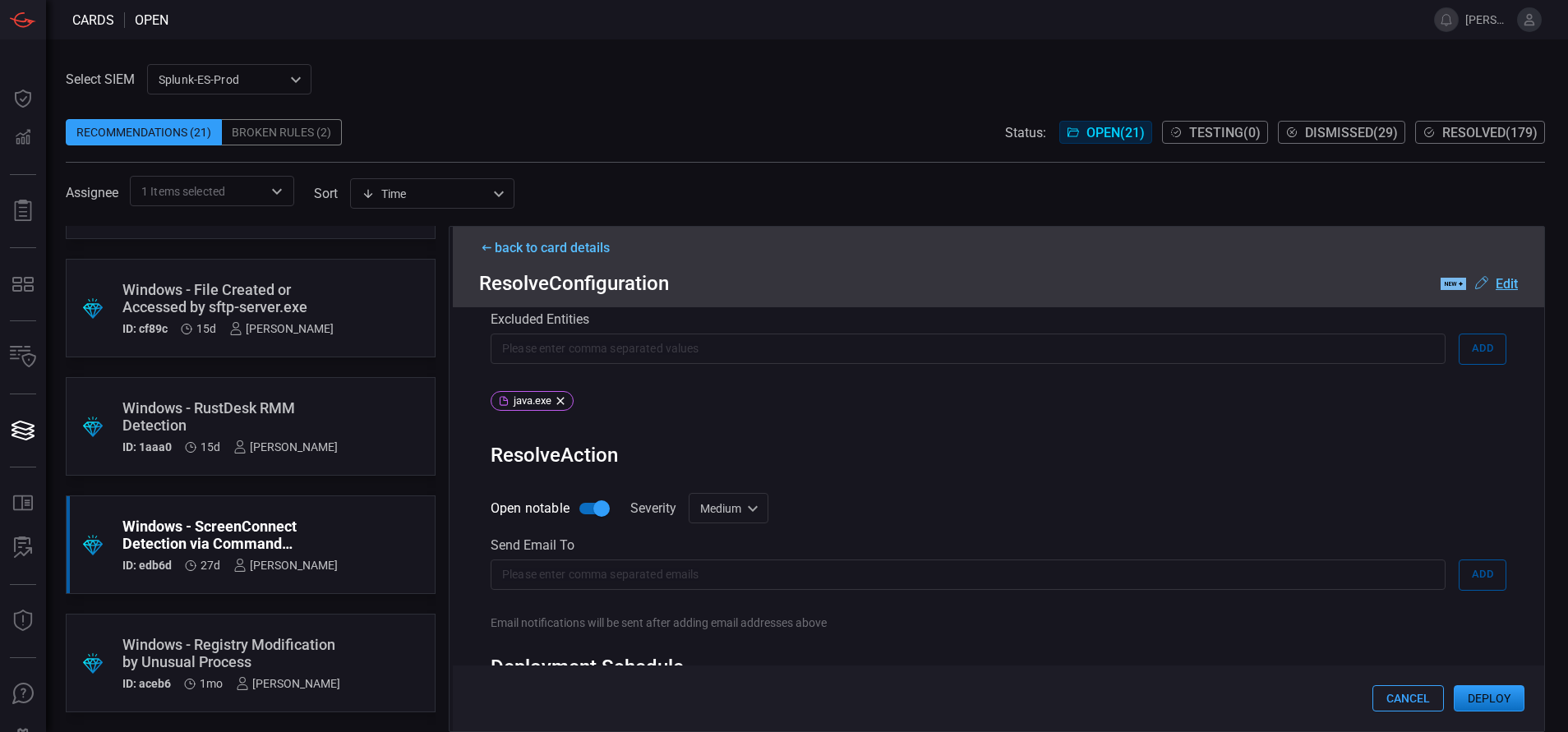
type input "Win Process - ScreenConnect Detection via Command Parameters"
click at [757, 513] on div "Medium medium Informational Low Medium High Critical ​" at bounding box center [728, 508] width 80 height 31
click at [716, 579] on li "Low" at bounding box center [730, 575] width 98 height 27
type input "low"
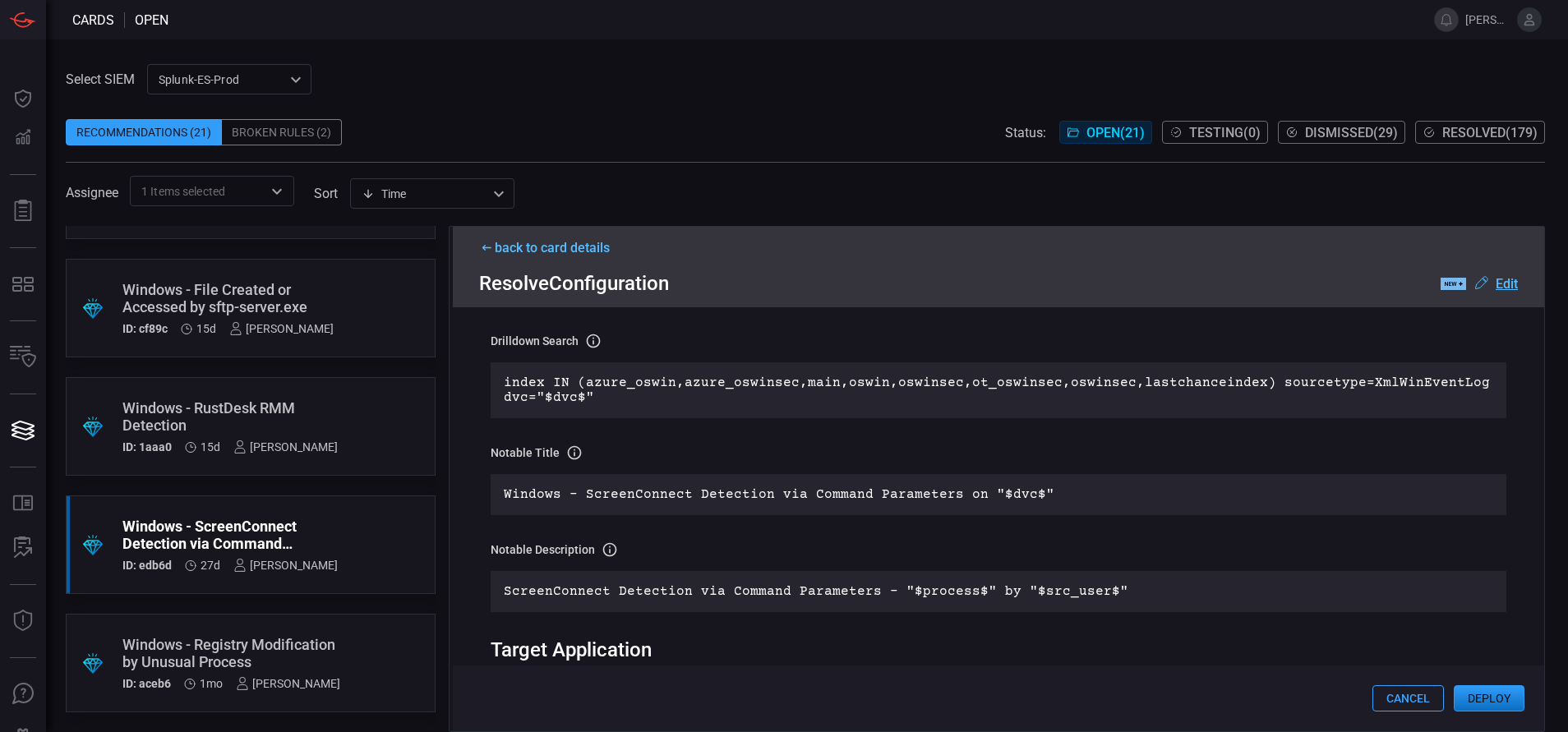
scroll to position [0, 0]
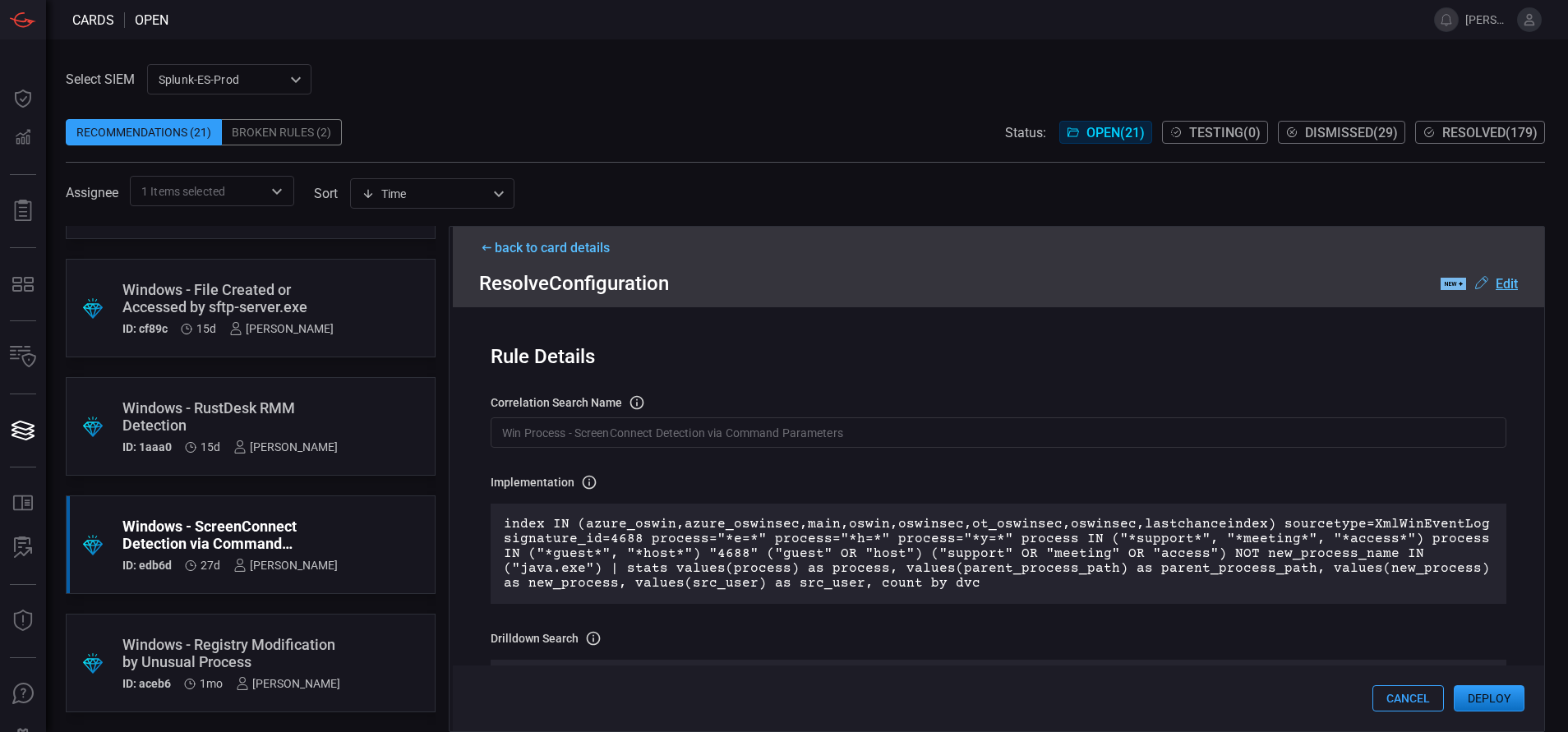
click at [1508, 699] on button "Deploy" at bounding box center [1489, 698] width 71 height 26
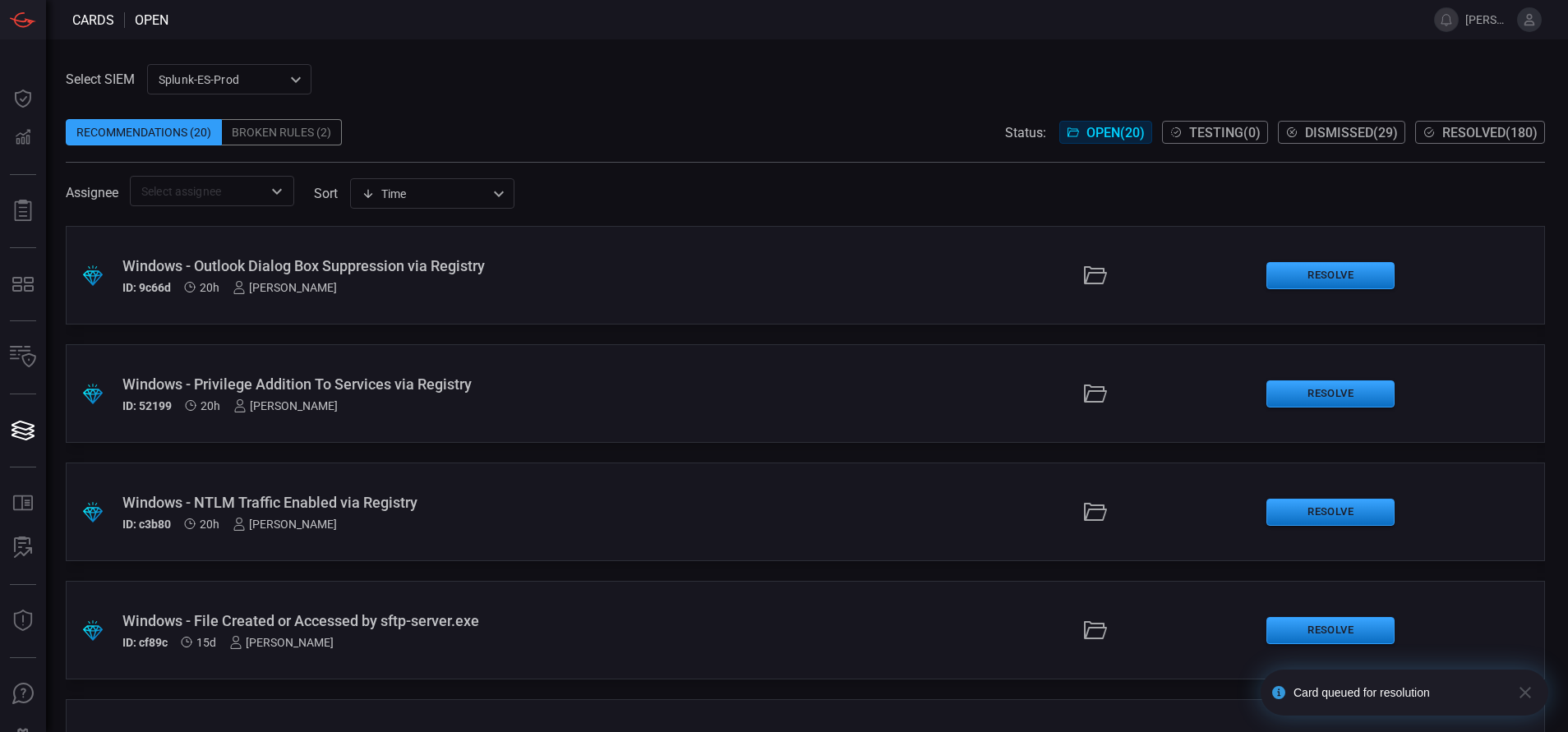
click at [1458, 127] on span "Resolved ( 180 )" at bounding box center [1489, 132] width 95 height 15
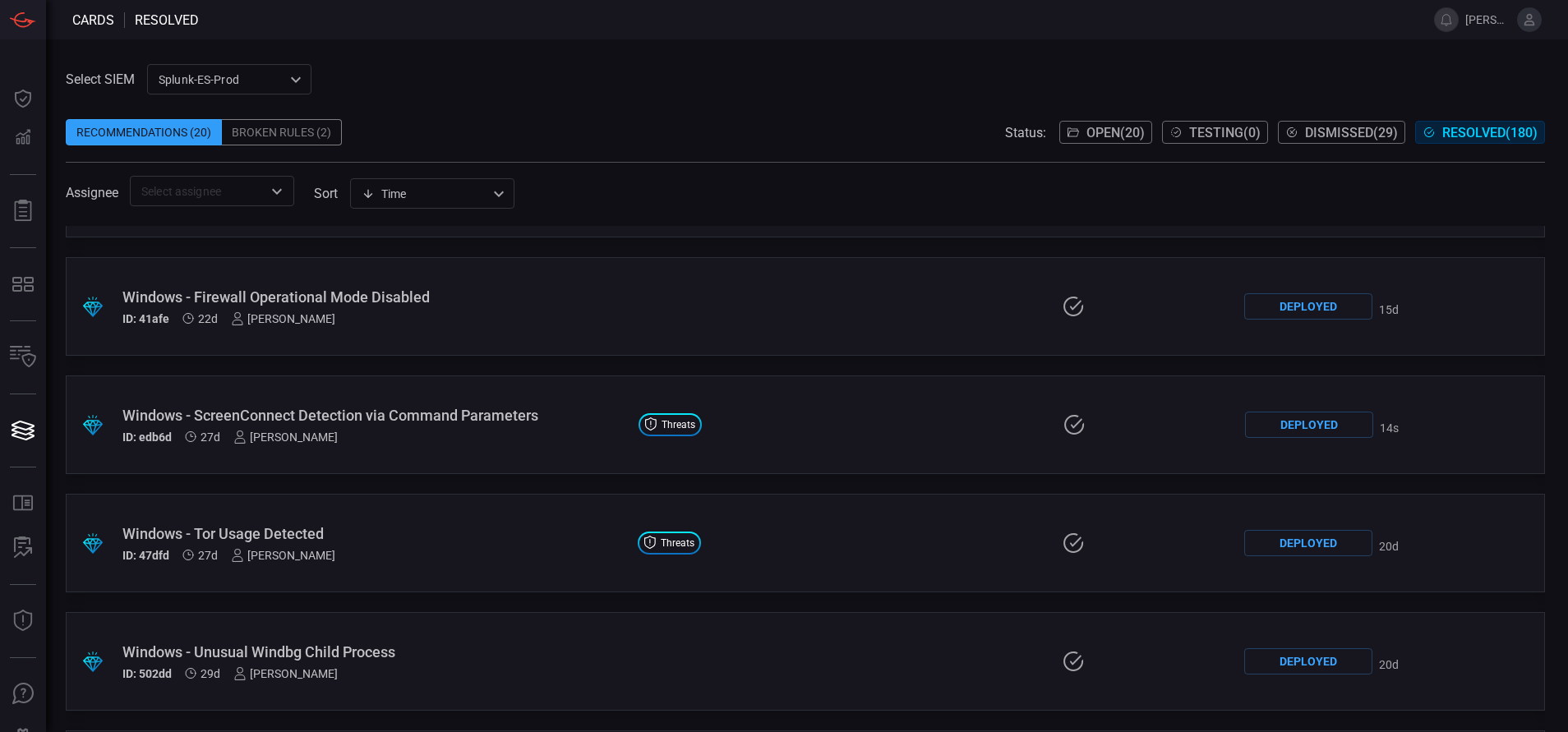
scroll to position [443, 0]
click at [471, 439] on div "ID: edb6d 27d [PERSON_NAME]" at bounding box center [374, 437] width 503 height 13
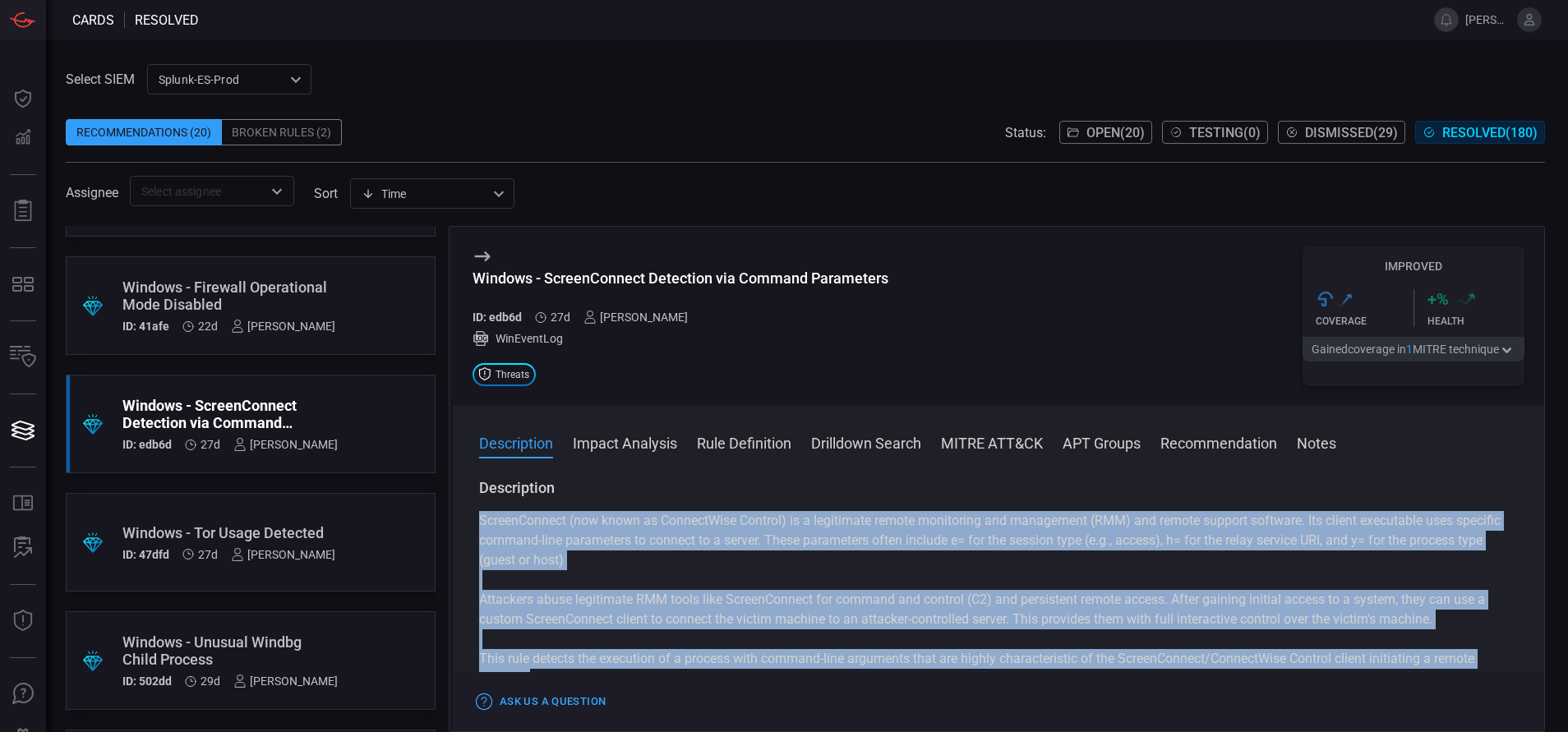
drag, startPoint x: 479, startPoint y: 519, endPoint x: 778, endPoint y: 676, distance: 337.7
click at [778, 676] on div "Windows - ScreenConnect Detection via Command Parameters ID: edb6d 27d [PERSON_…" at bounding box center [996, 480] width 1096 height 507
drag, startPoint x: 778, startPoint y: 676, endPoint x: 778, endPoint y: 656, distance: 20.0
drag, startPoint x: 778, startPoint y: 656, endPoint x: 721, endPoint y: 634, distance: 61.1
click at [721, 634] on div "ScreenConnect (now known as ConnectWise Control) is a legitimate remote monitor…" at bounding box center [998, 620] width 1039 height 217
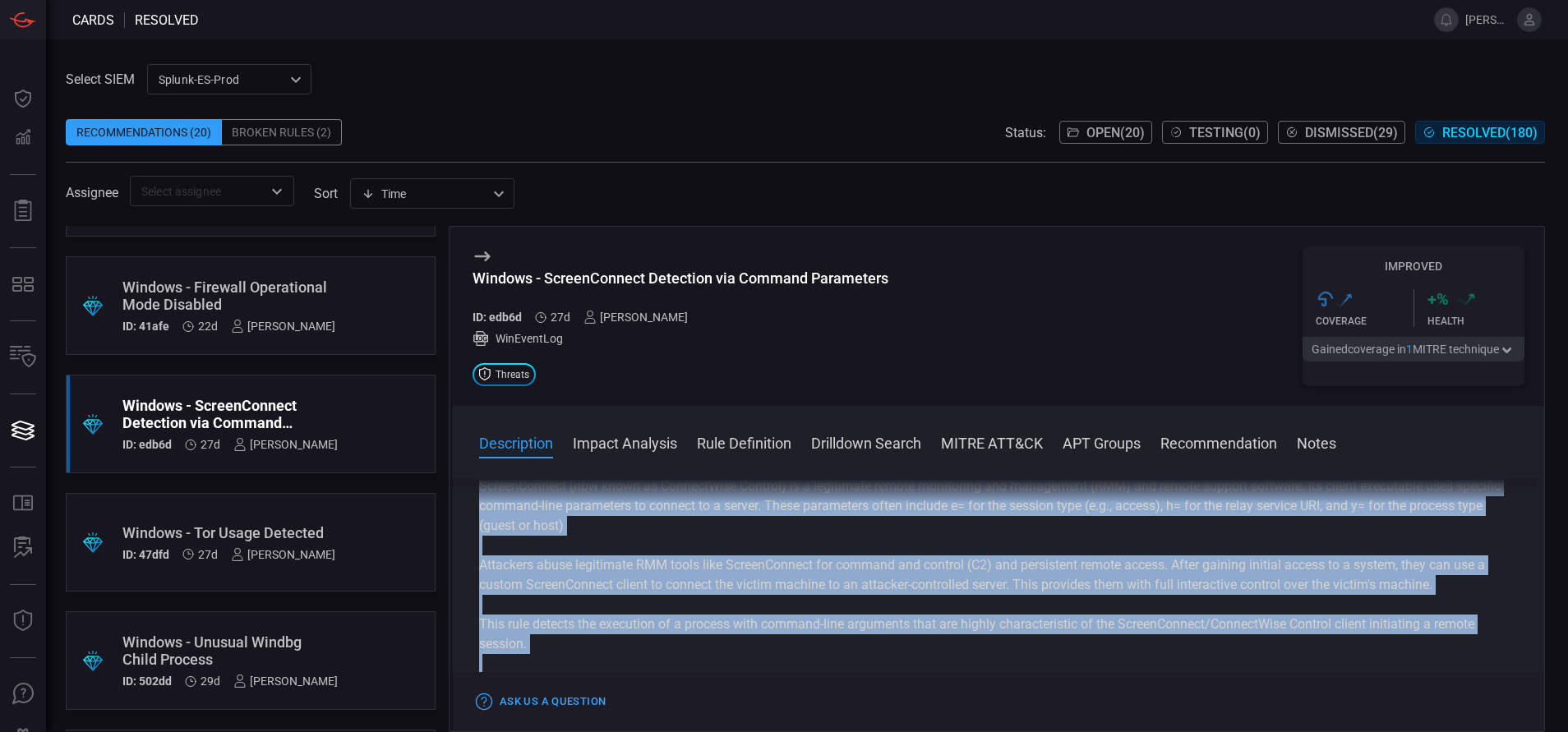
scroll to position [49, 0]
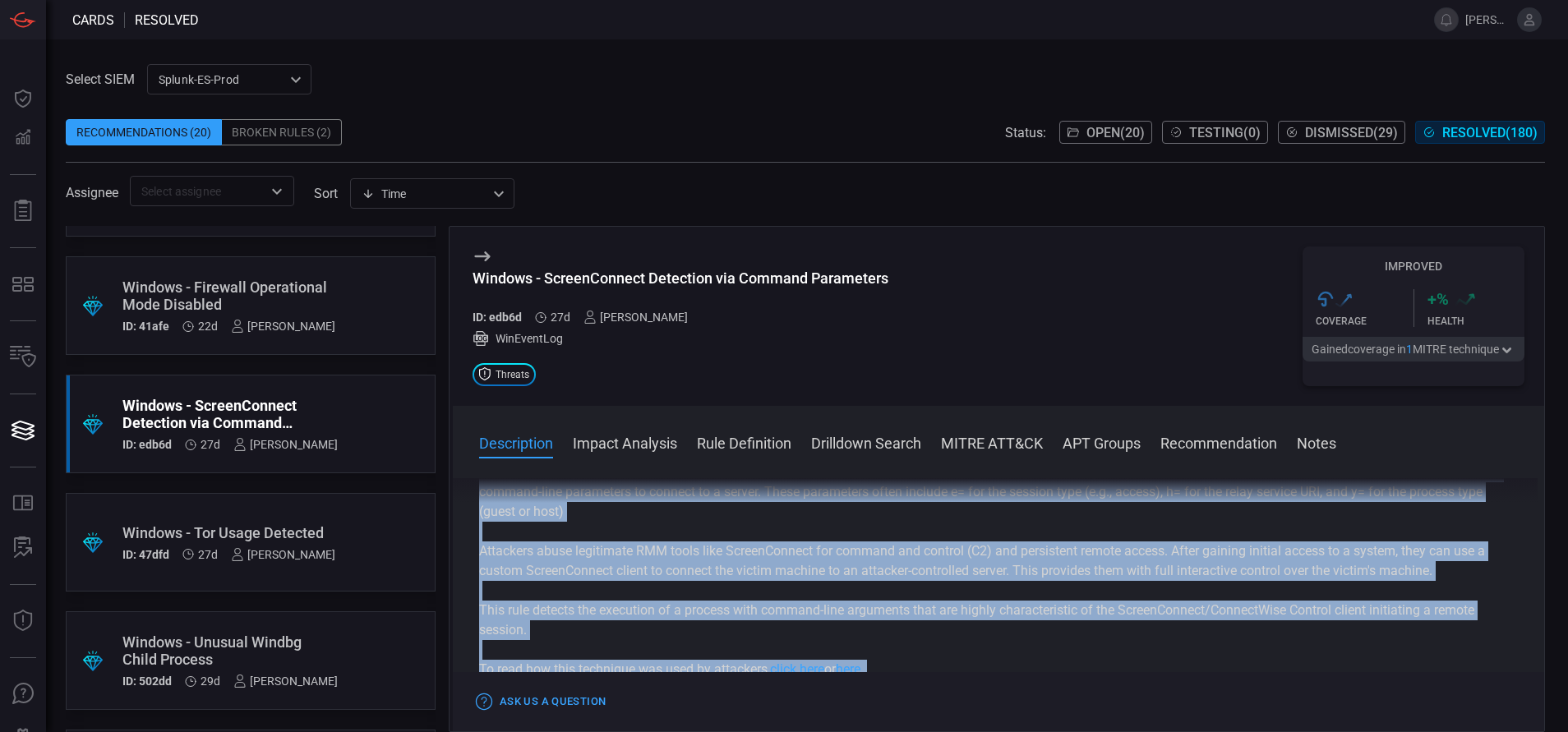
click at [683, 637] on p "This rule detects the execution of a process with command-line arguments that a…" at bounding box center [998, 620] width 1039 height 39
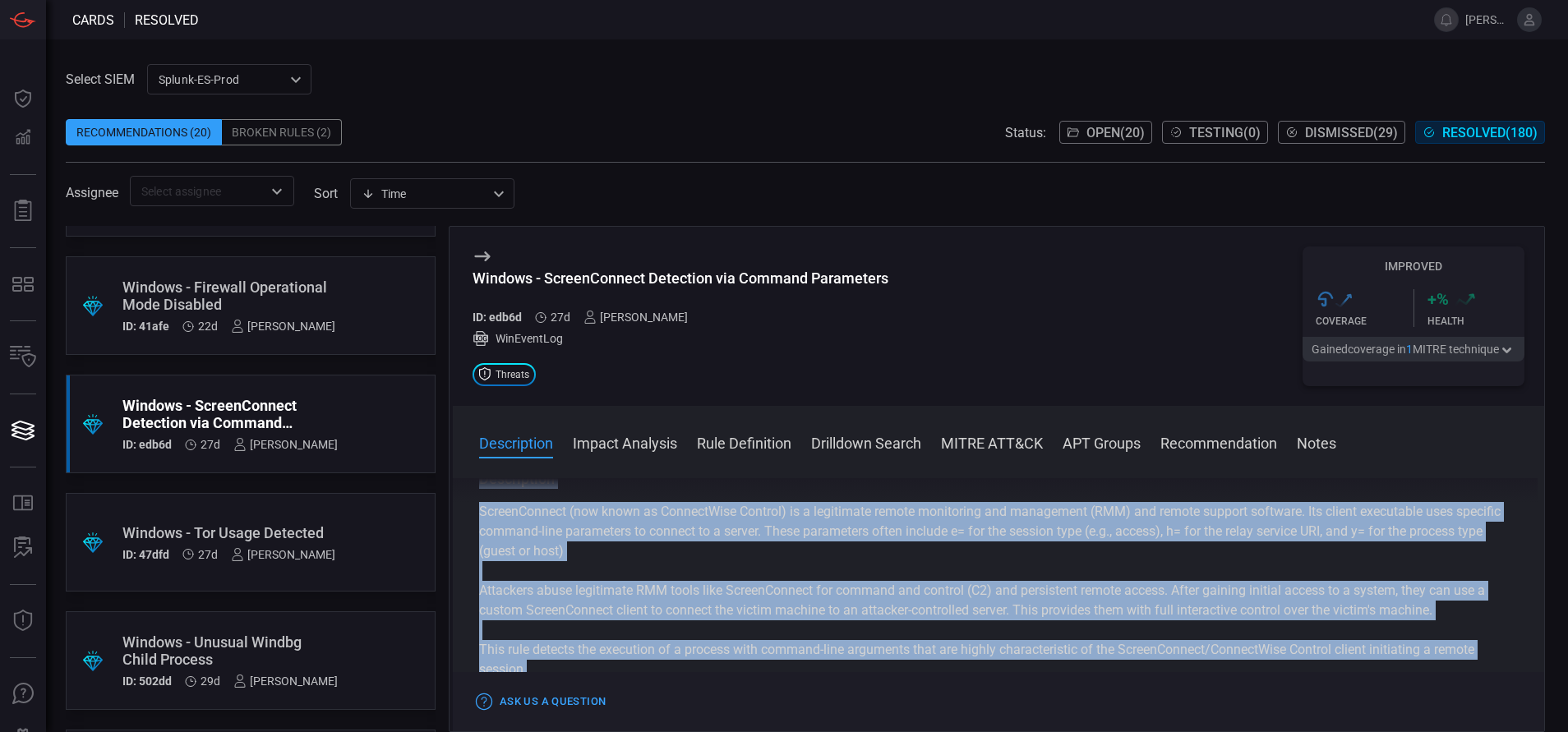
scroll to position [0, 0]
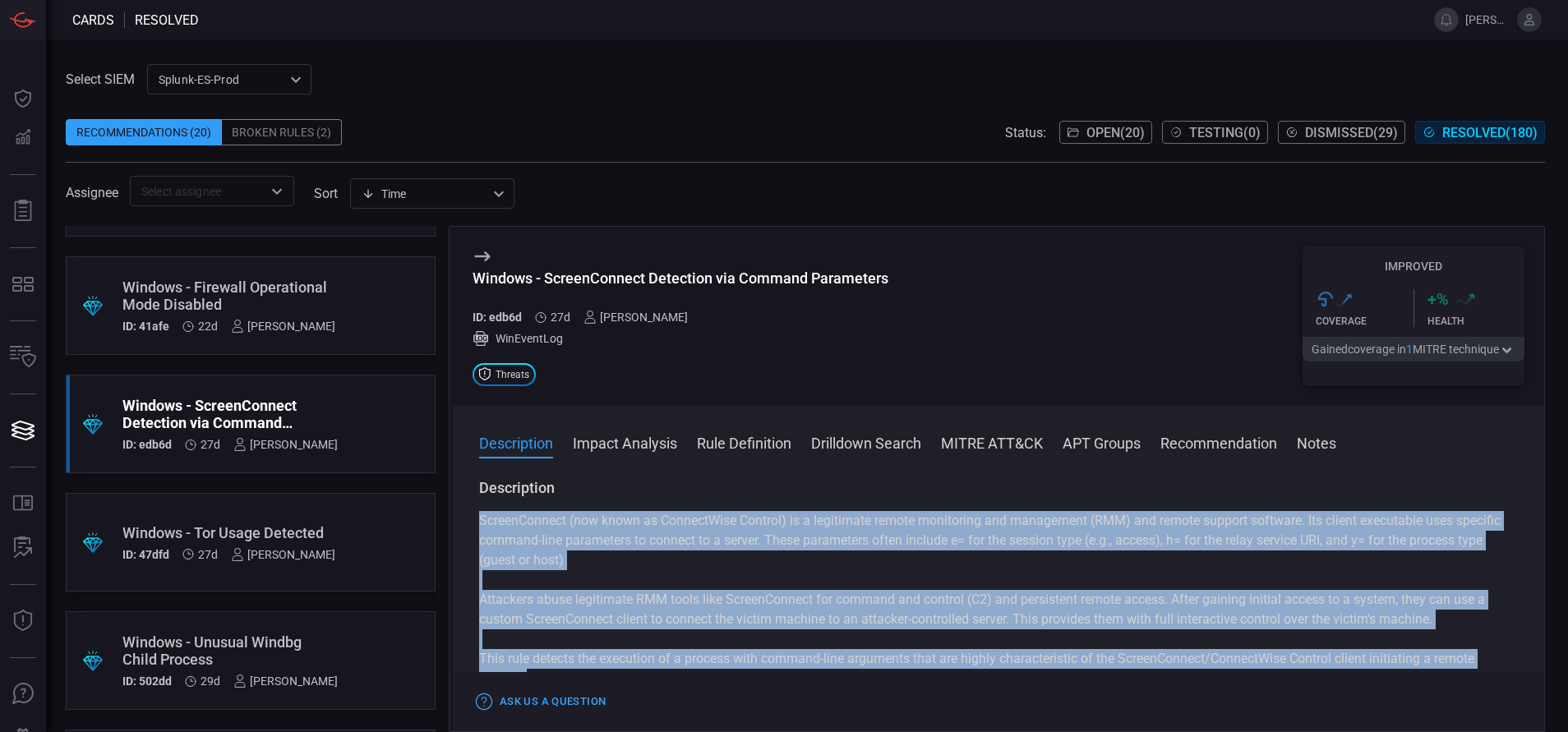
drag, startPoint x: 531, startPoint y: 638, endPoint x: 466, endPoint y: 514, distance: 140.0
click at [466, 514] on div "Description ScreenConnect (now known as ConnectWise Control) is a legitimate re…" at bounding box center [998, 602] width 1091 height 248
copy div "ScreenConnect (now known as ConnectWise Control) is a legitimate remote monitor…"
